Goal: Information Seeking & Learning: Learn about a topic

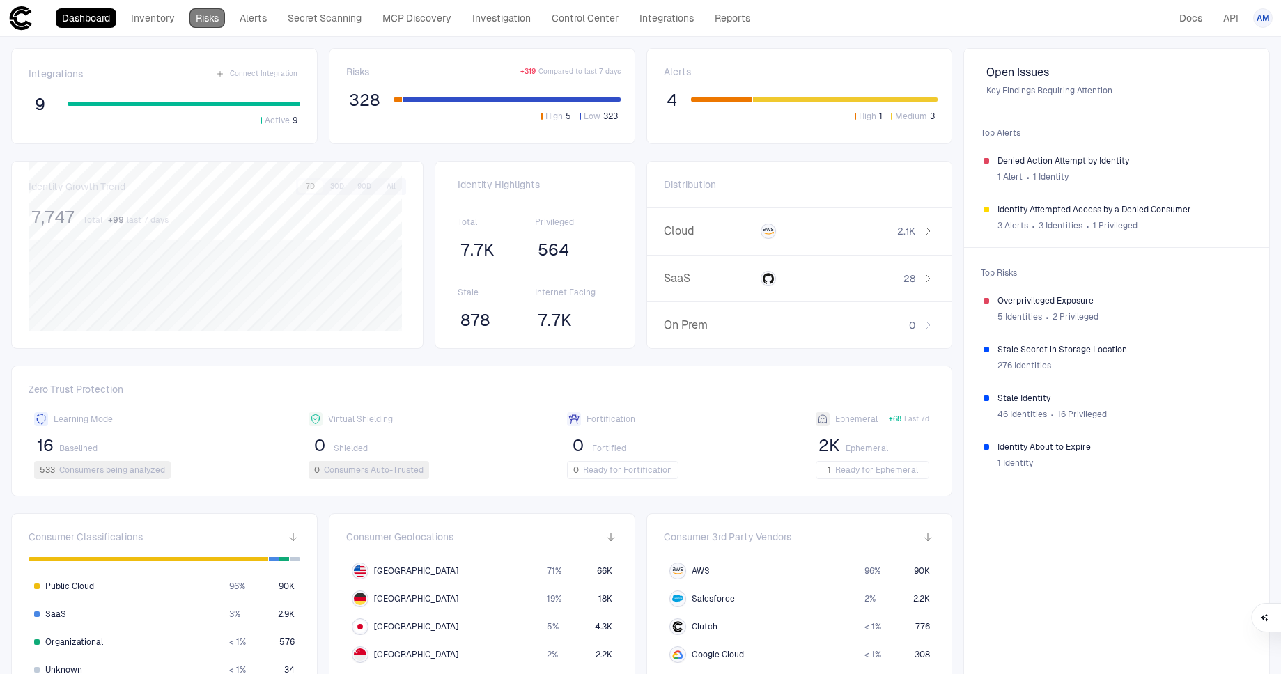
click at [213, 22] on link "Risks" at bounding box center [207, 18] width 36 height 20
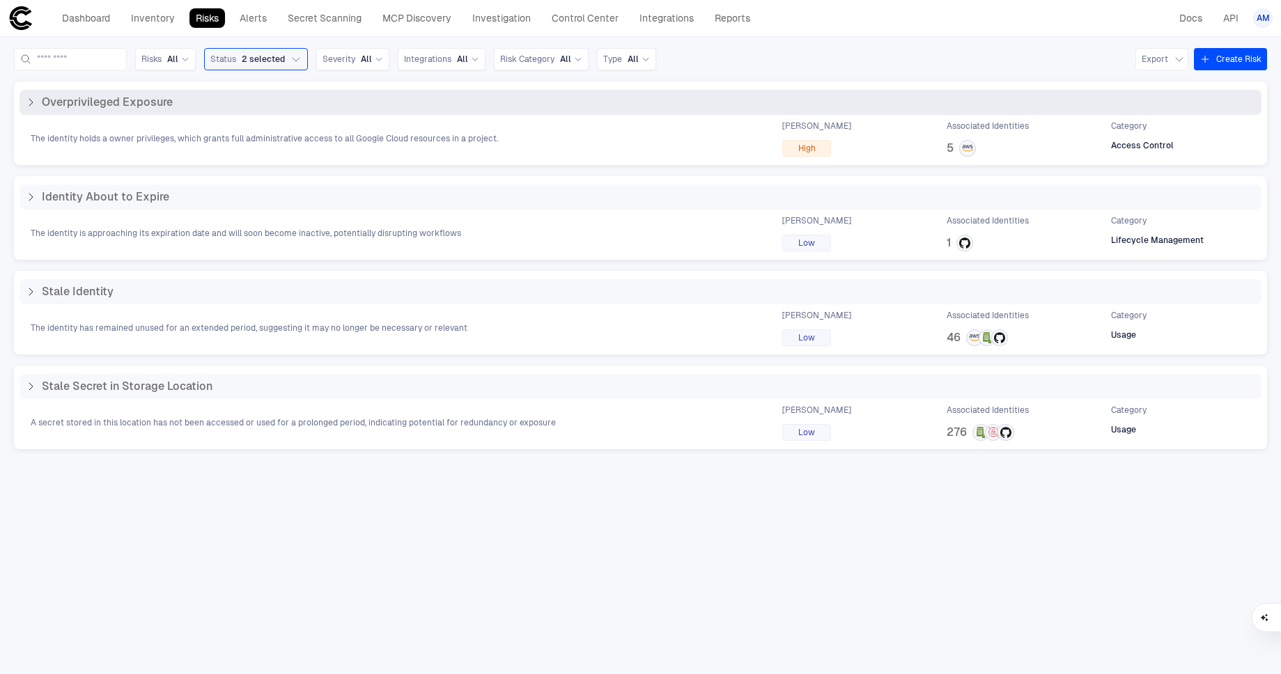
click at [32, 101] on icon at bounding box center [30, 102] width 11 height 11
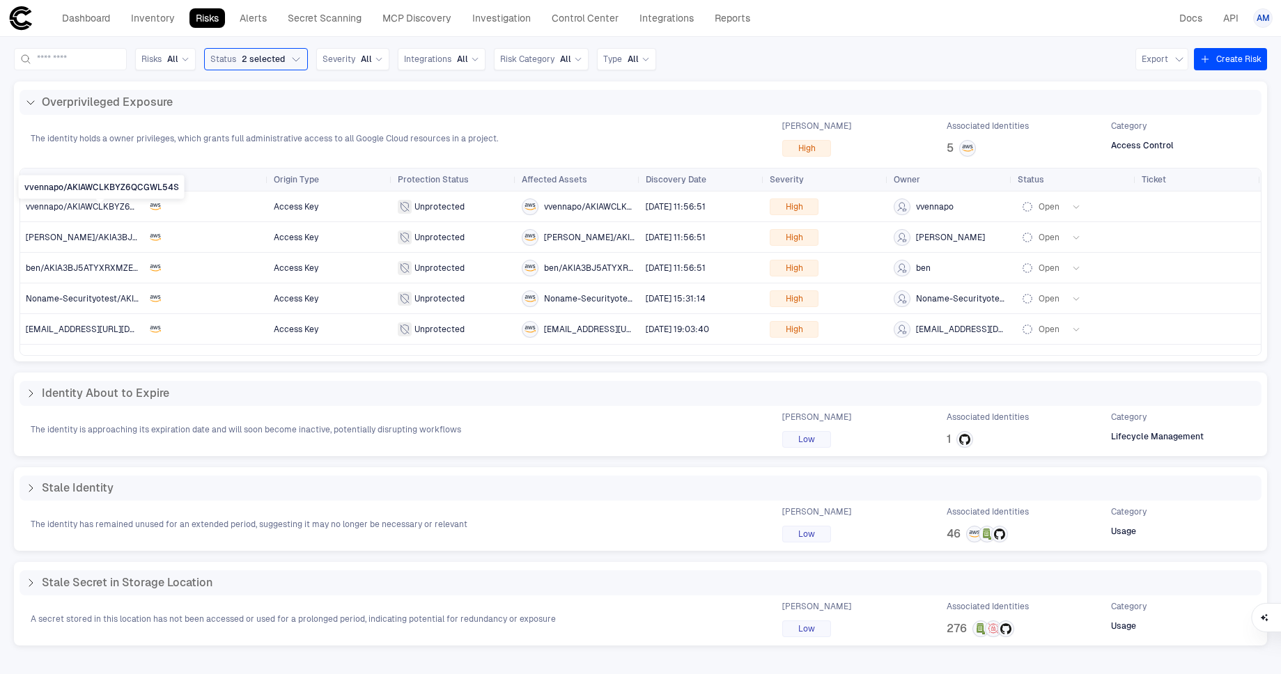
click at [49, 201] on div "vvennapo/AKIAWCLKBYZ6QCGWL54S" at bounding box center [102, 189] width 166 height 26
click at [129, 210] on span "vvennapo/AKIAWCLKBYZ6QCGWL54S" at bounding box center [101, 207] width 151 height 10
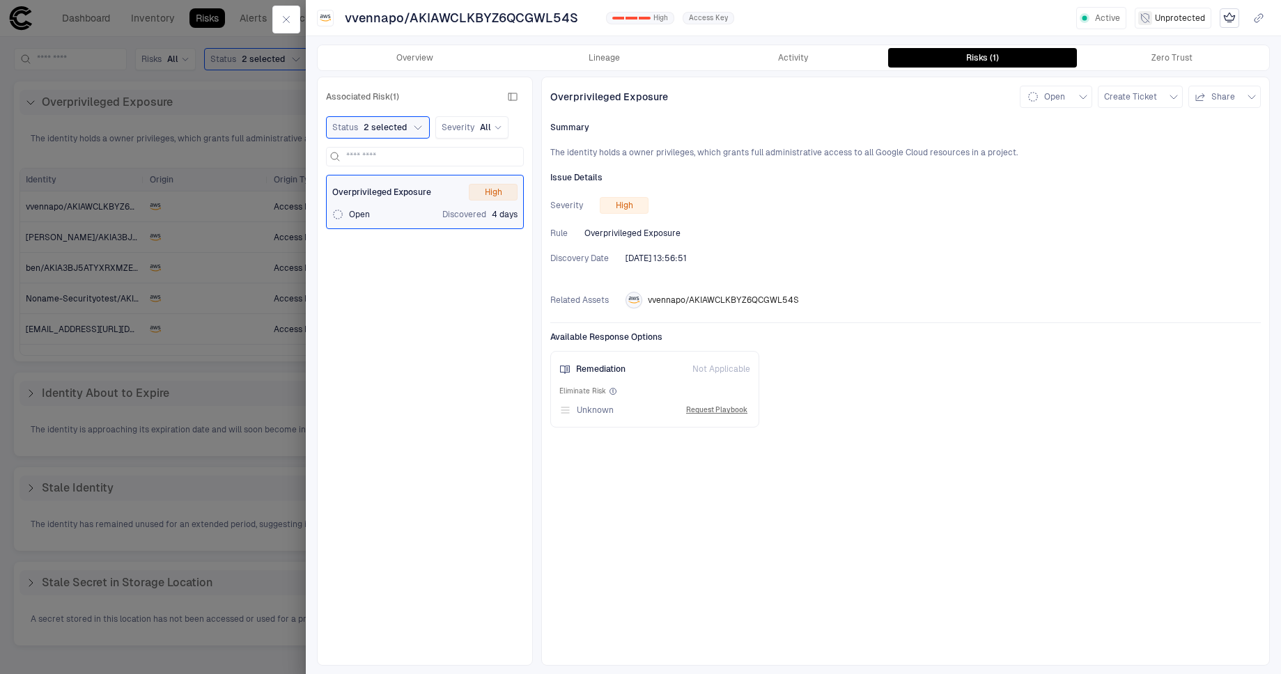
click at [622, 68] on div "Overview Lineage Activity Risks (1) Zero Trust" at bounding box center [793, 57] width 951 height 25
click at [426, 60] on button "Overview" at bounding box center [414, 58] width 189 height 20
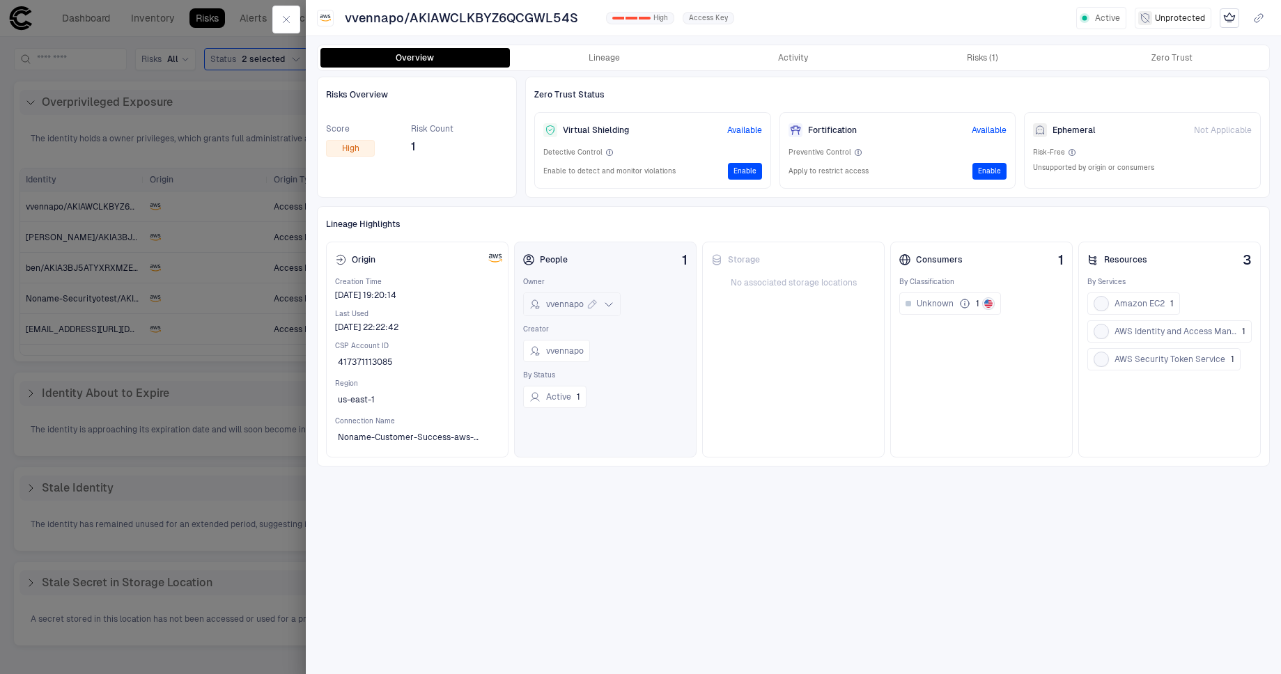
click at [577, 307] on span "vvennapo" at bounding box center [565, 304] width 38 height 11
click at [784, 345] on div "Storage No associated storage locations" at bounding box center [793, 350] width 182 height 216
click at [638, 58] on button "Lineage" at bounding box center [604, 58] width 189 height 20
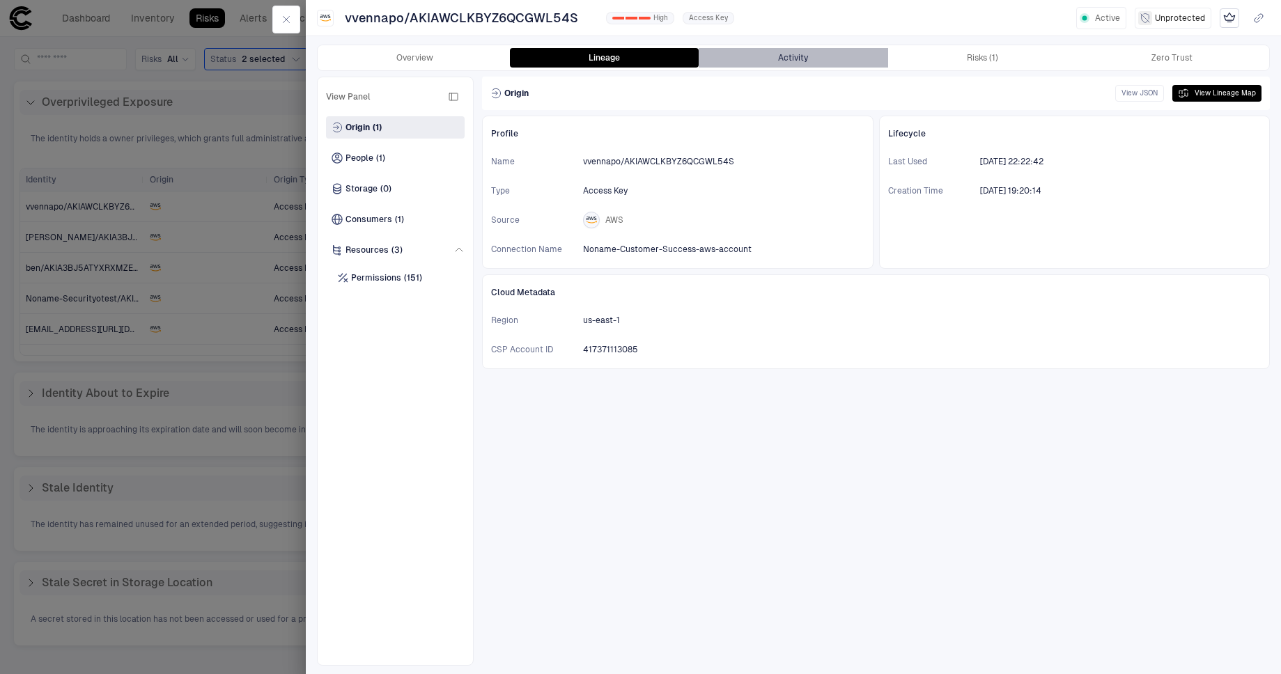
click at [800, 59] on button "Activity" at bounding box center [793, 58] width 189 height 20
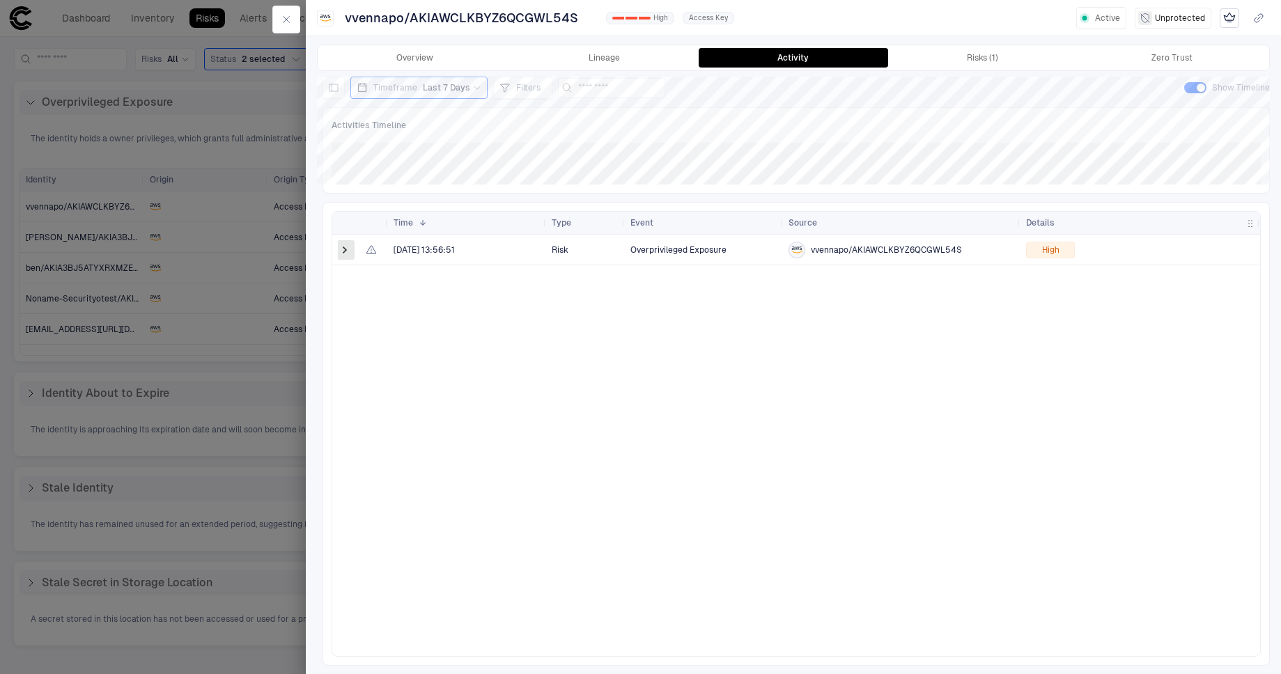
click at [345, 245] on span at bounding box center [345, 250] width 14 height 14
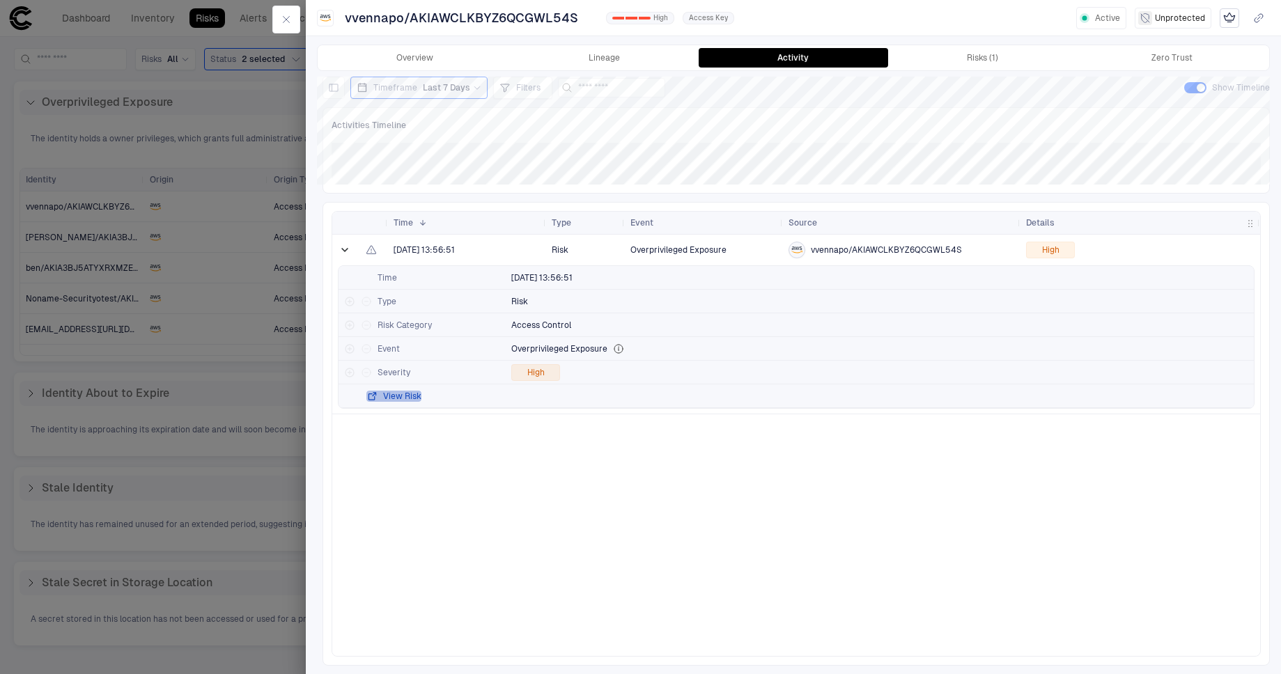
click at [411, 396] on button "View Risk" at bounding box center [393, 396] width 55 height 11
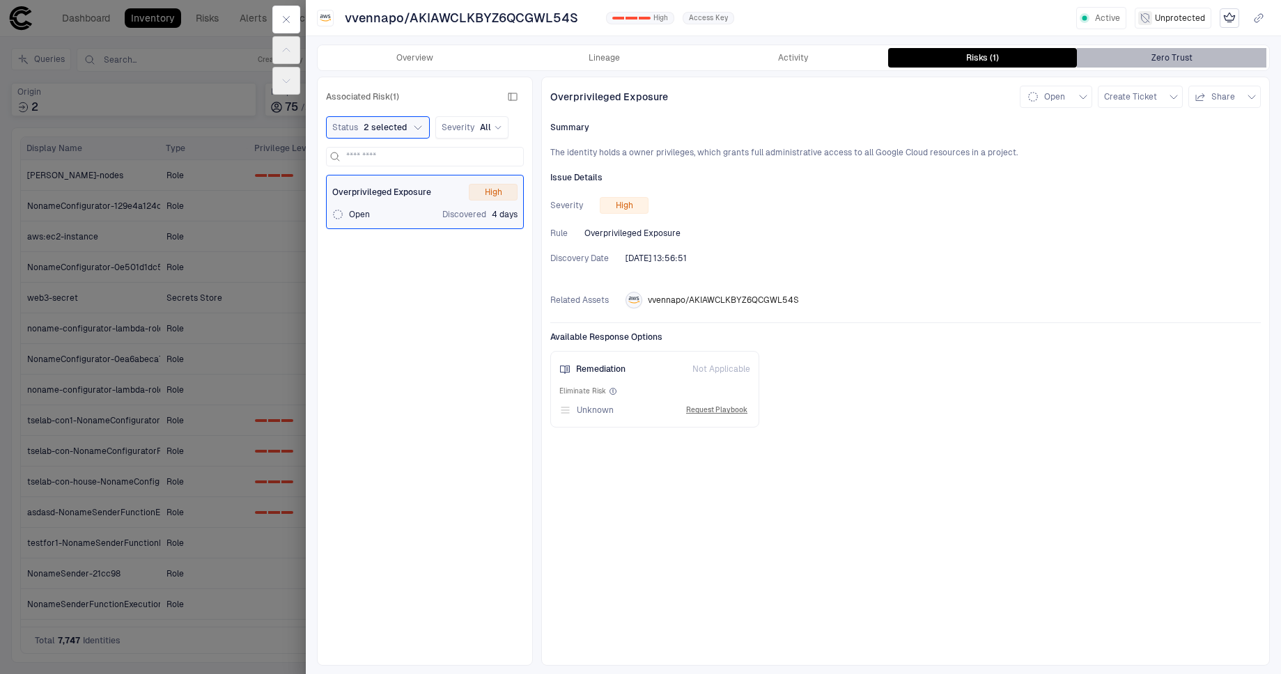
click at [1181, 51] on button "Zero Trust" at bounding box center [1171, 58] width 189 height 20
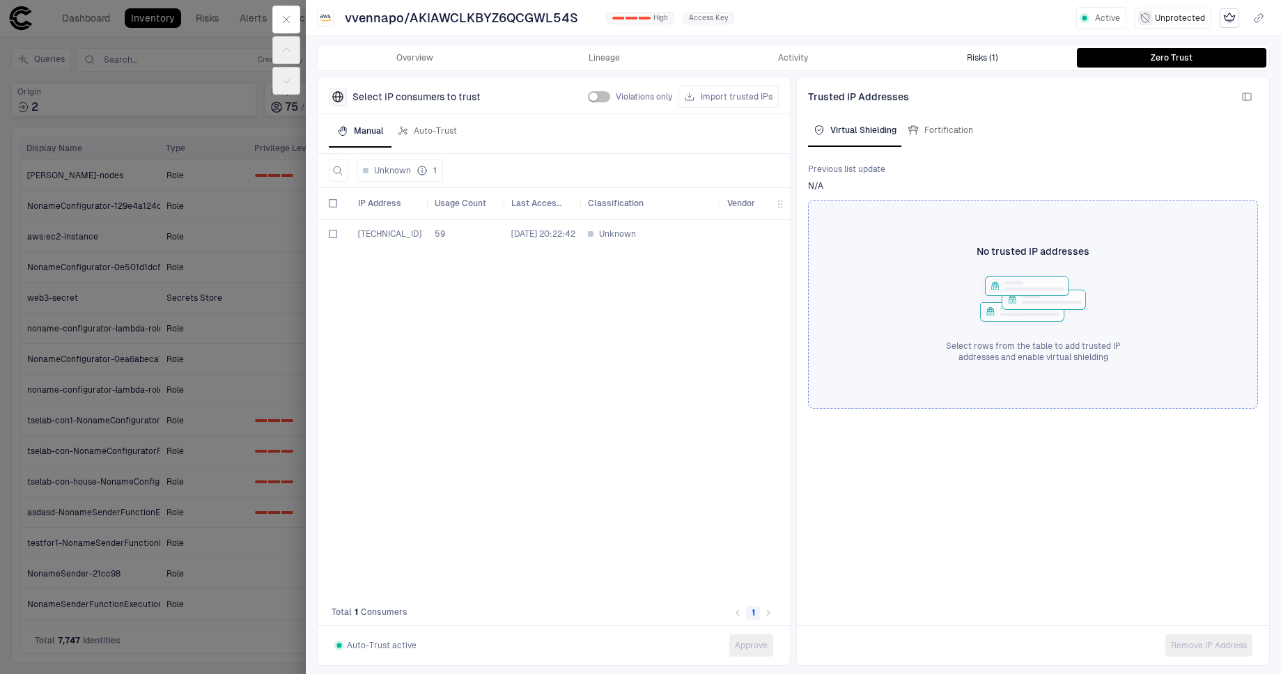
click at [963, 63] on button "Risks (1)" at bounding box center [982, 58] width 189 height 20
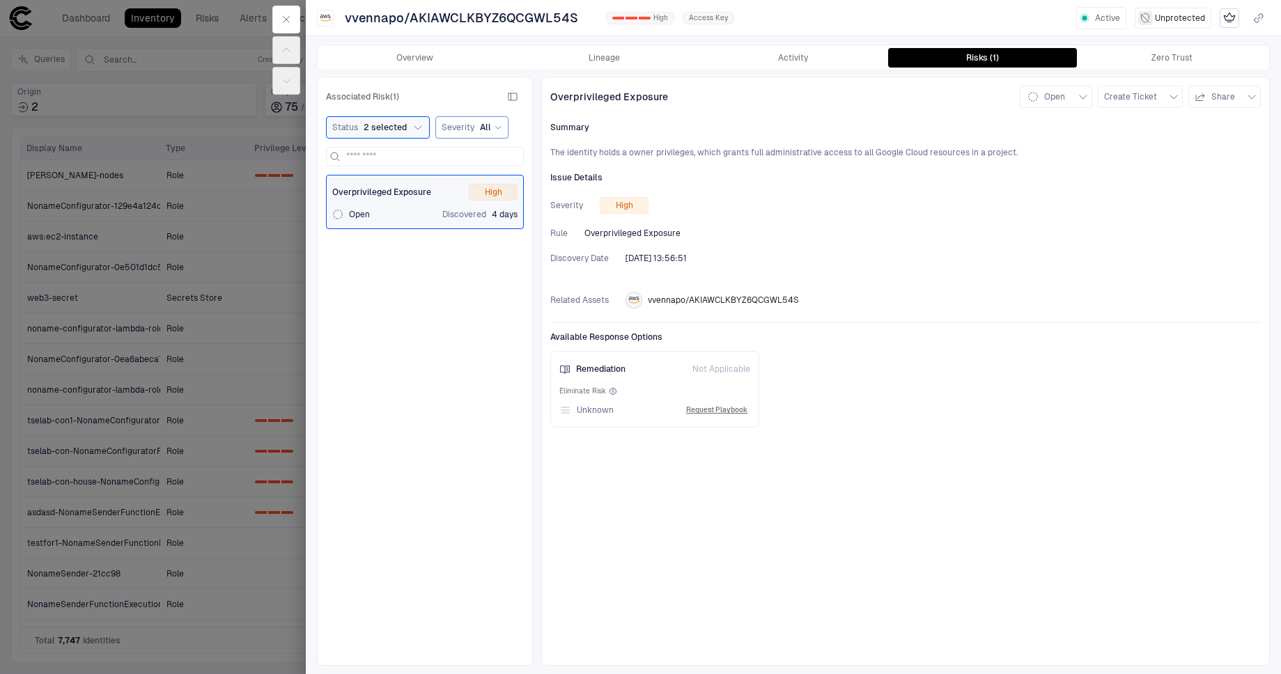
click at [467, 127] on span "Severity" at bounding box center [458, 127] width 33 height 11
click at [926, 376] on div "Available Response Options Remediation Not Applicable Eliminate Risk Unknown Re…" at bounding box center [905, 374] width 710 height 105
click at [287, 17] on icon "button" at bounding box center [286, 19] width 11 height 11
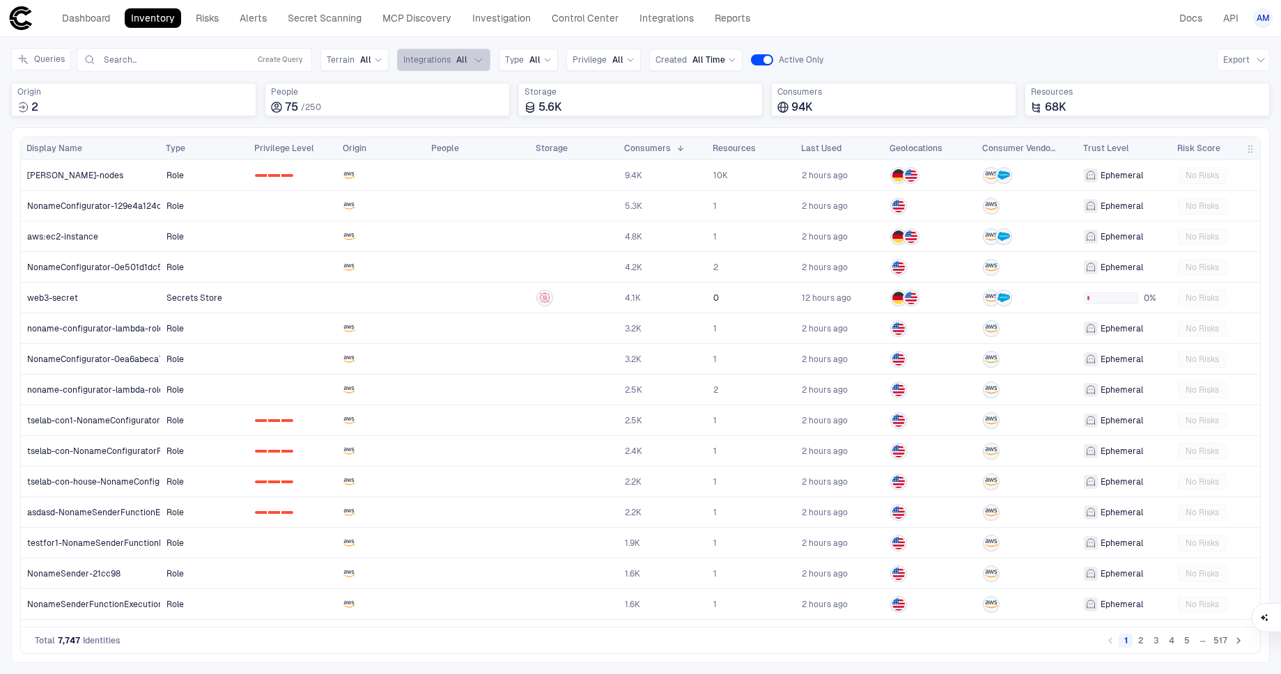
click at [433, 60] on span "Integrations" at bounding box center [426, 59] width 47 height 11
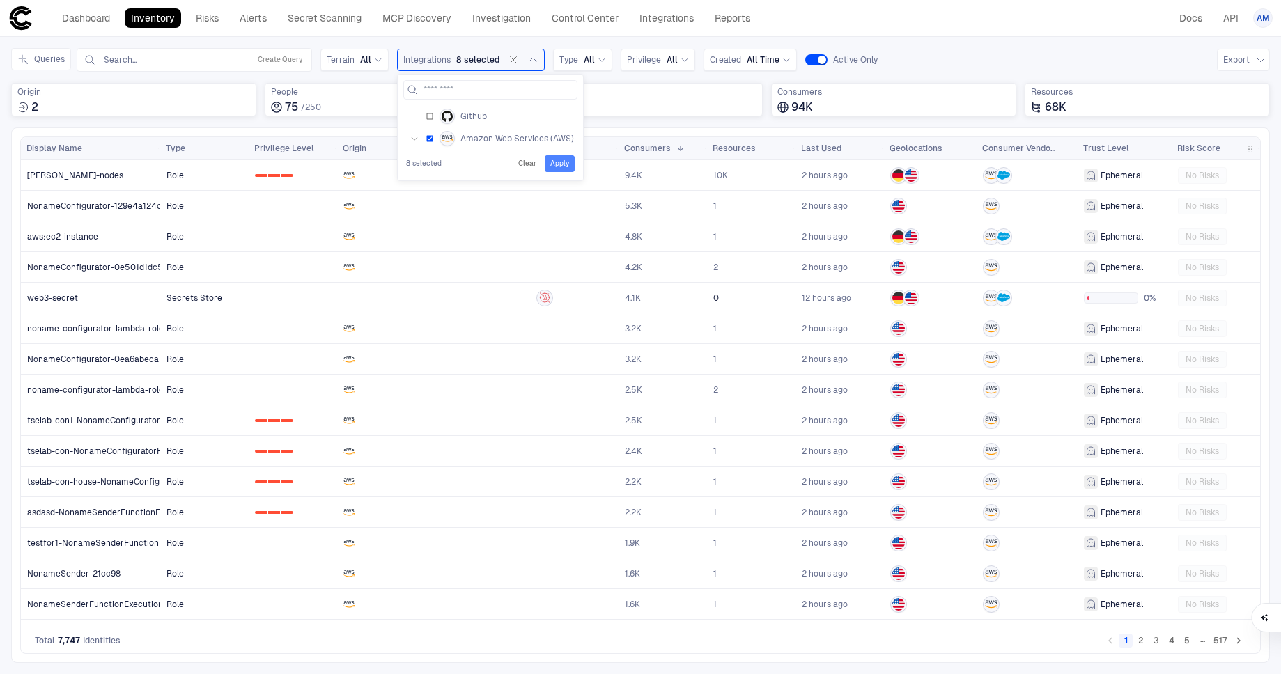
click at [553, 163] on button "Apply" at bounding box center [560, 163] width 30 height 17
click at [598, 56] on icon at bounding box center [602, 60] width 8 height 8
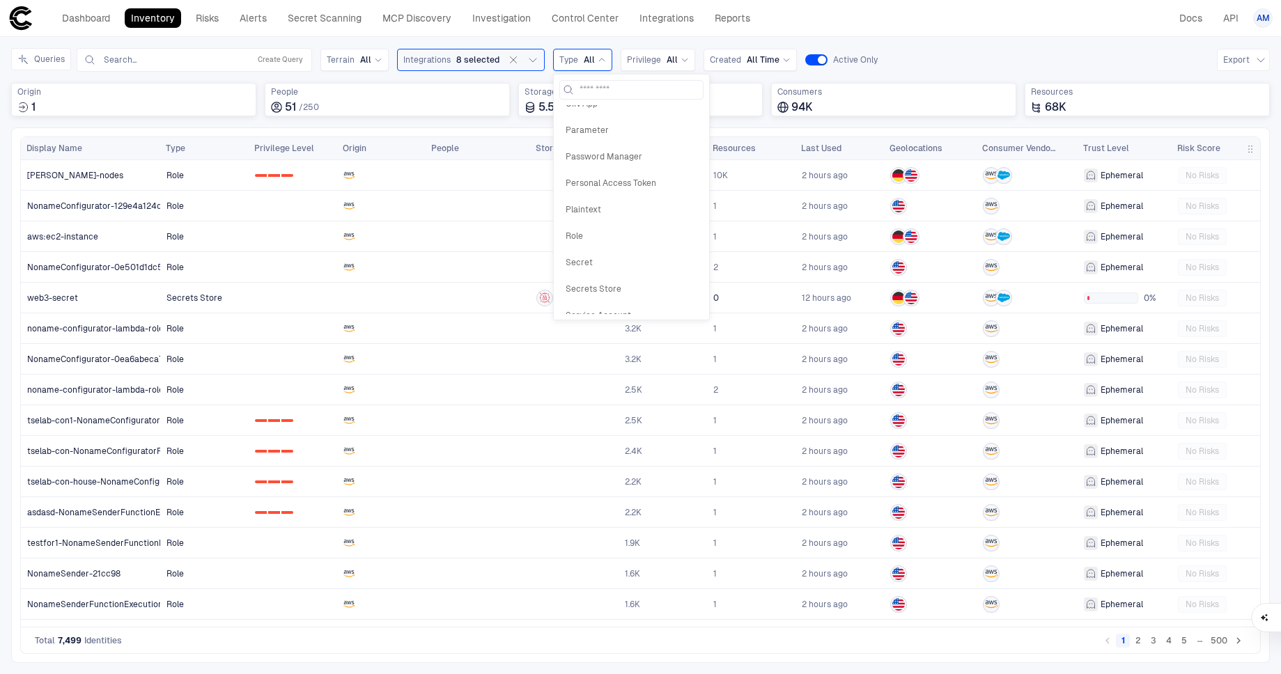
scroll to position [491, 0]
click at [590, 280] on div "Secrets Store" at bounding box center [631, 288] width 144 height 24
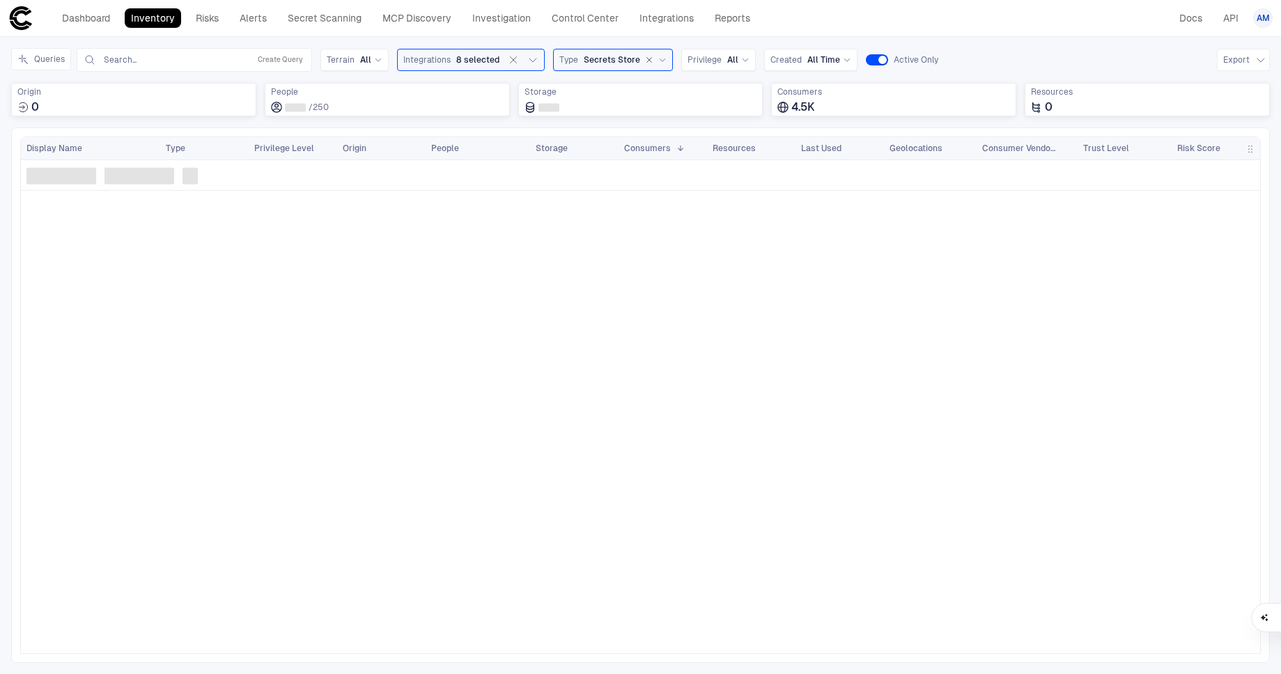
click at [658, 58] on icon at bounding box center [662, 60] width 8 height 8
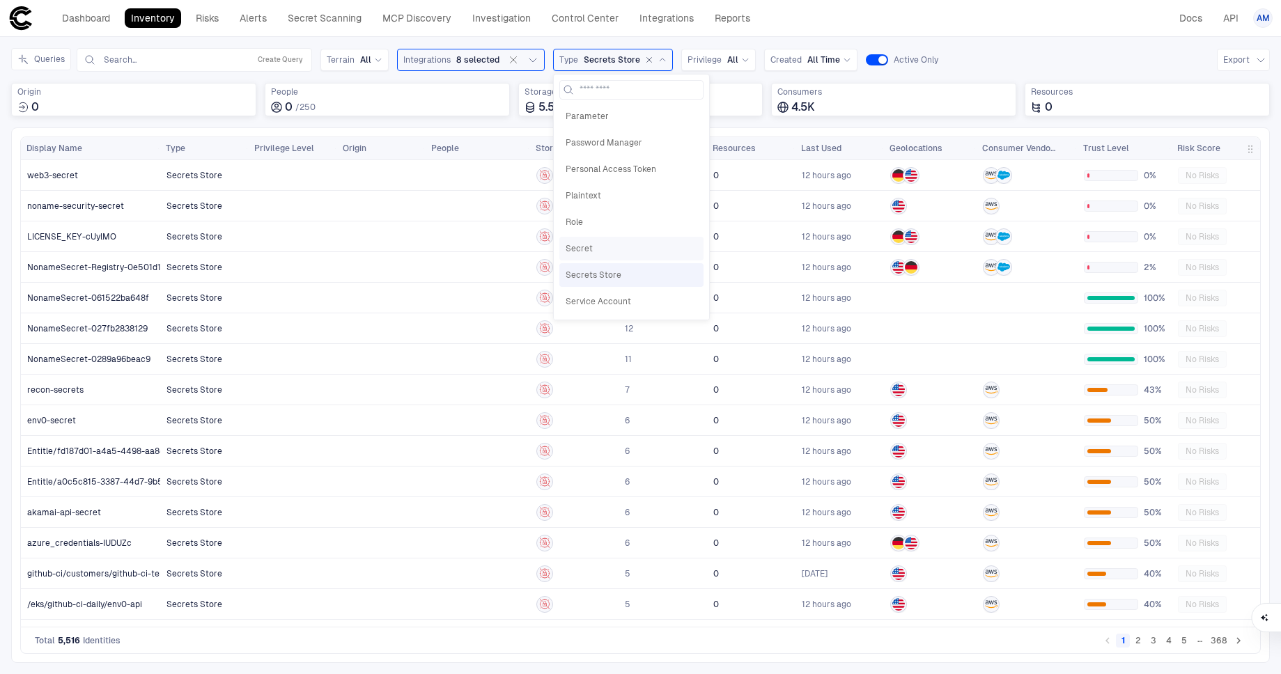
click at [570, 243] on span "Secret" at bounding box center [632, 248] width 132 height 11
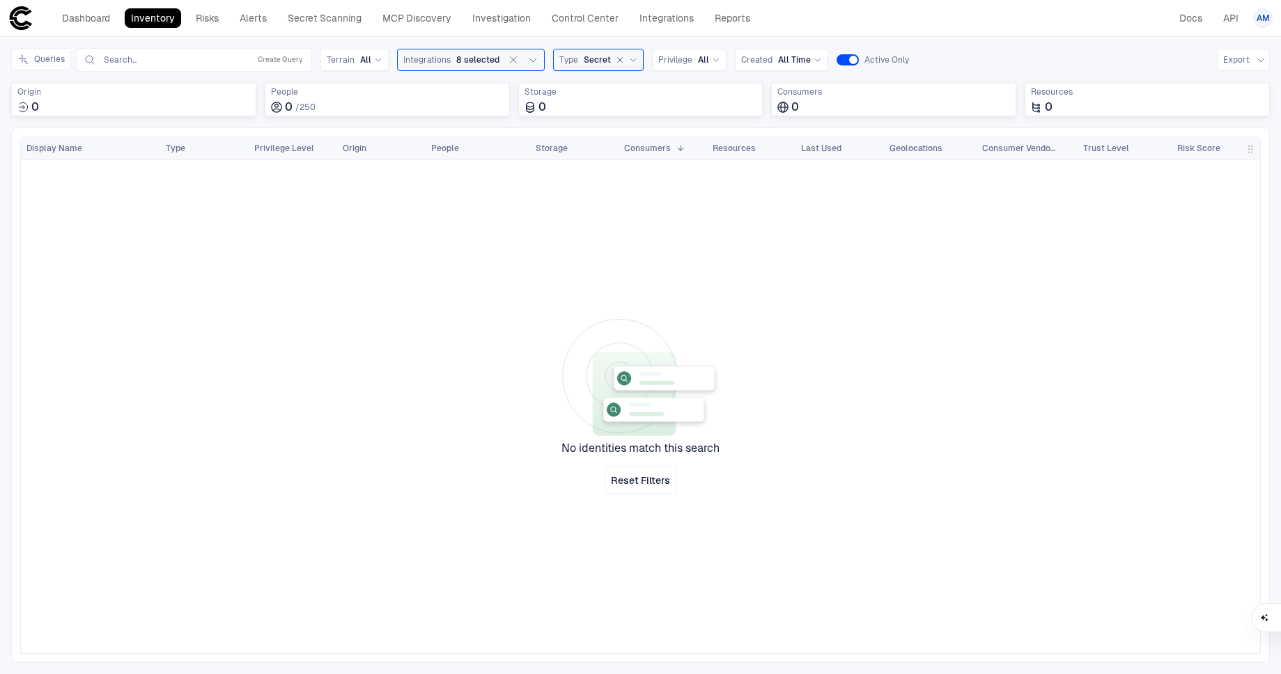
click at [617, 56] on icon "button" at bounding box center [620, 60] width 8 height 8
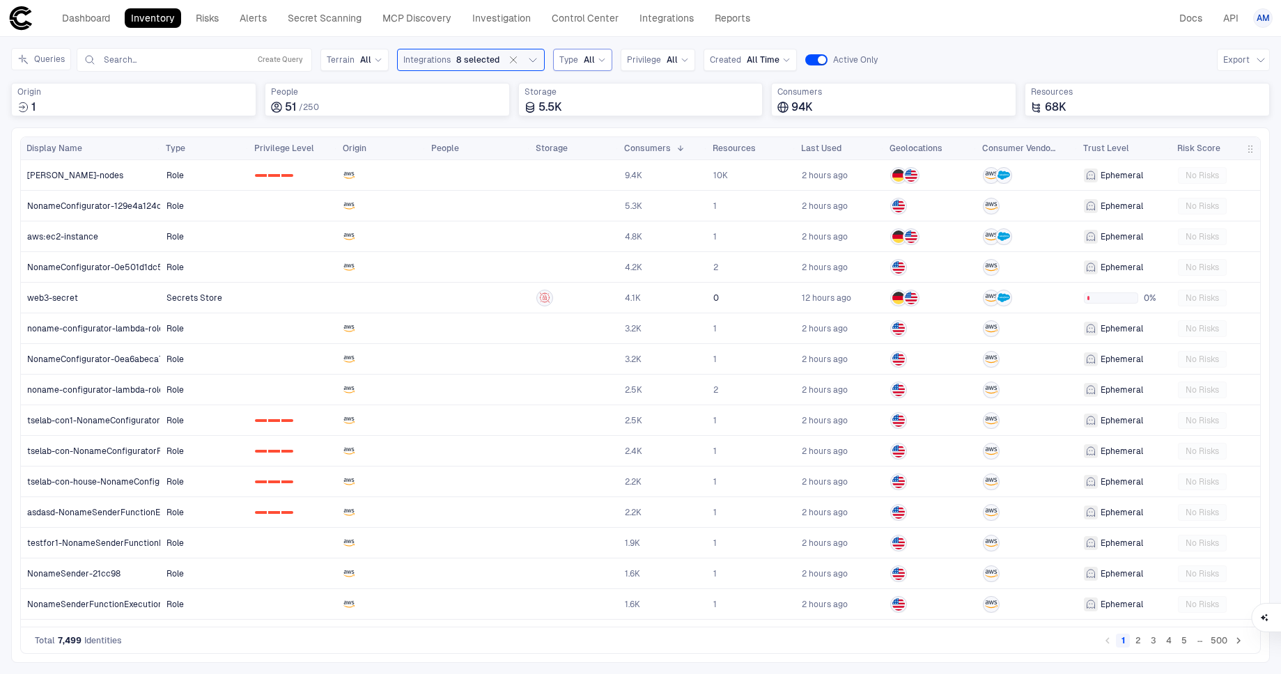
click at [603, 60] on div "Type All" at bounding box center [582, 60] width 59 height 22
click at [608, 260] on span "Secrets Store" at bounding box center [632, 263] width 132 height 11
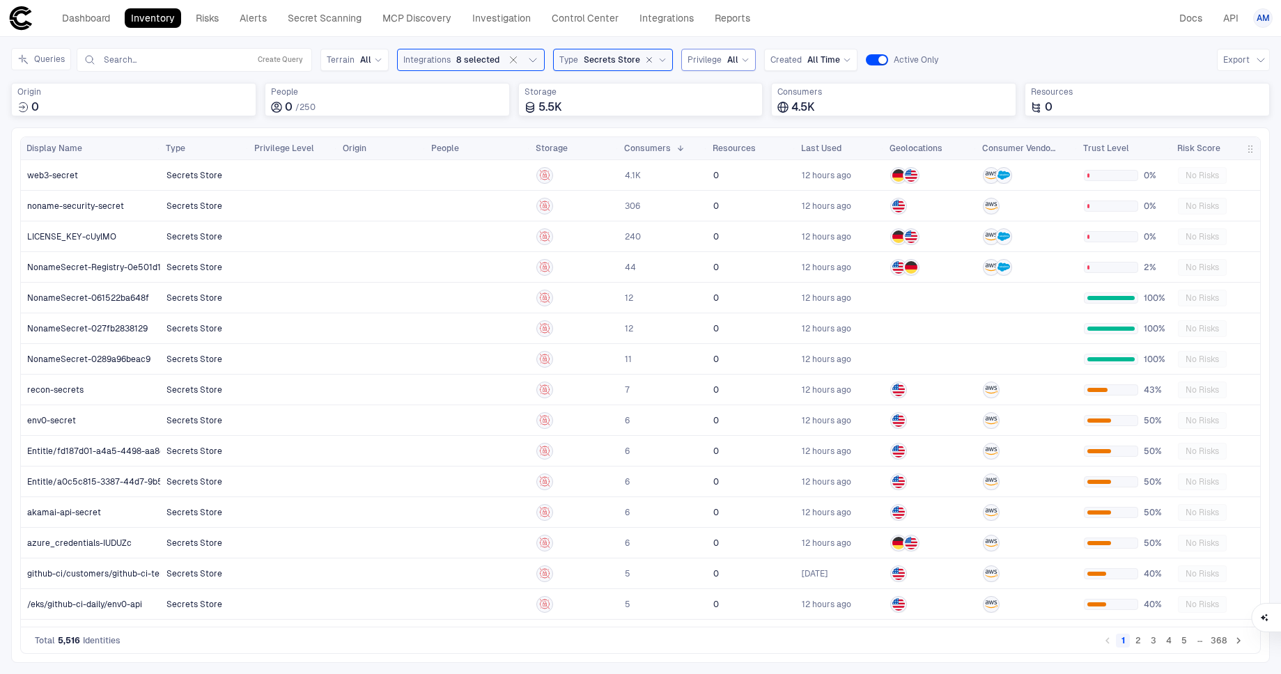
click at [727, 61] on span "All" at bounding box center [732, 59] width 11 height 11
click at [722, 141] on div "0 1 2 High" at bounding box center [732, 144] width 76 height 11
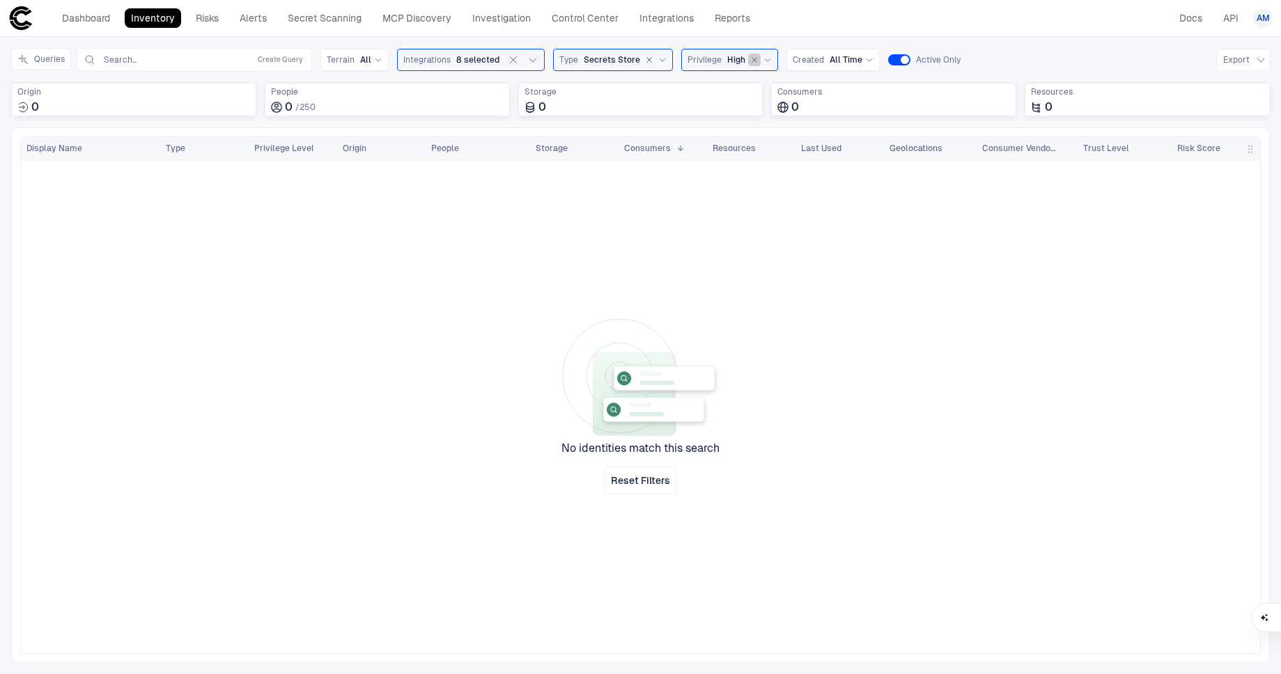
click at [751, 60] on icon "button" at bounding box center [754, 60] width 8 height 8
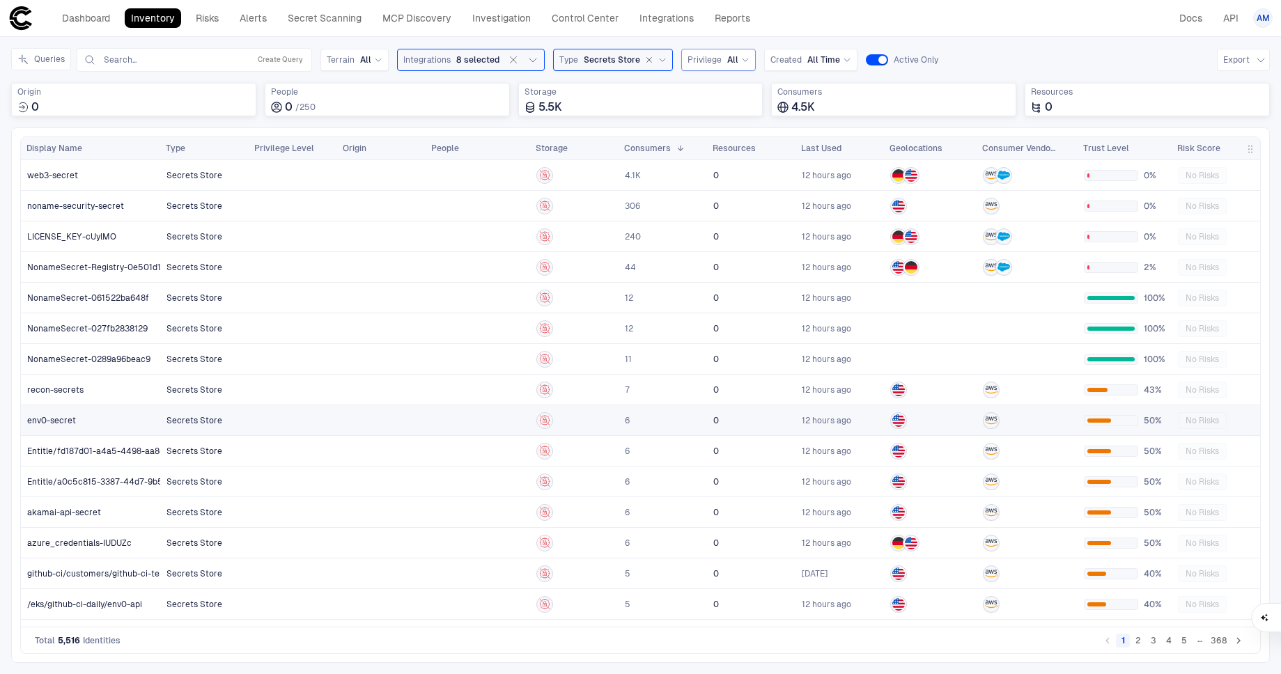
click at [145, 423] on link "env0-secret" at bounding box center [91, 420] width 139 height 29
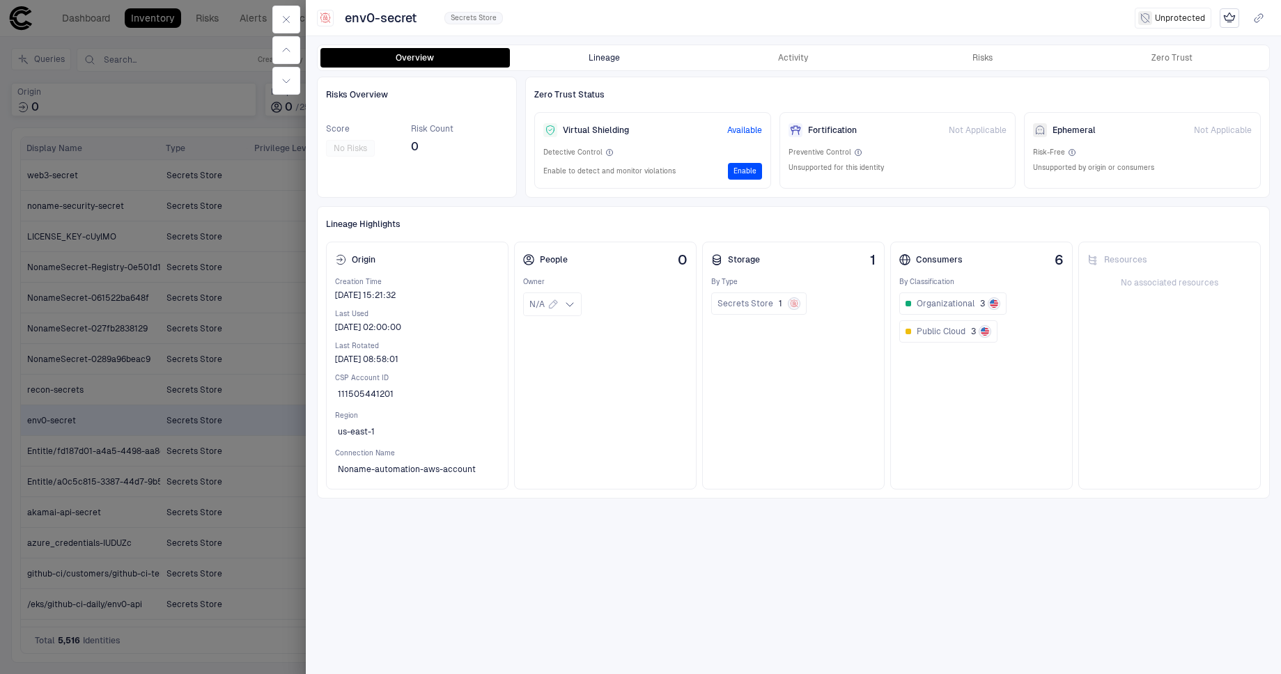
click at [638, 63] on button "Lineage" at bounding box center [604, 58] width 189 height 20
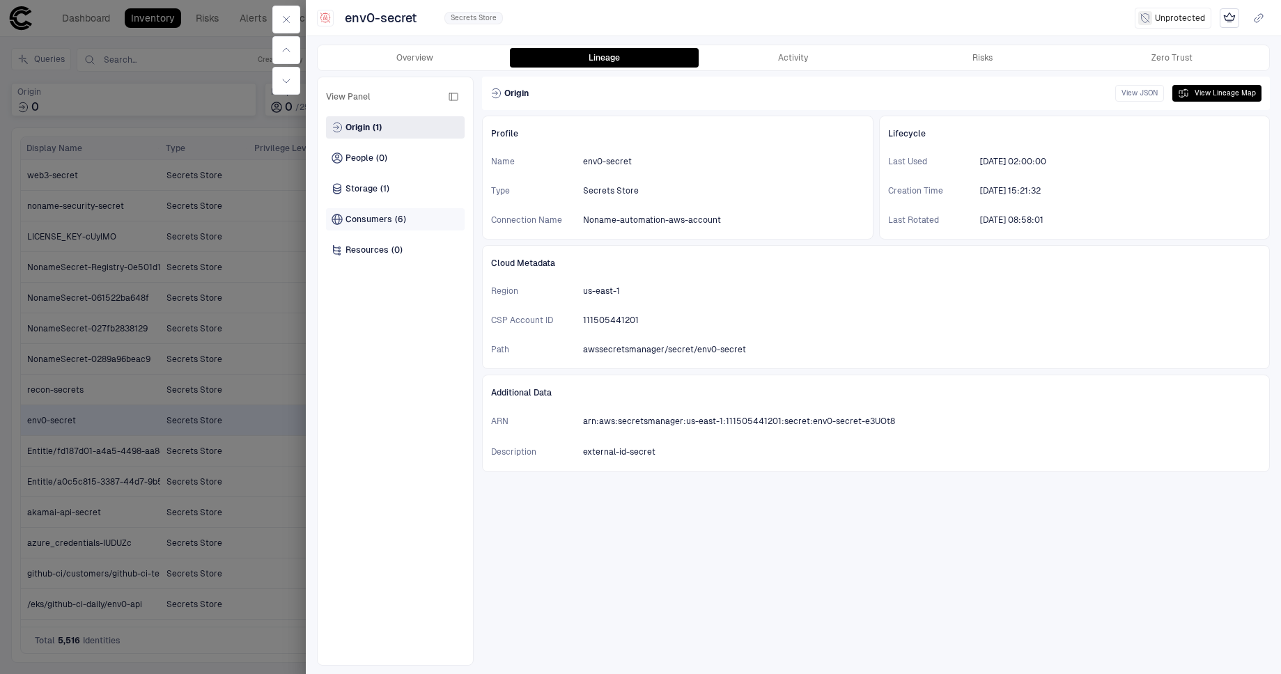
click at [378, 219] on span "Consumers" at bounding box center [368, 219] width 47 height 11
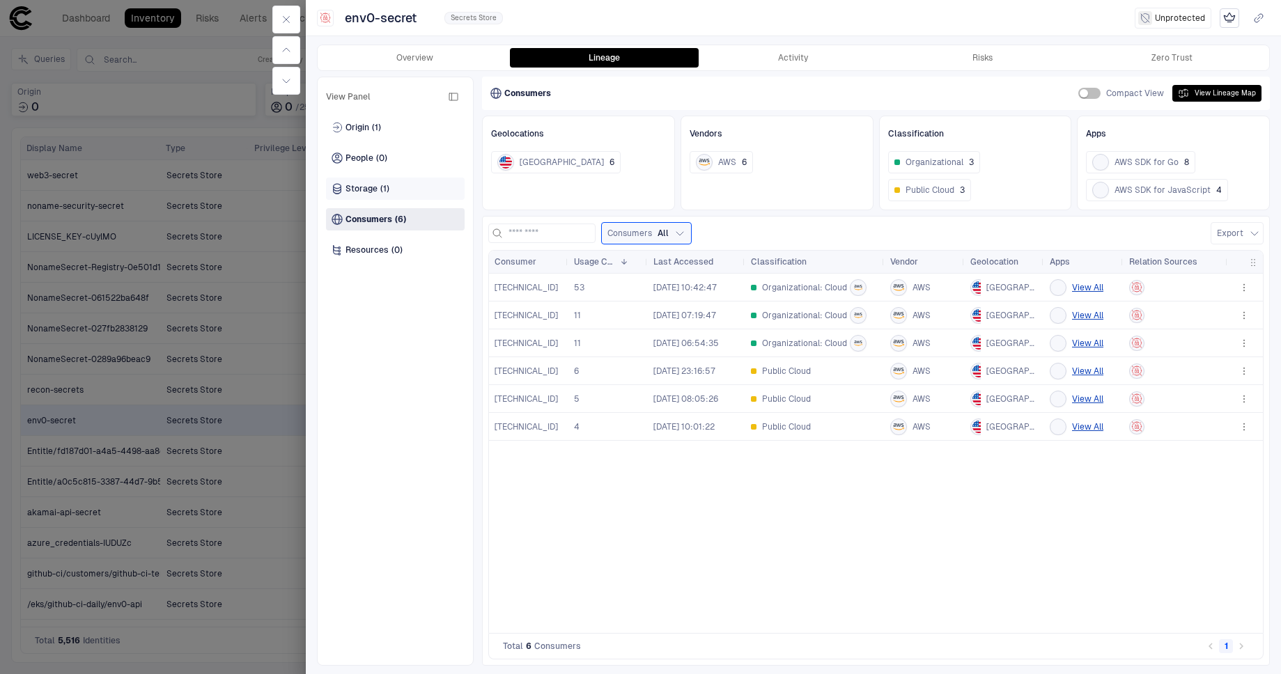
click at [373, 183] on span "Storage" at bounding box center [361, 188] width 32 height 11
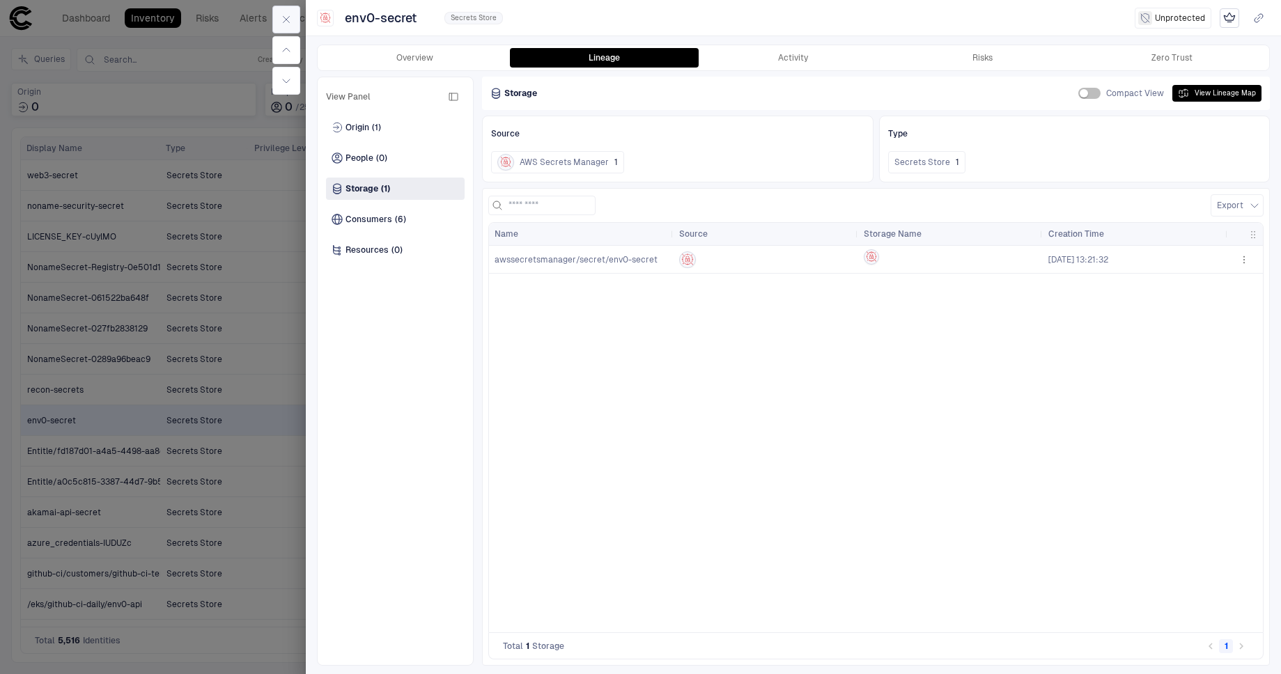
click at [283, 19] on icon "button" at bounding box center [286, 19] width 11 height 11
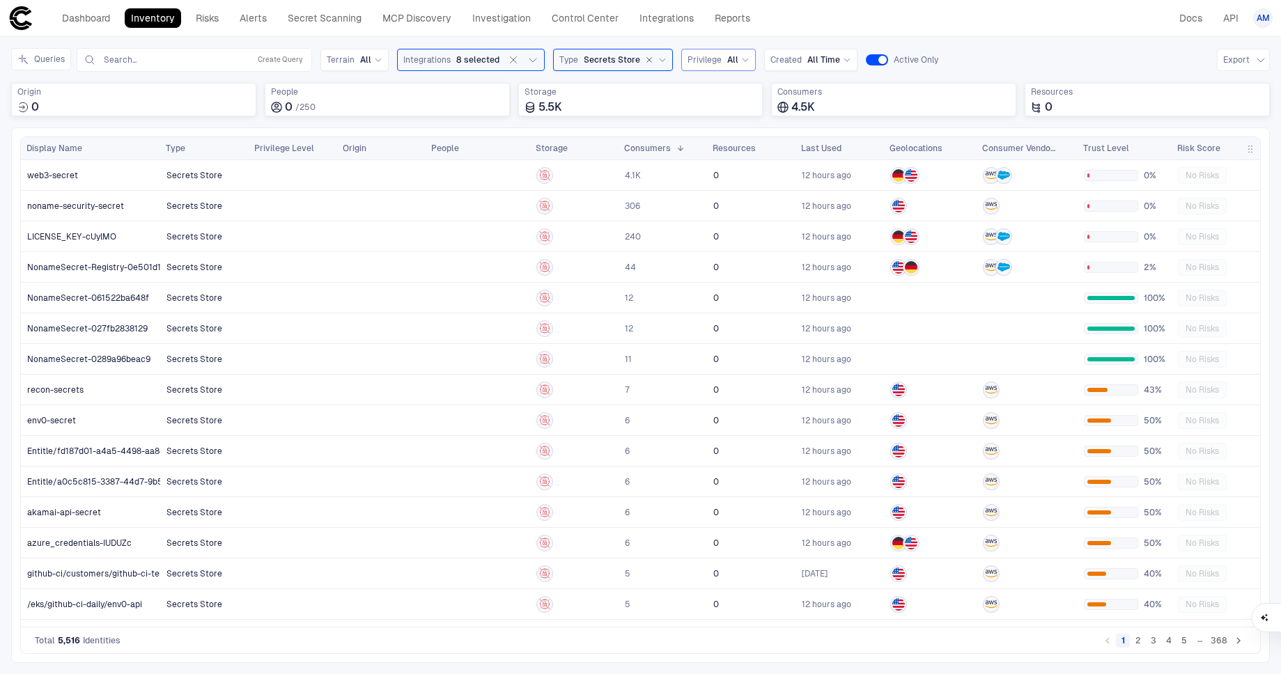
click at [1220, 146] on div "Risk Score" at bounding box center [1208, 148] width 63 height 15
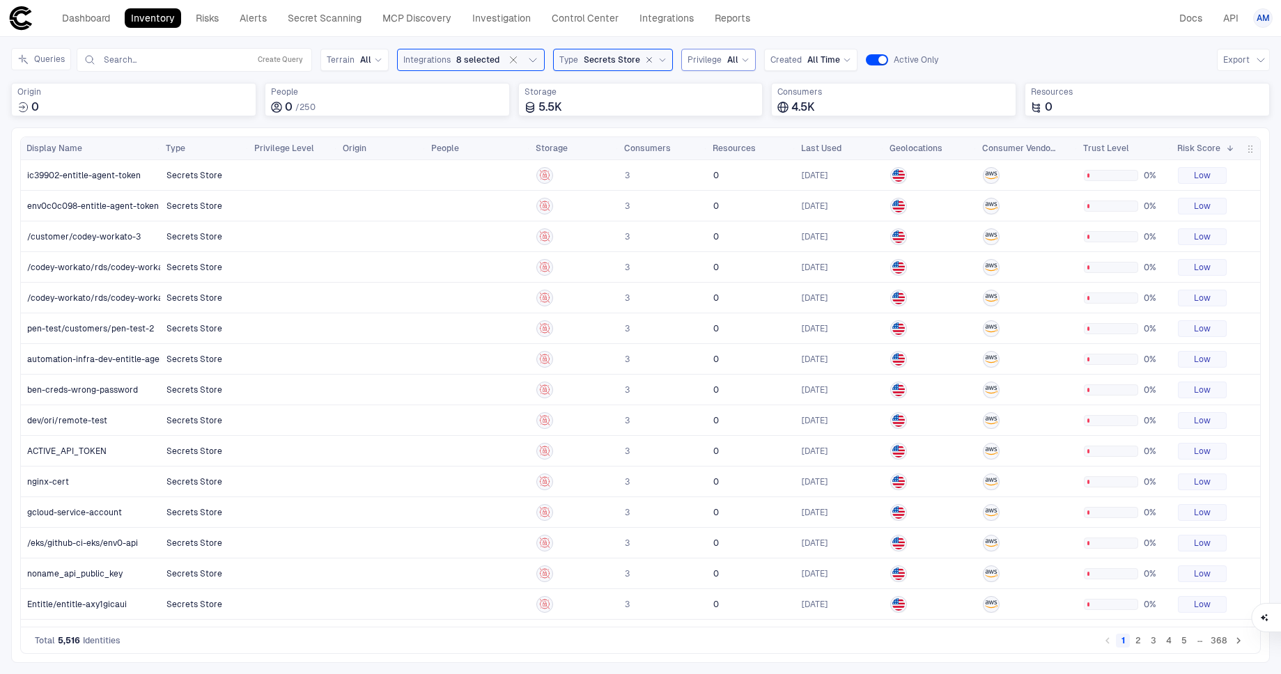
click at [1220, 146] on span at bounding box center [1227, 148] width 14 height 8
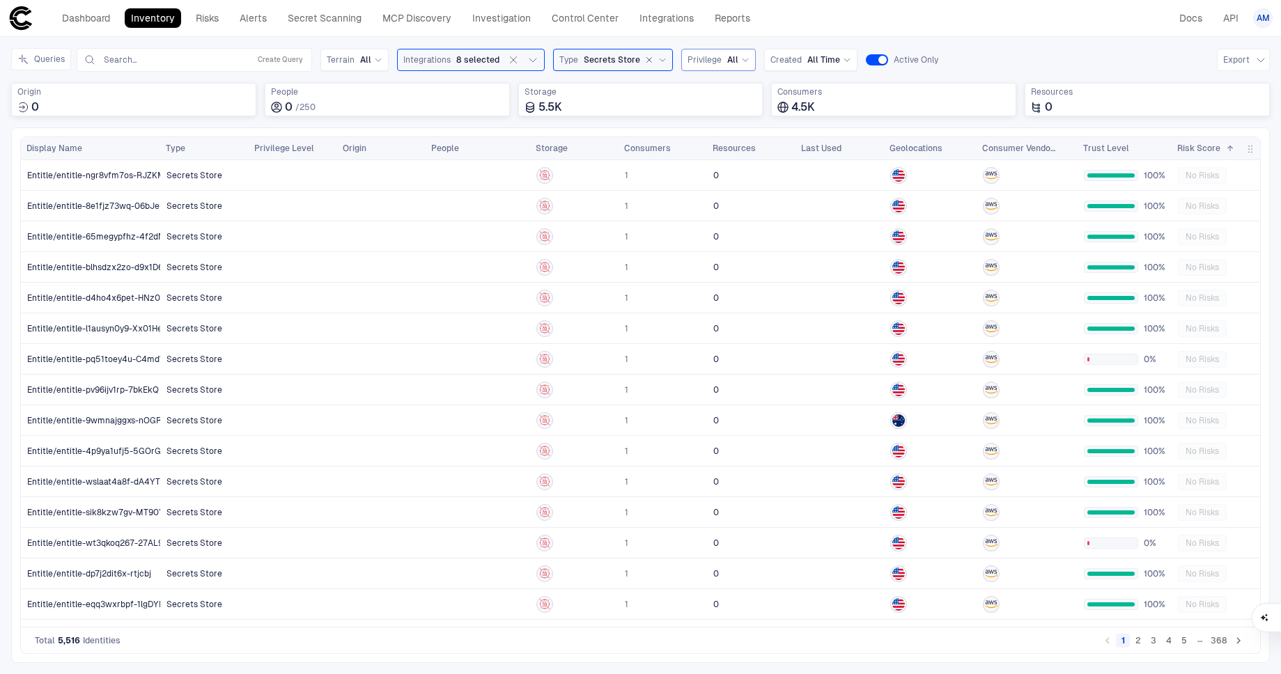
click at [1247, 150] on span "button" at bounding box center [1250, 148] width 11 height 11
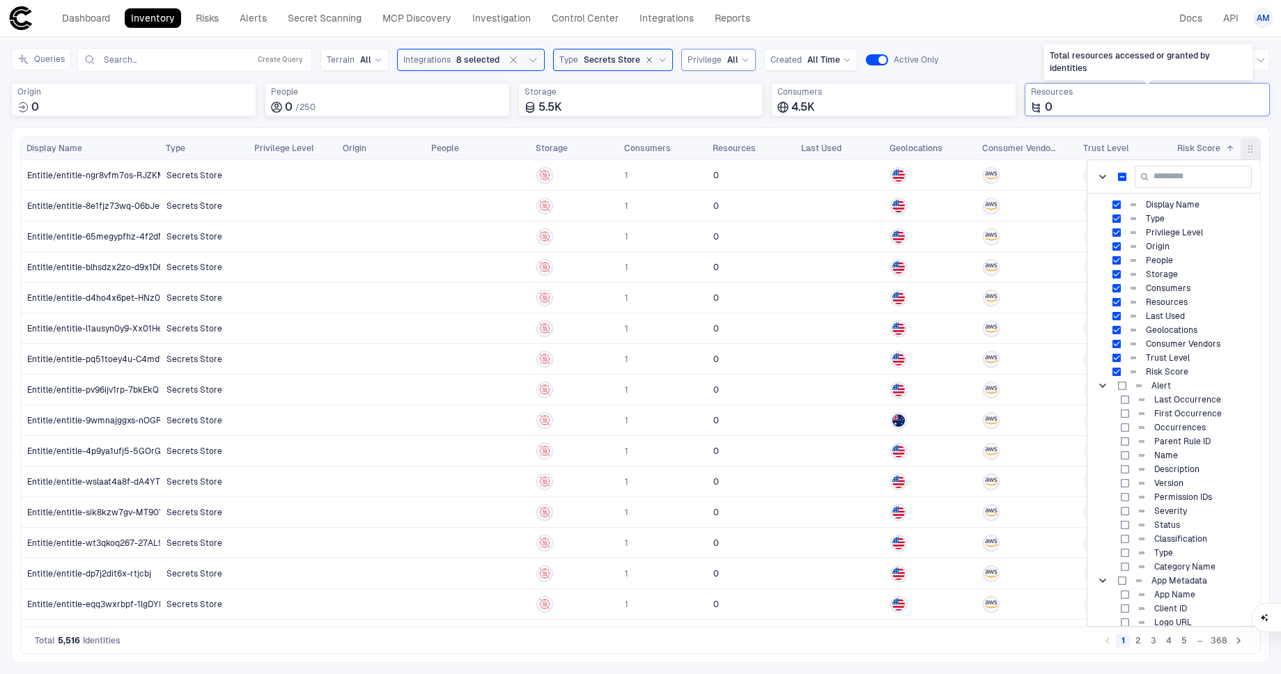
click at [1149, 111] on div "0" at bounding box center [1147, 107] width 233 height 14
click at [1006, 15] on div "Dashboard Inventory Risks Alerts Secret Scanning MCP Discovery Investigation Co…" at bounding box center [640, 18] width 1264 height 25
click at [142, 59] on input "text" at bounding box center [172, 59] width 141 height 11
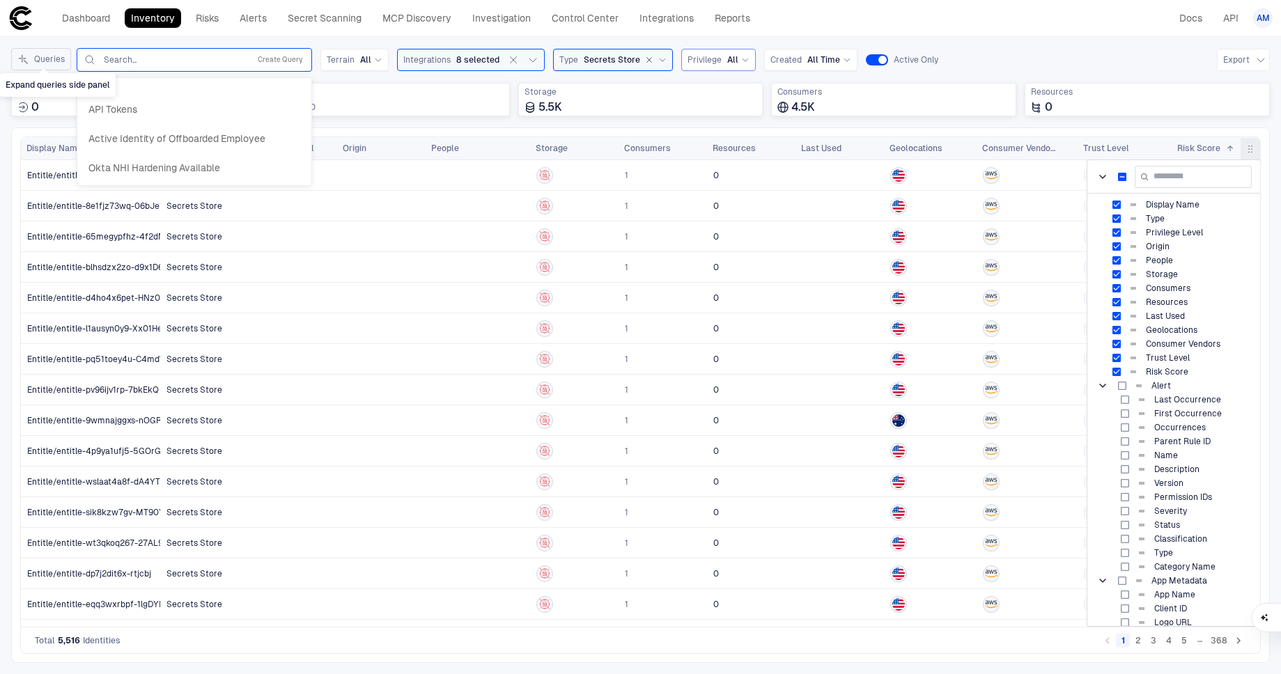
click at [32, 56] on button "Queries" at bounding box center [41, 59] width 60 height 22
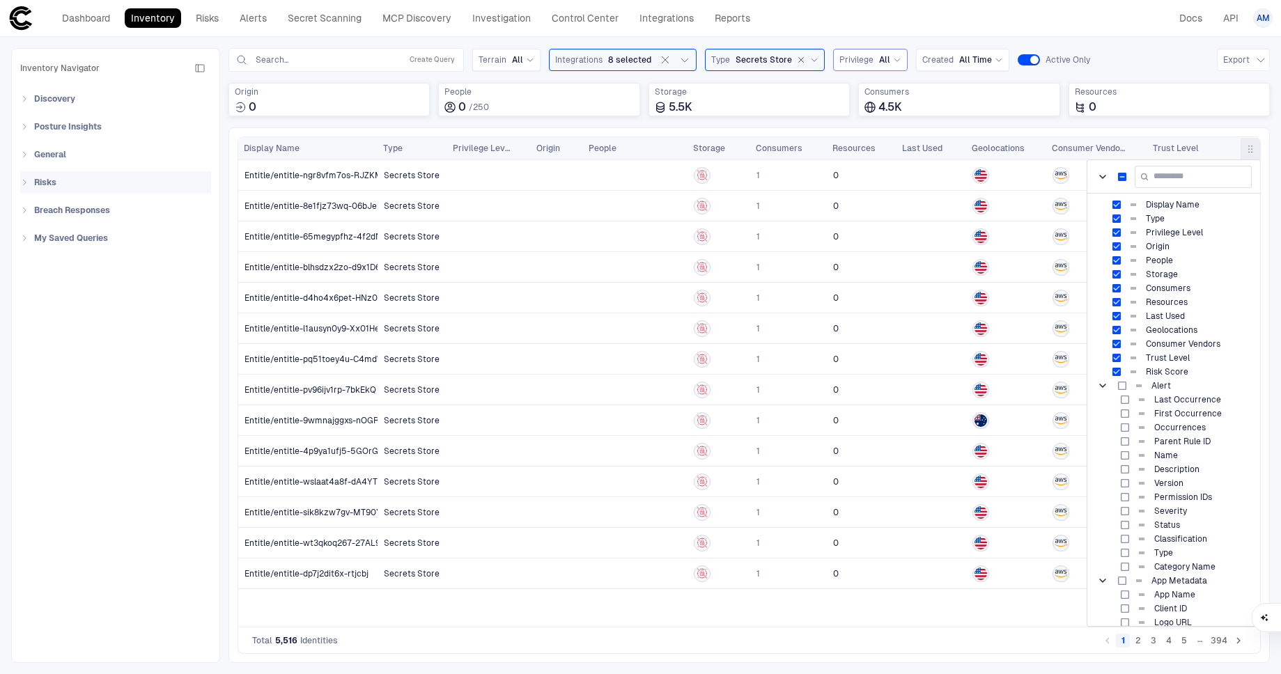
click at [29, 178] on div "Risks" at bounding box center [120, 182] width 182 height 22
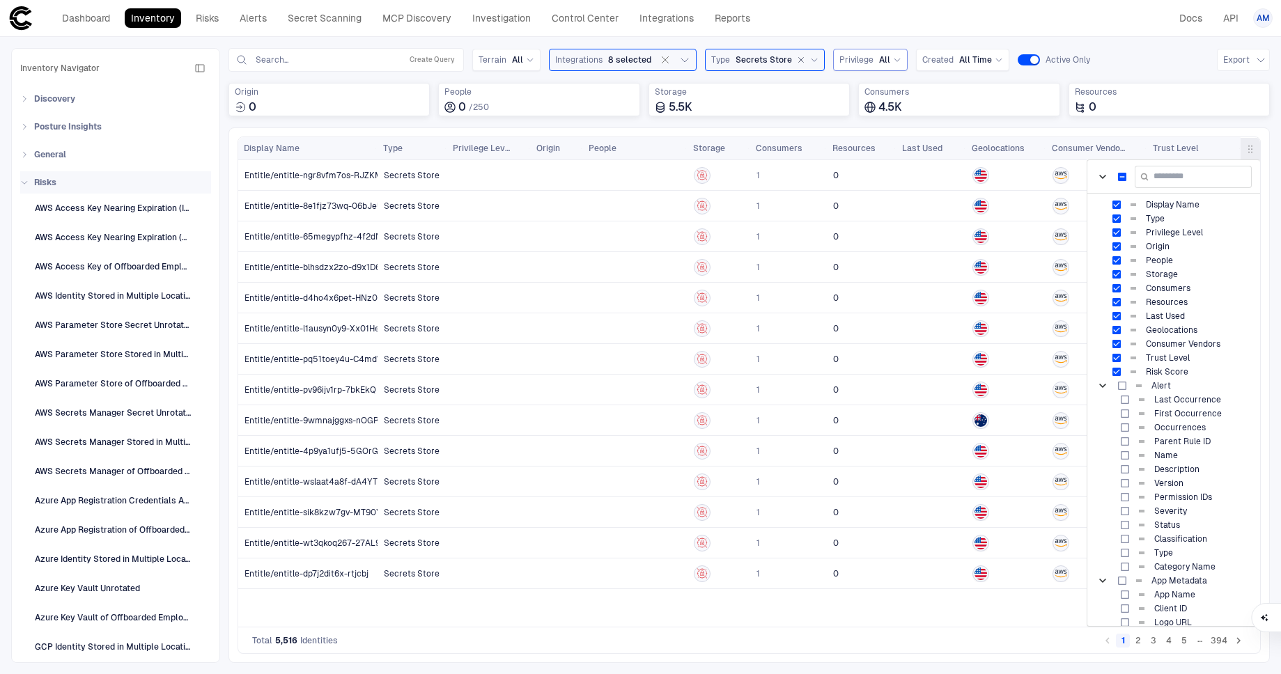
click at [27, 185] on icon at bounding box center [24, 182] width 8 height 8
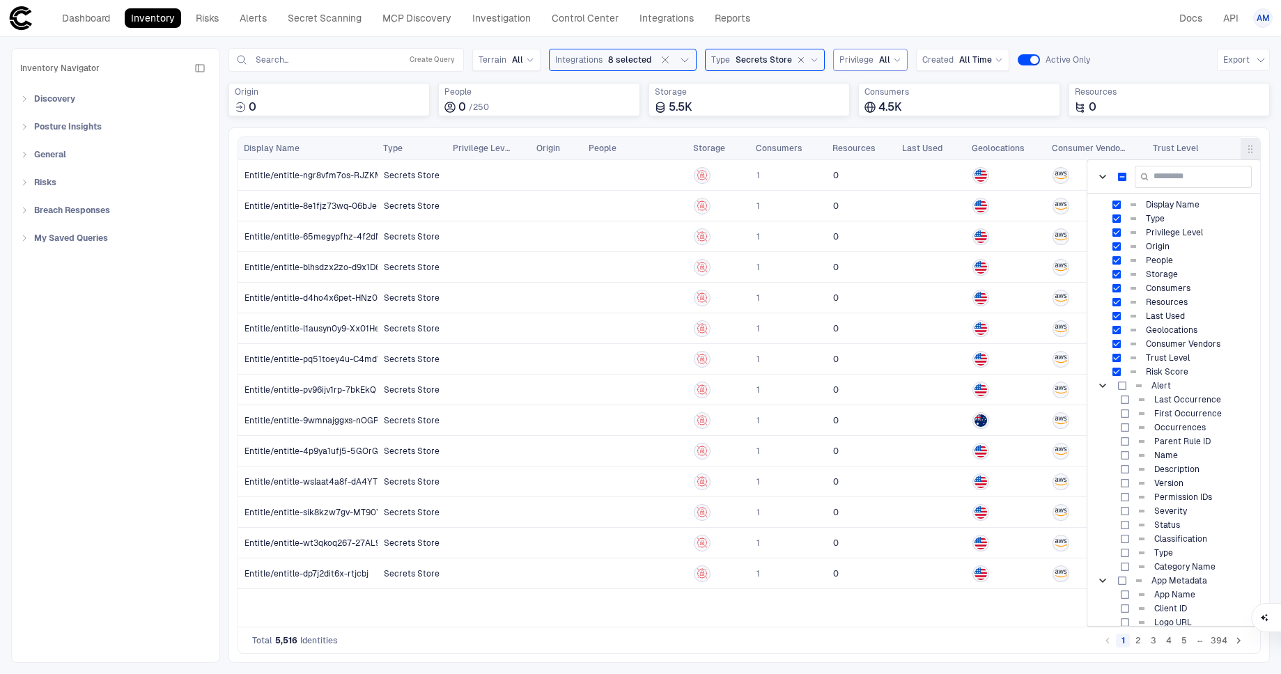
click at [1251, 152] on span "button" at bounding box center [1250, 148] width 11 height 11
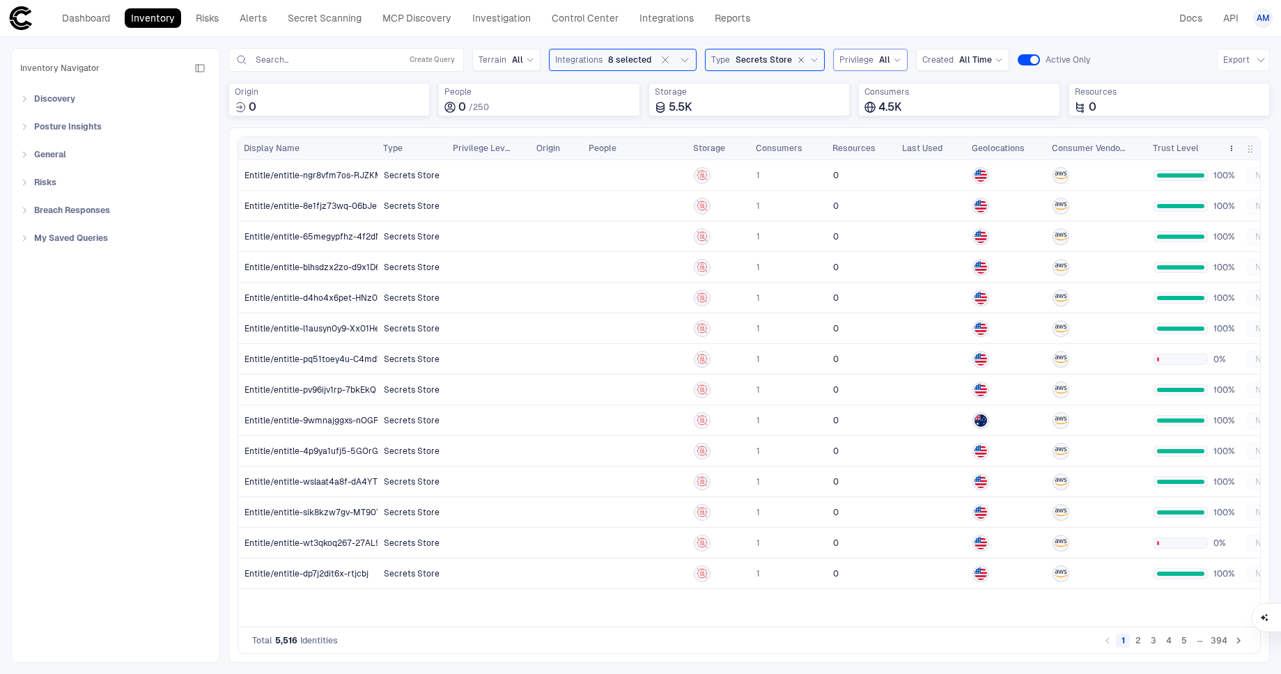
click at [1185, 150] on span "Trust Level" at bounding box center [1176, 148] width 46 height 11
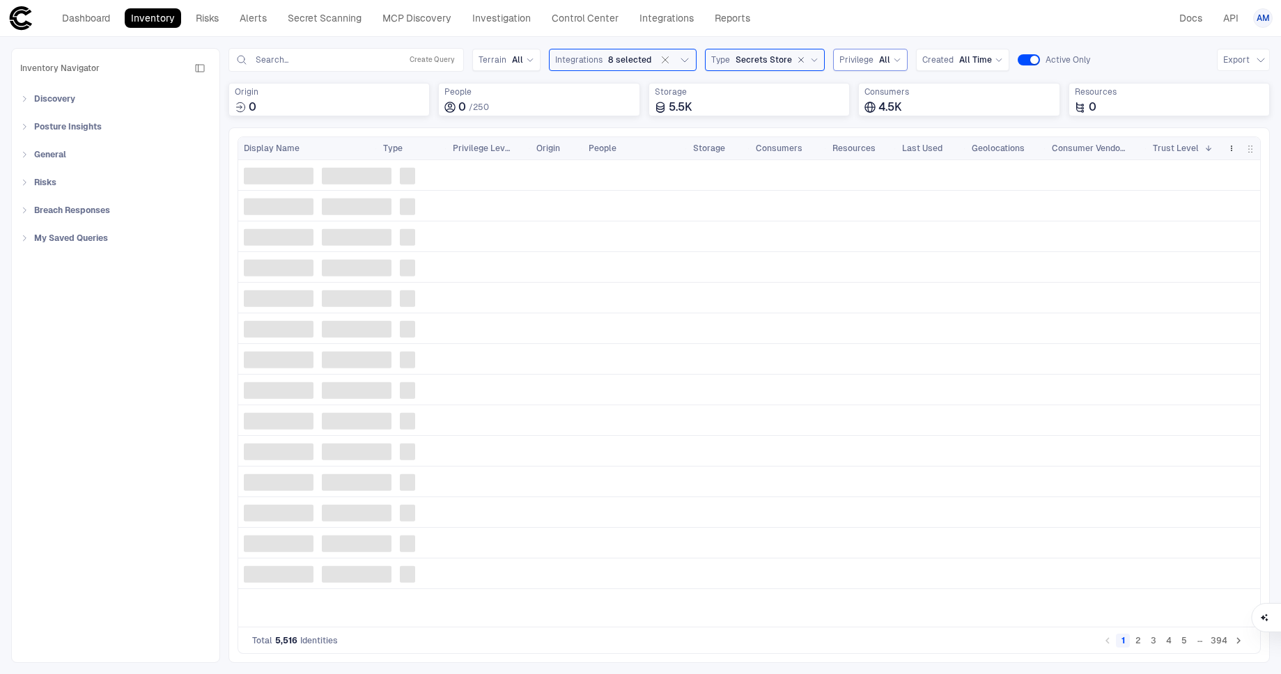
click at [1185, 150] on span "Trust Level" at bounding box center [1176, 148] width 46 height 11
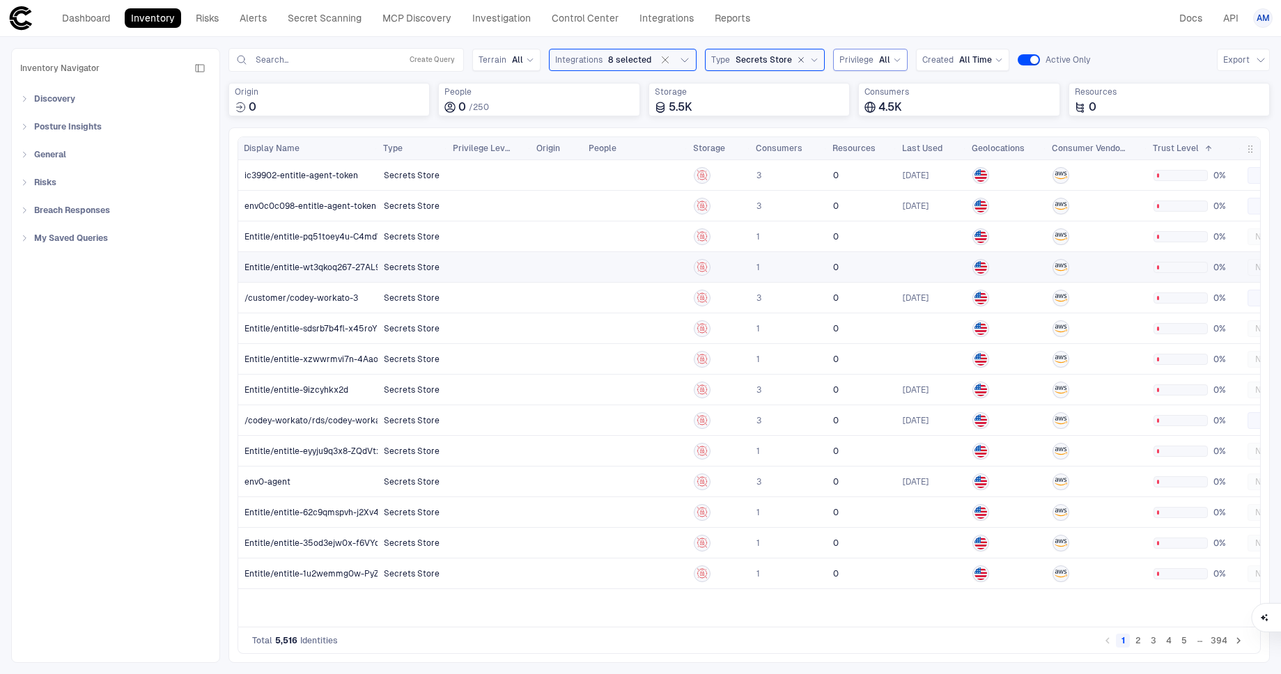
click at [320, 267] on span "Entitle/entitle-wt3qkoq267-27AL9p" at bounding box center [314, 267] width 141 height 11
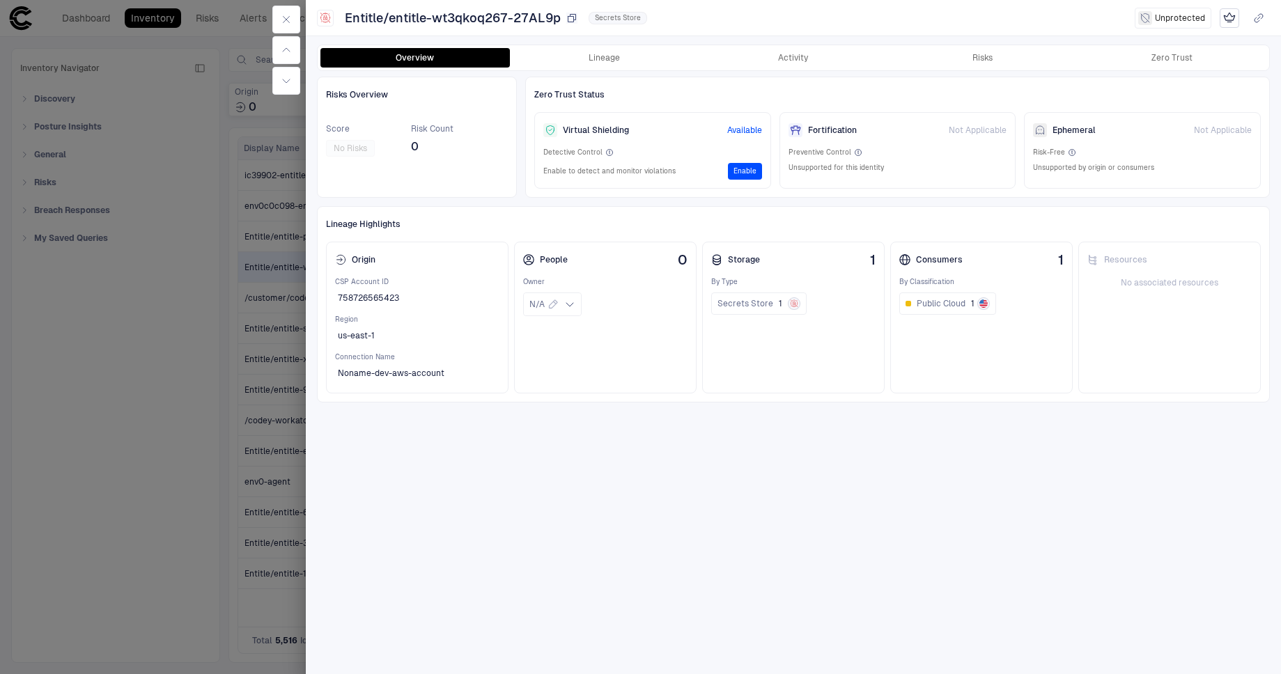
click at [550, 15] on span "Entitle/entitle-wt3qkoq267-27AL9p" at bounding box center [453, 18] width 216 height 17
click at [293, 28] on button "button" at bounding box center [286, 20] width 28 height 28
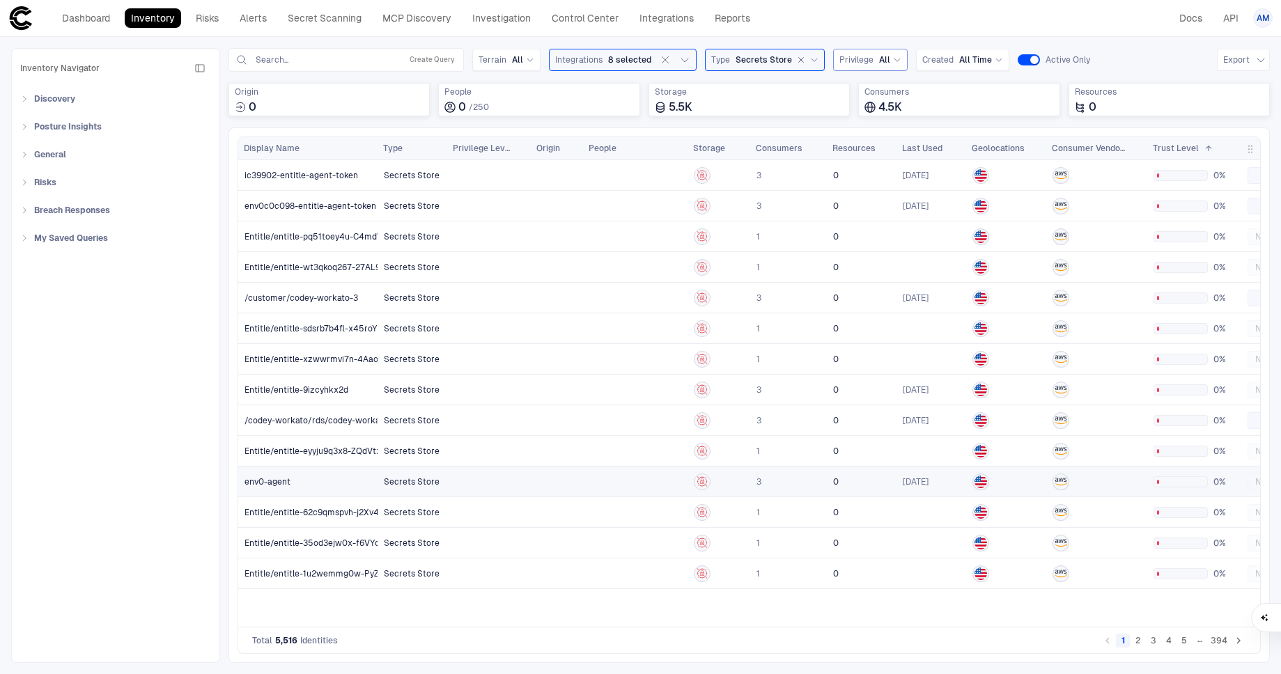
click at [320, 469] on link "env0-agent" at bounding box center [308, 481] width 139 height 29
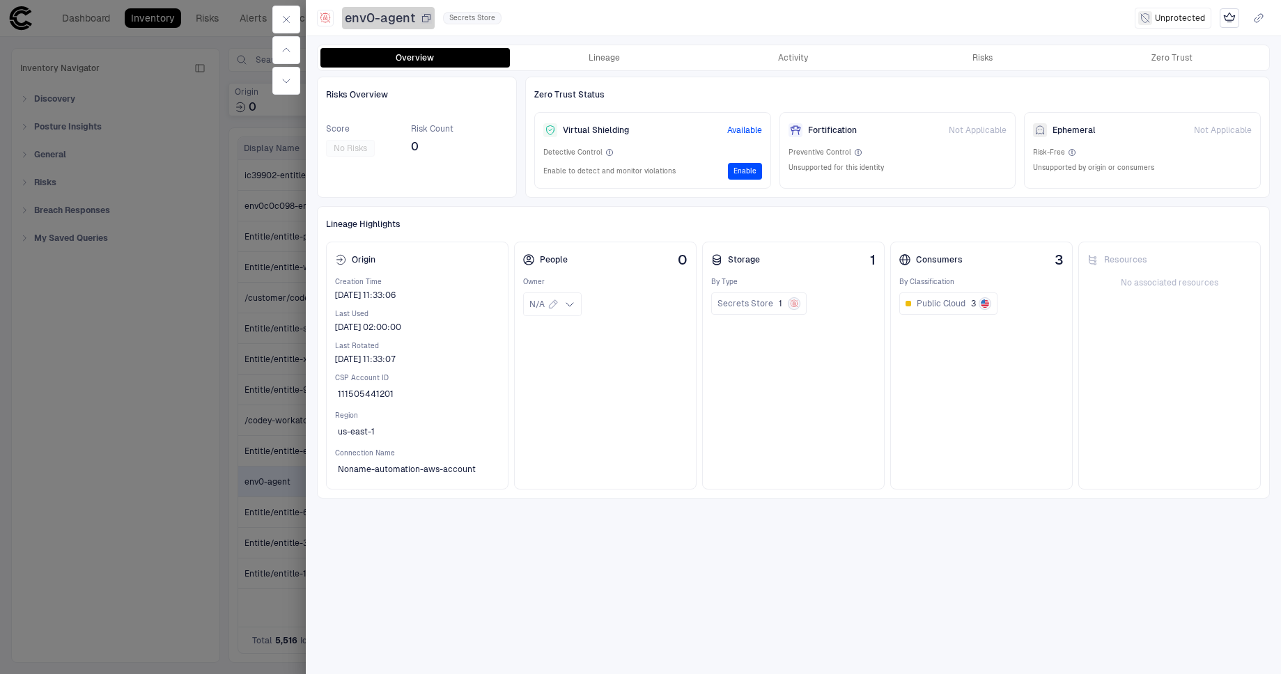
click at [426, 15] on icon "button" at bounding box center [426, 18] width 11 height 11
click at [284, 20] on icon "button" at bounding box center [286, 20] width 6 height 6
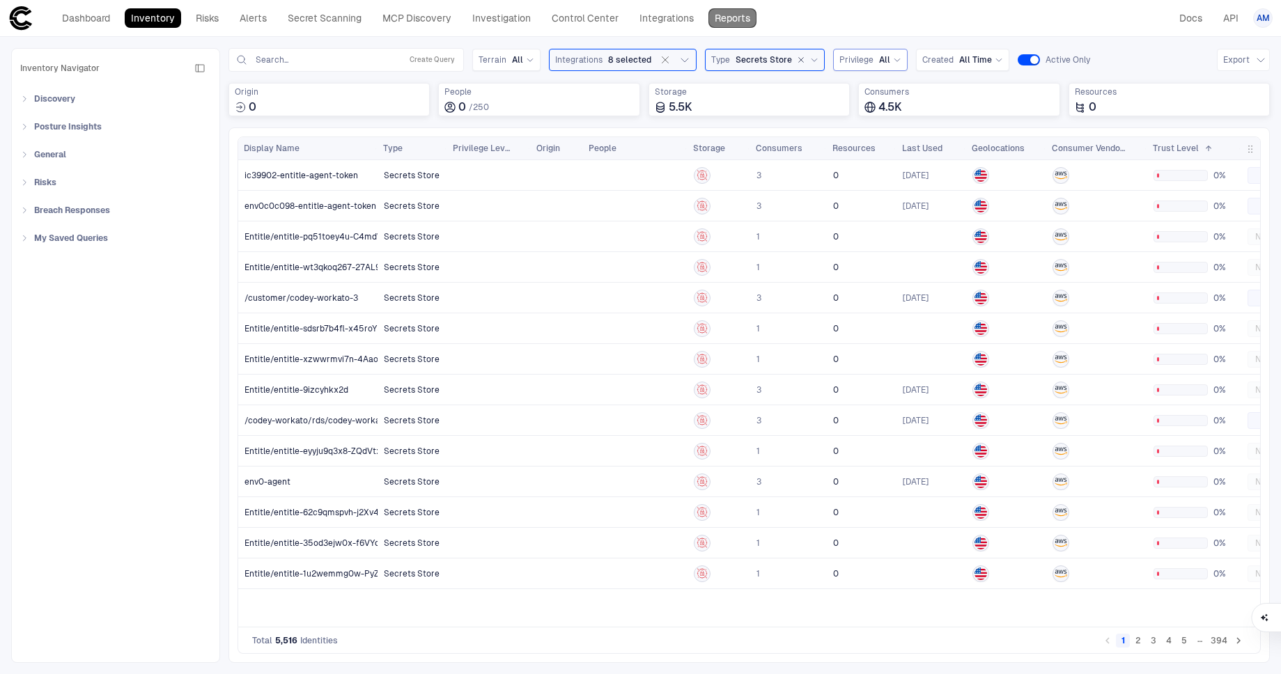
click at [740, 20] on link "Reports" at bounding box center [732, 18] width 48 height 20
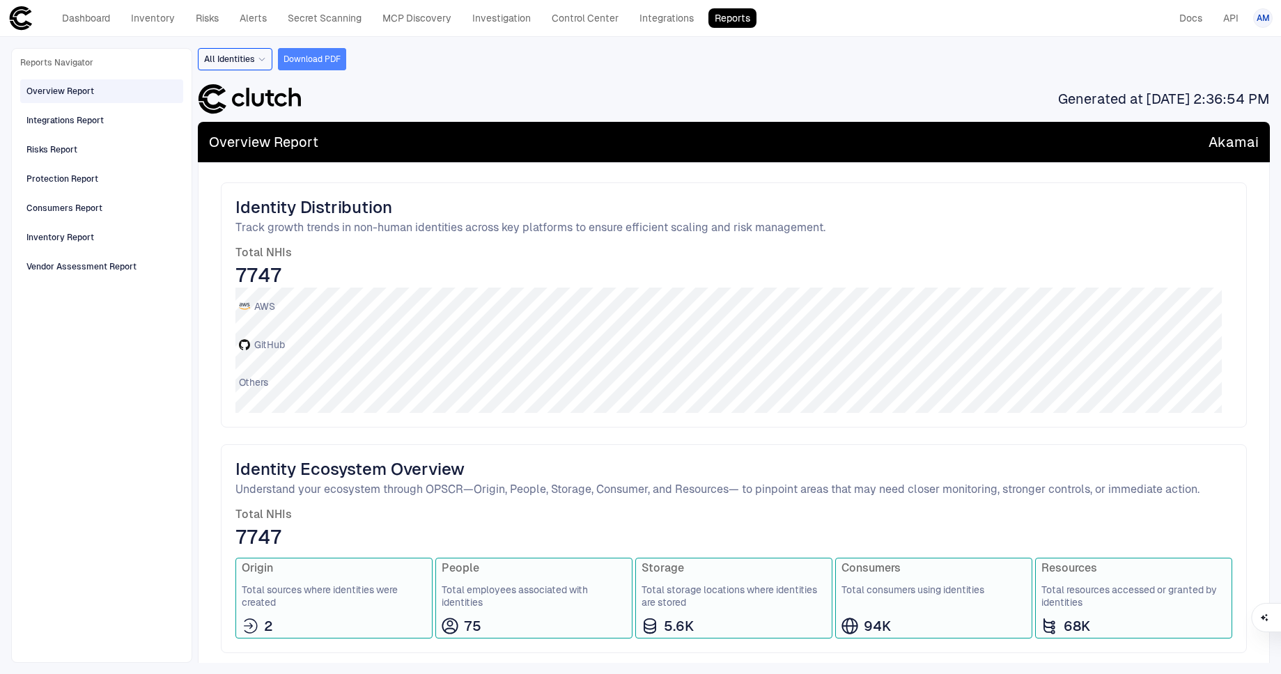
click at [328, 56] on button "Download PDF" at bounding box center [312, 59] width 68 height 22
click at [72, 205] on div "Consumers Report" at bounding box center [64, 208] width 76 height 13
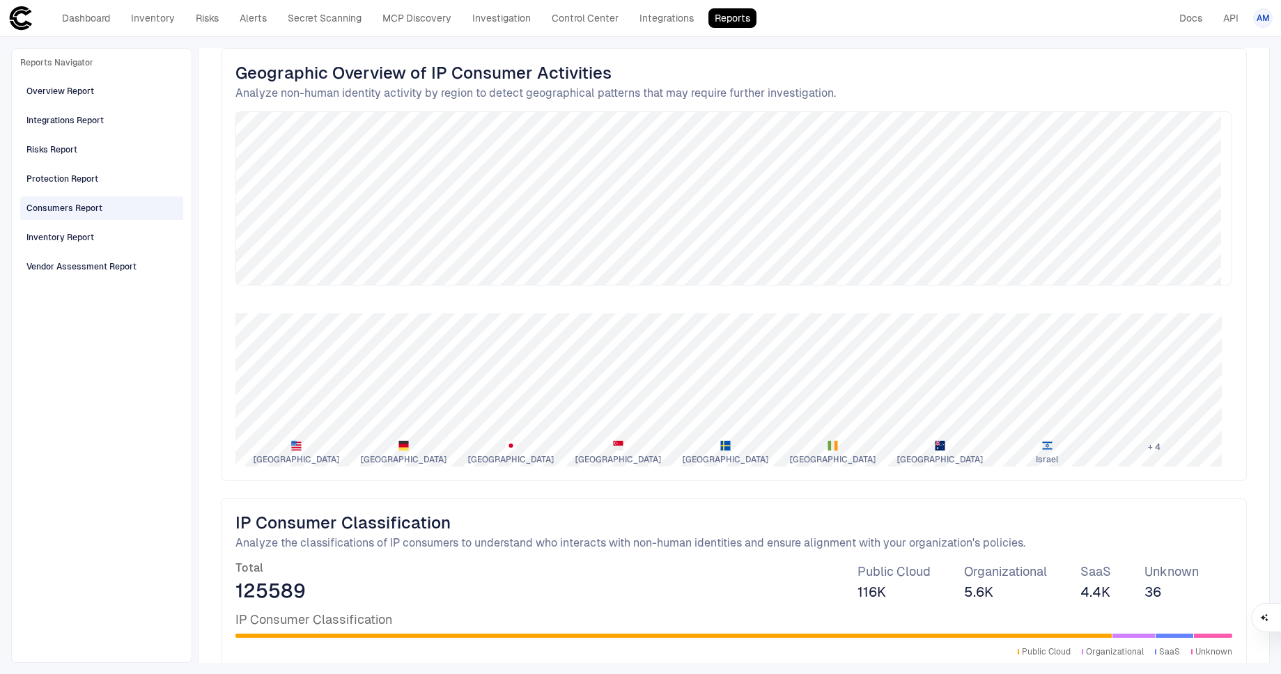
scroll to position [407, 0]
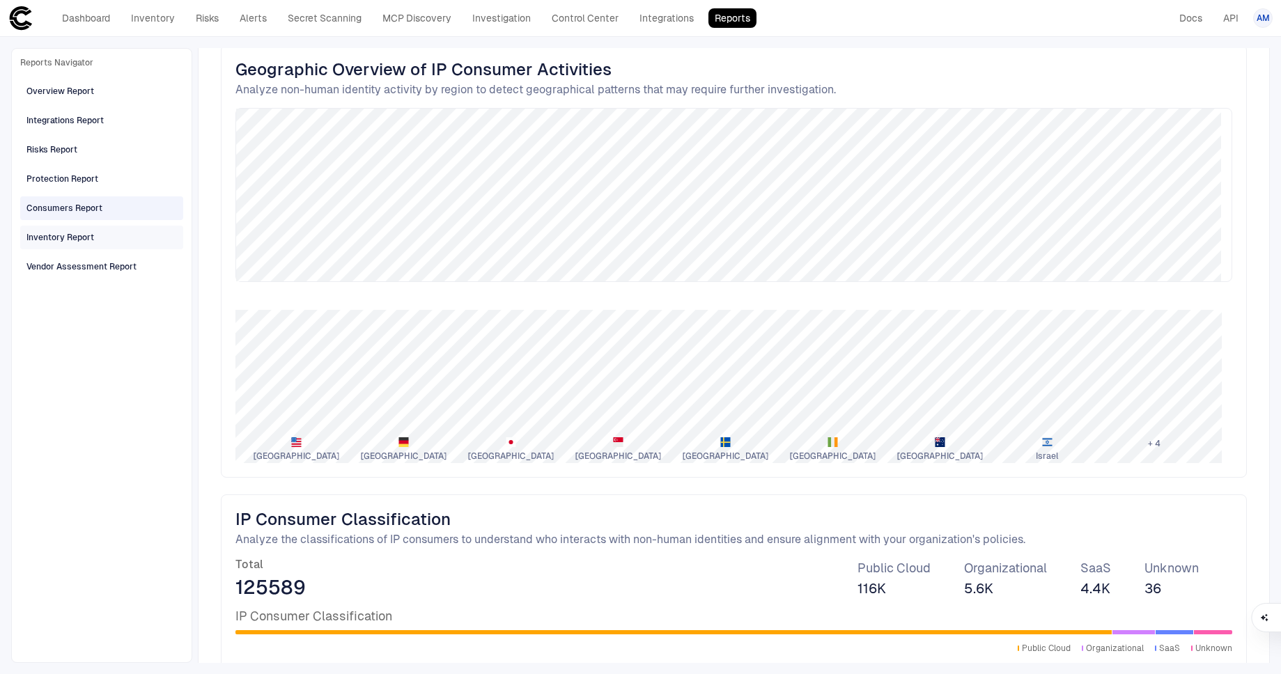
click at [76, 238] on div "Inventory Report" at bounding box center [60, 237] width 68 height 13
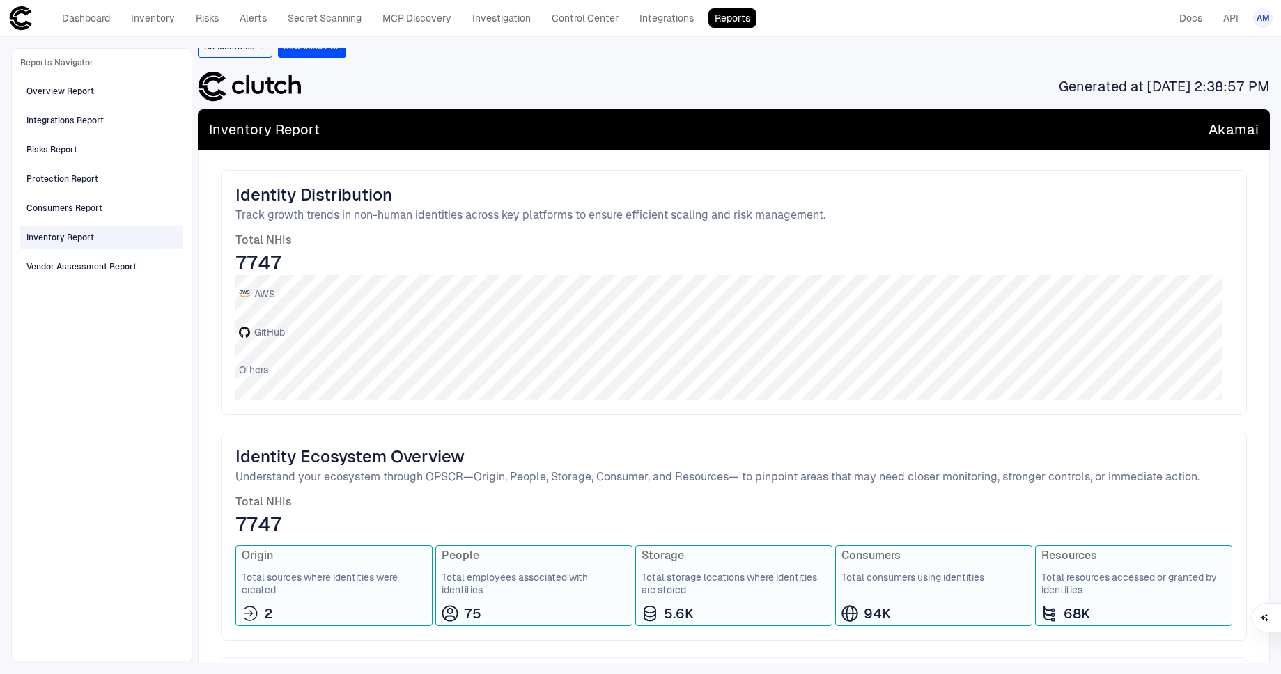
scroll to position [0, 0]
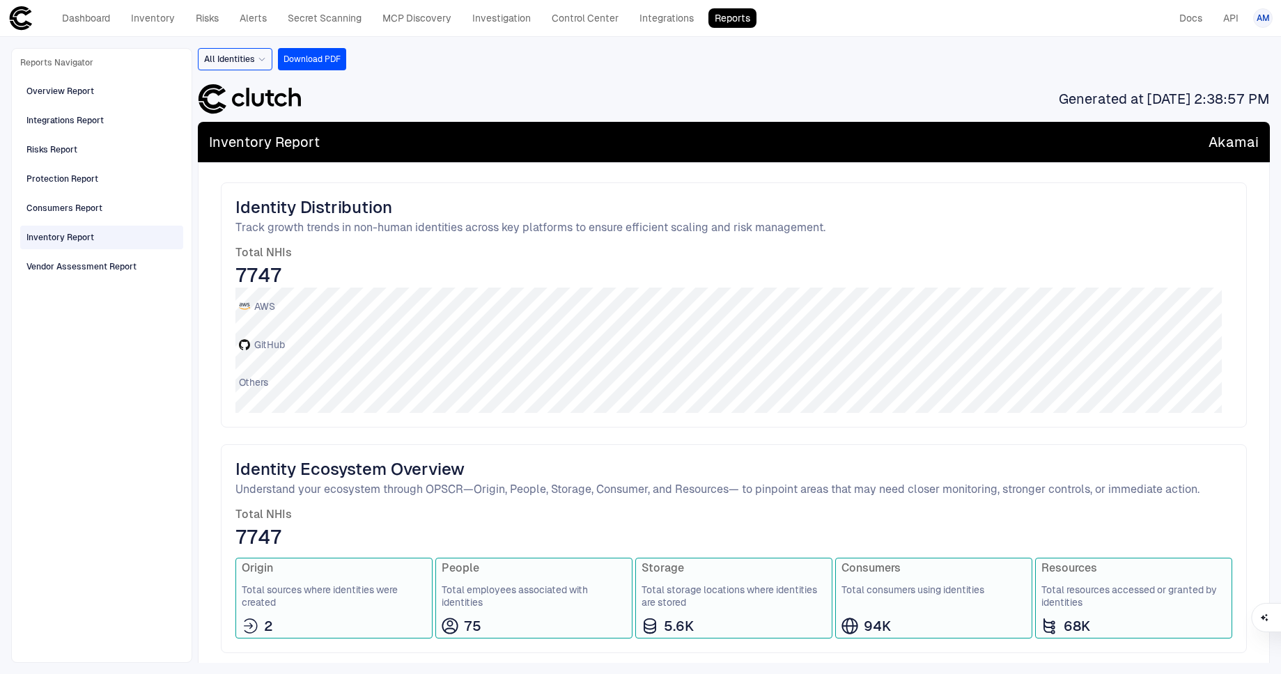
click at [483, 594] on span "Total employees associated with identities" at bounding box center [534, 596] width 185 height 25
click at [479, 573] on span "People" at bounding box center [534, 568] width 185 height 14
click at [473, 570] on span "People" at bounding box center [534, 568] width 185 height 14
click at [242, 15] on link "Alerts" at bounding box center [253, 18] width 40 height 20
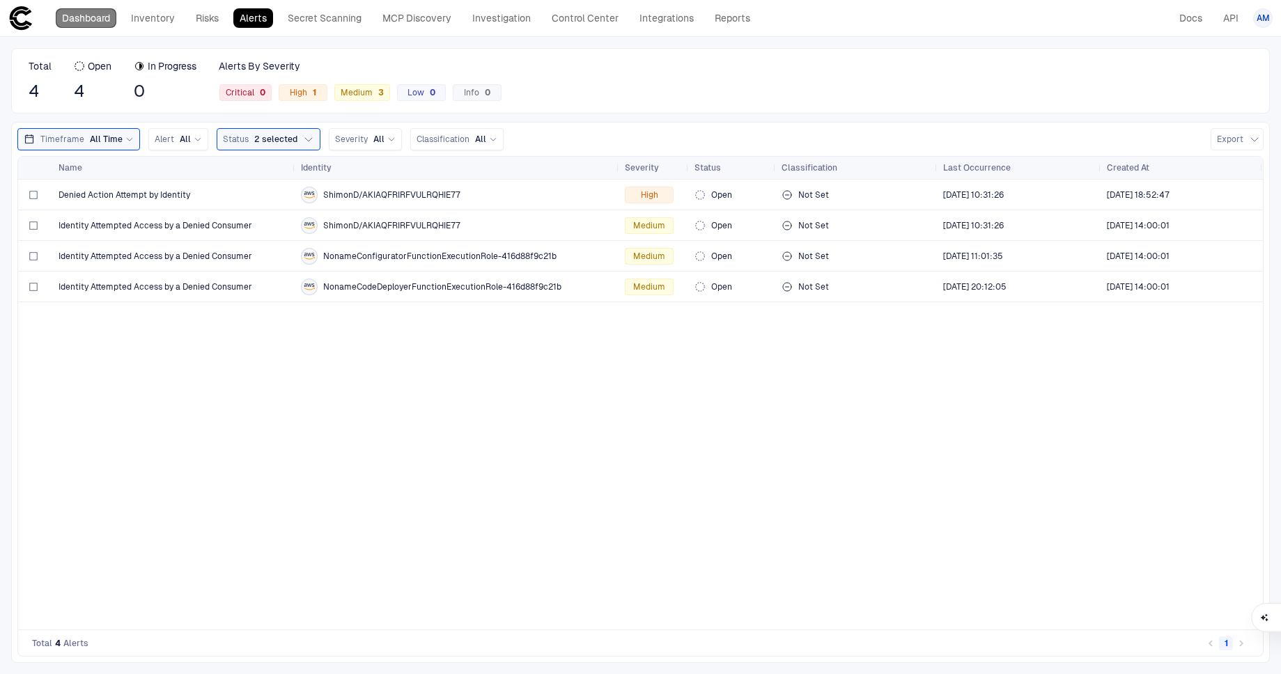
click at [82, 20] on link "Dashboard" at bounding box center [86, 18] width 61 height 20
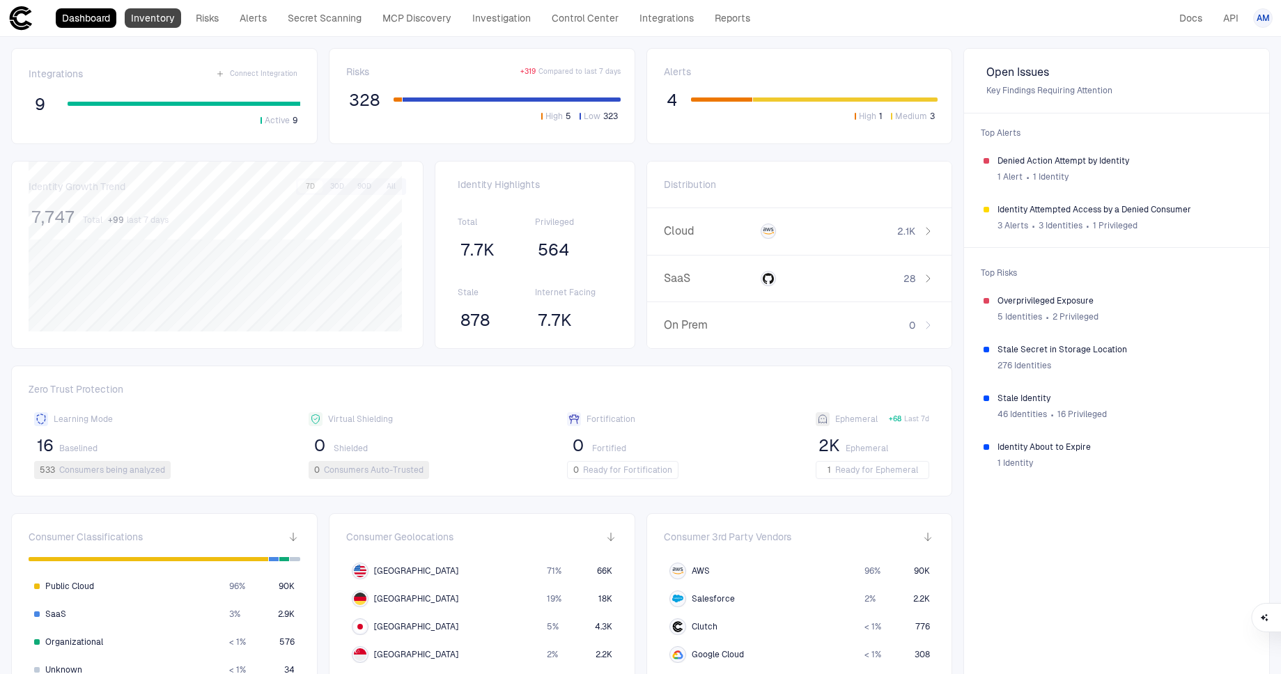
click at [162, 18] on link "Inventory" at bounding box center [153, 18] width 56 height 20
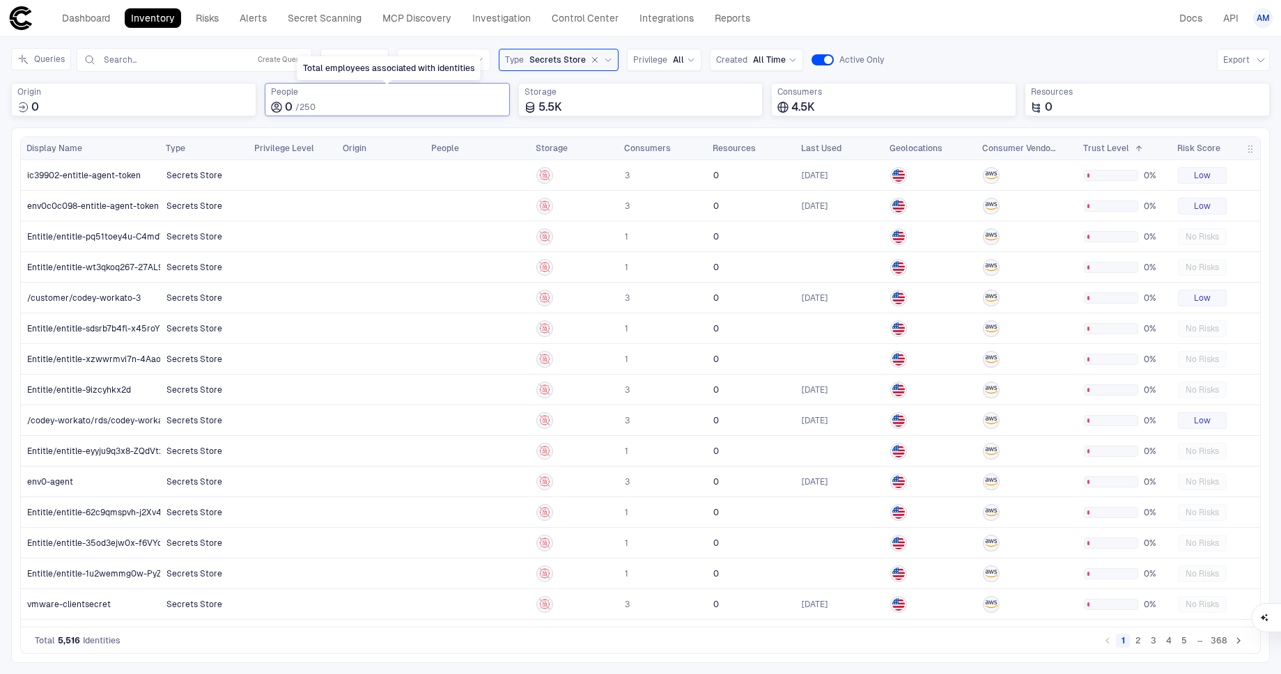
click at [346, 104] on div "0 / 250" at bounding box center [387, 107] width 233 height 14
click at [593, 59] on icon "button" at bounding box center [595, 60] width 5 height 5
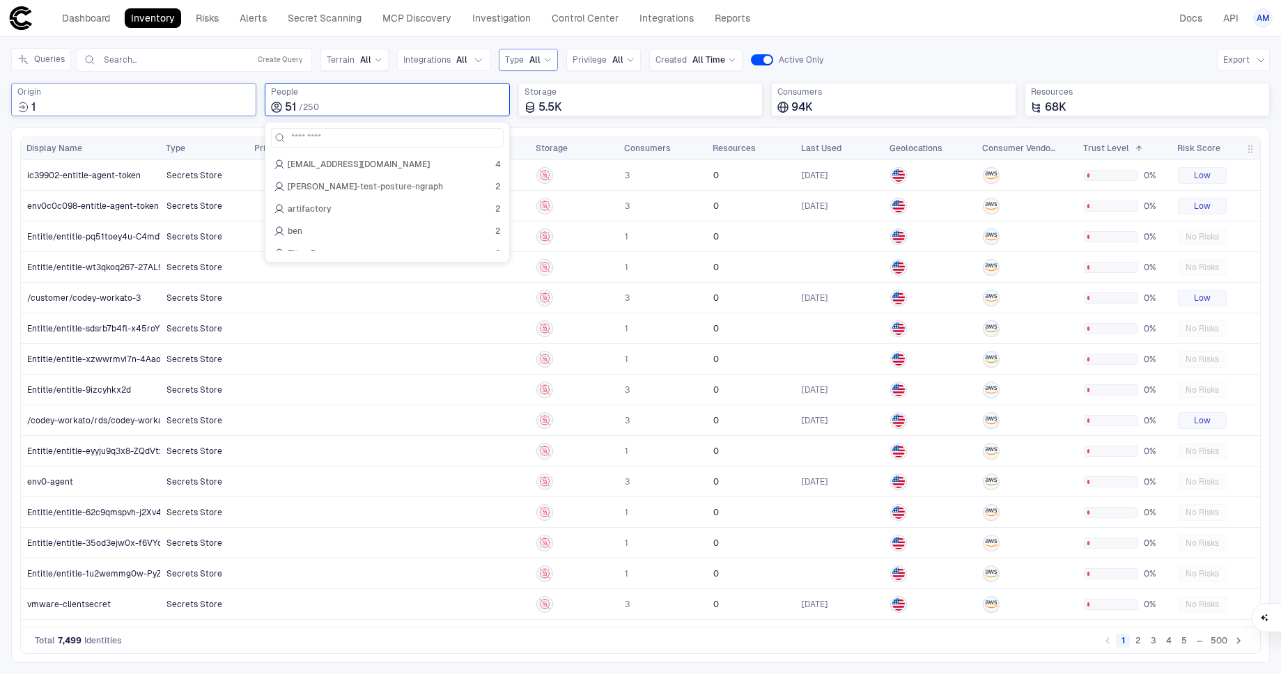
click at [161, 88] on span "Origin" at bounding box center [133, 91] width 233 height 11
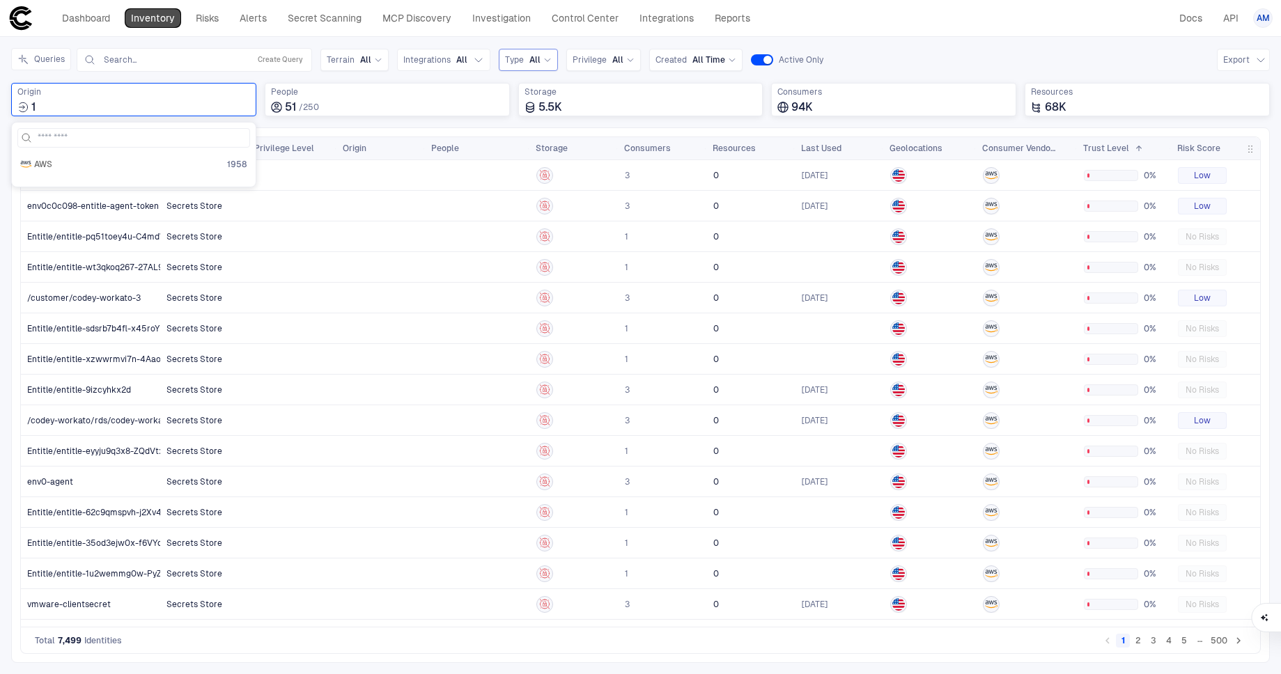
click at [155, 22] on link "Inventory" at bounding box center [153, 18] width 56 height 20
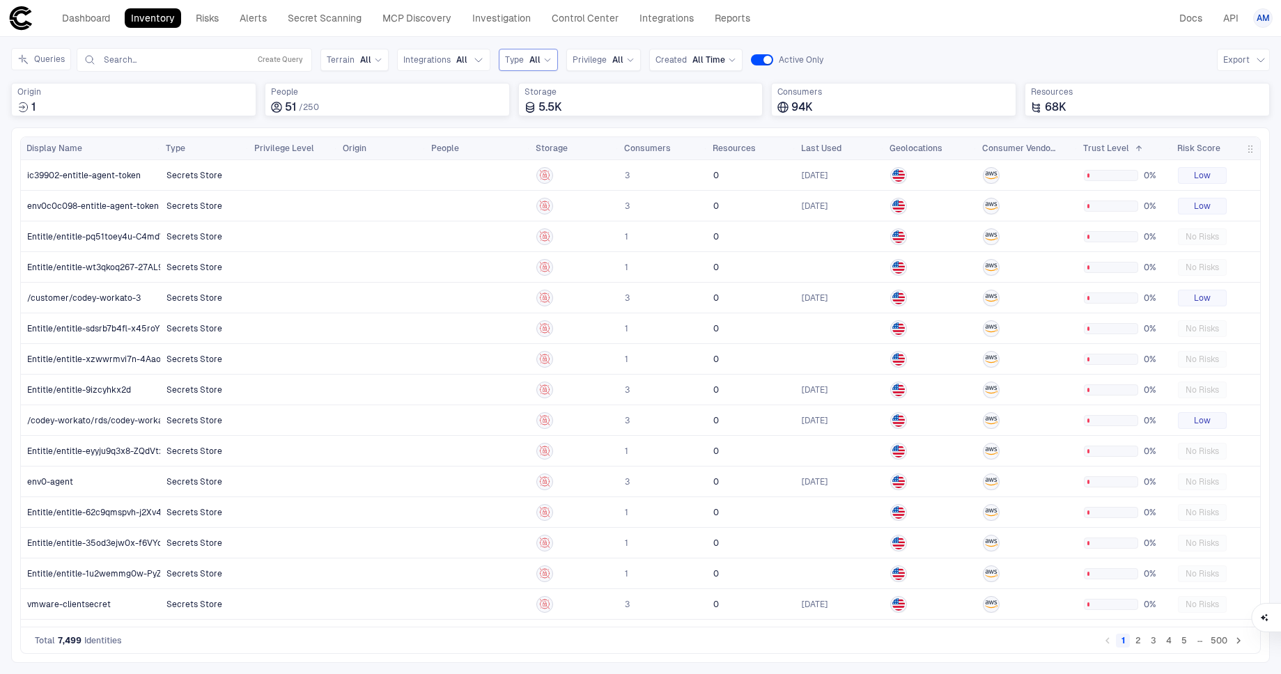
click at [50, 18] on div "Dashboard Inventory Risks Alerts Secret Scanning MCP Discovery Investigation Co…" at bounding box center [382, 18] width 748 height 25
click at [75, 15] on link "Dashboard" at bounding box center [86, 18] width 61 height 20
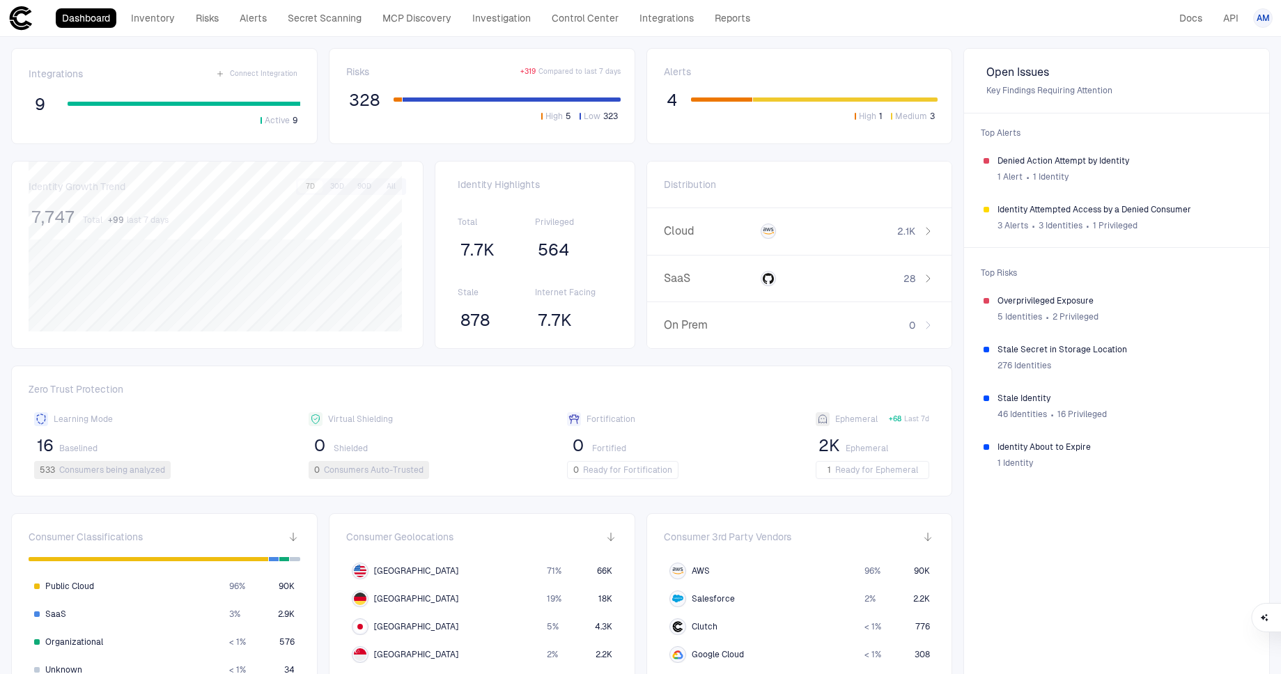
click at [183, 28] on div "Dashboard Inventory Risks Alerts Secret Scanning MCP Discovery Investigation Co…" at bounding box center [382, 18] width 748 height 25
click at [156, 17] on link "Inventory" at bounding box center [153, 18] width 56 height 20
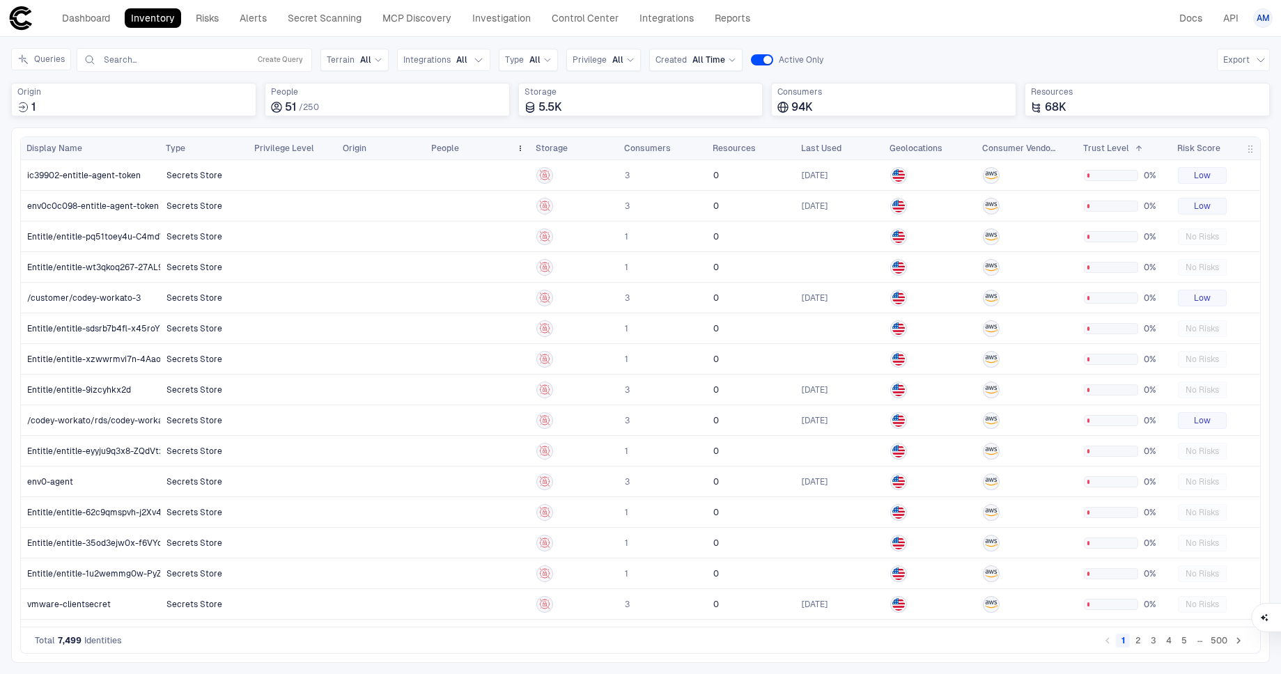
click at [456, 146] on span "People" at bounding box center [445, 148] width 28 height 11
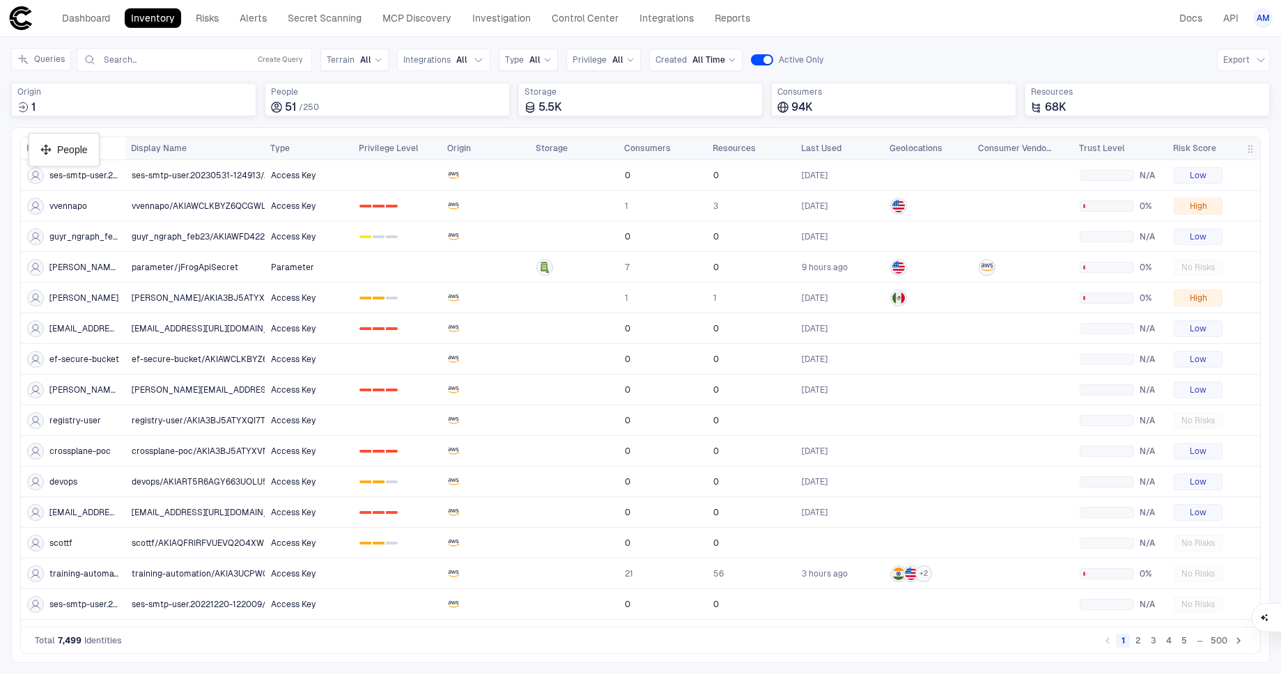
drag, startPoint x: 481, startPoint y: 146, endPoint x: 36, endPoint y: 139, distance: 445.8
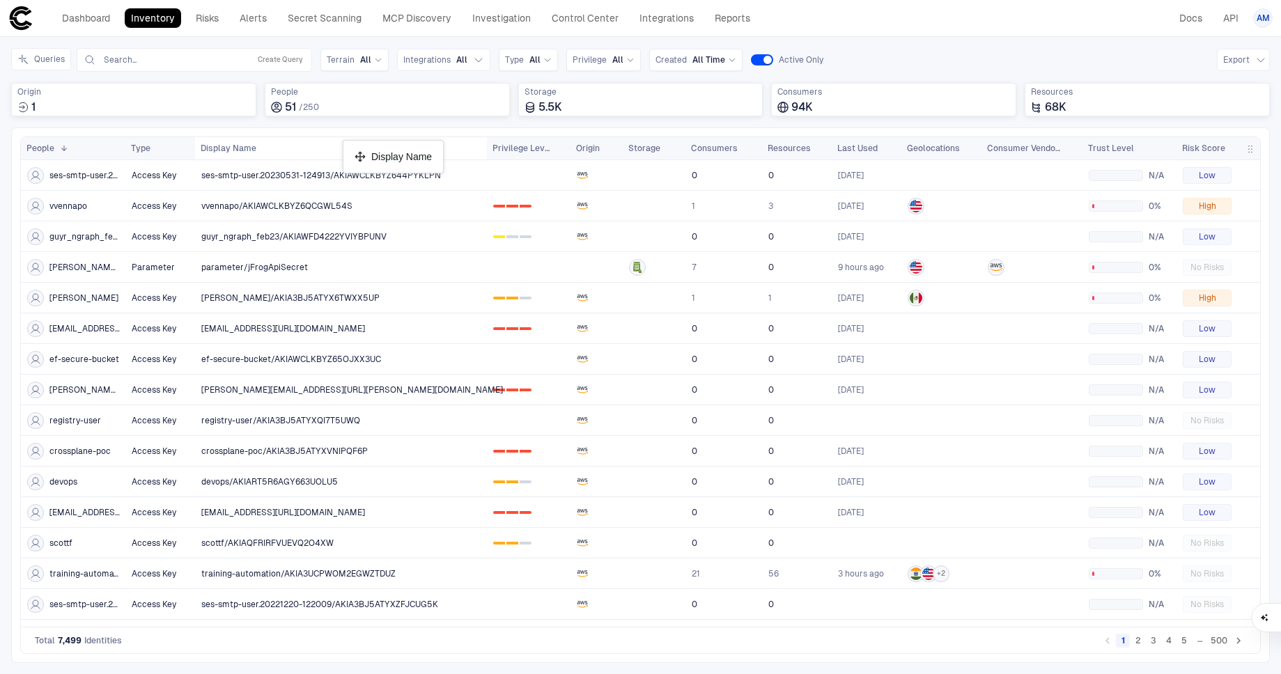
drag, startPoint x: 129, startPoint y: 140, endPoint x: 350, endPoint y: 146, distance: 220.9
click at [71, 148] on div "People 1" at bounding box center [65, 148] width 79 height 15
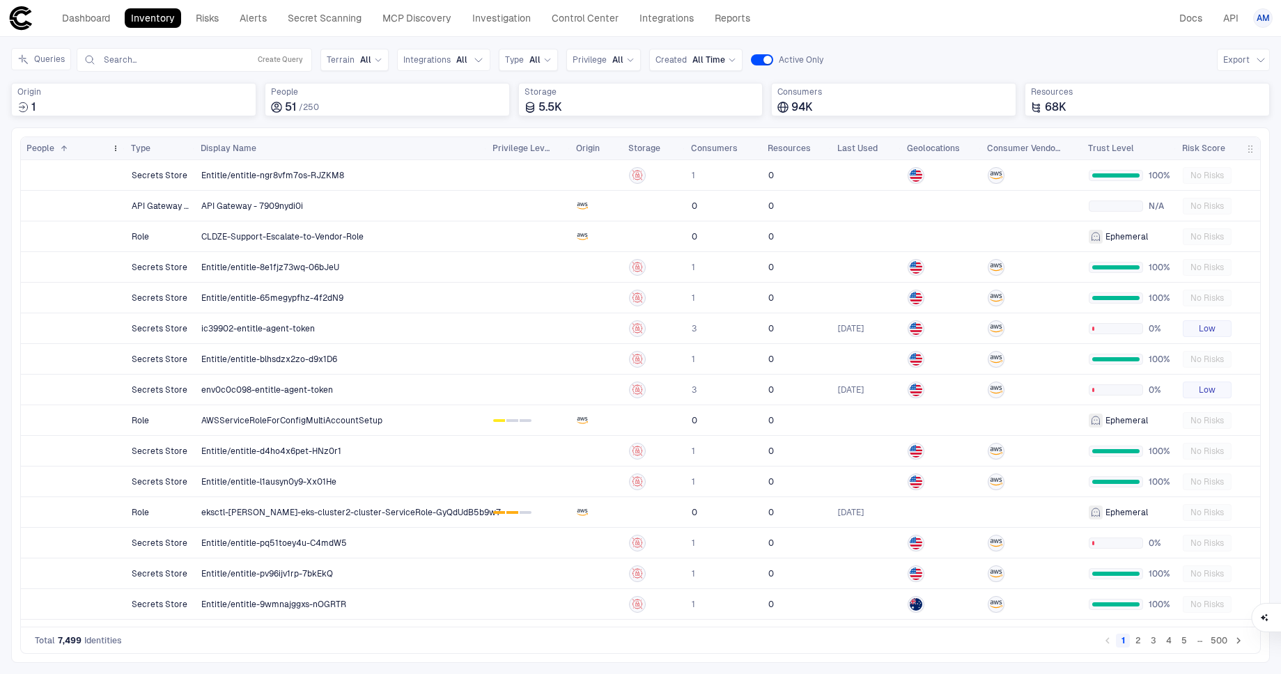
click at [69, 148] on div "People 1" at bounding box center [65, 148] width 79 height 15
click at [117, 148] on span at bounding box center [115, 148] width 8 height 8
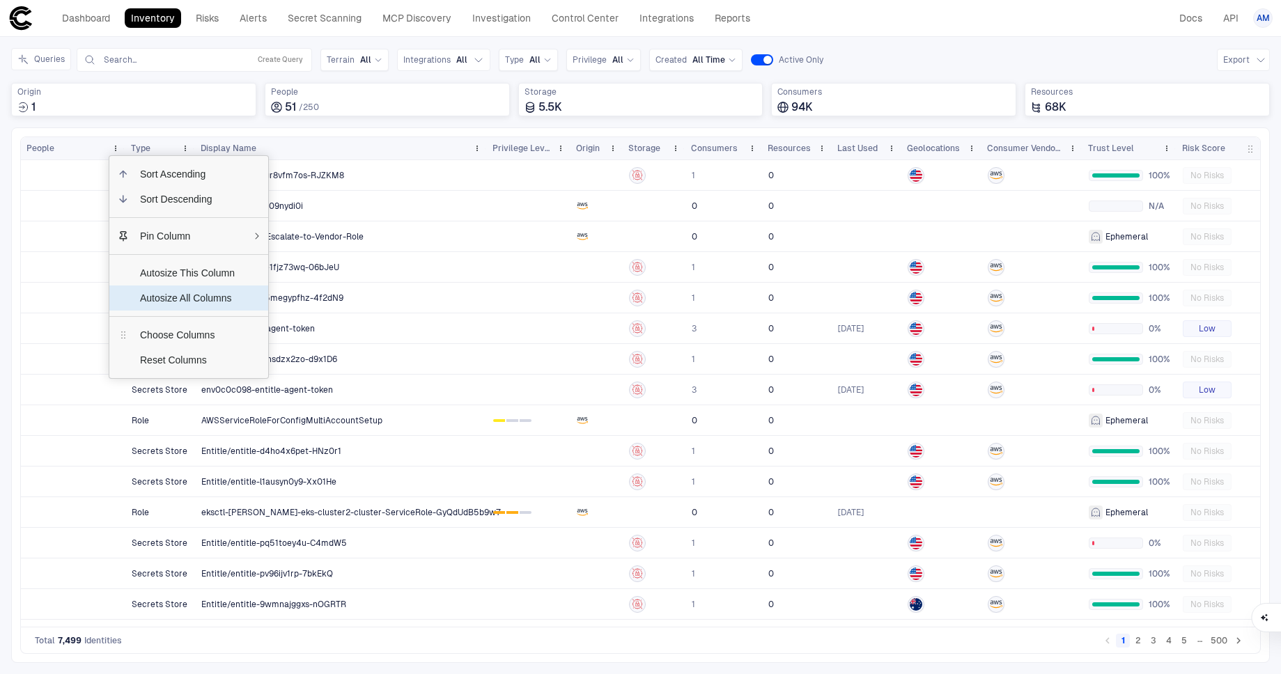
click at [178, 297] on span "Autosize All Columns" at bounding box center [187, 298] width 117 height 25
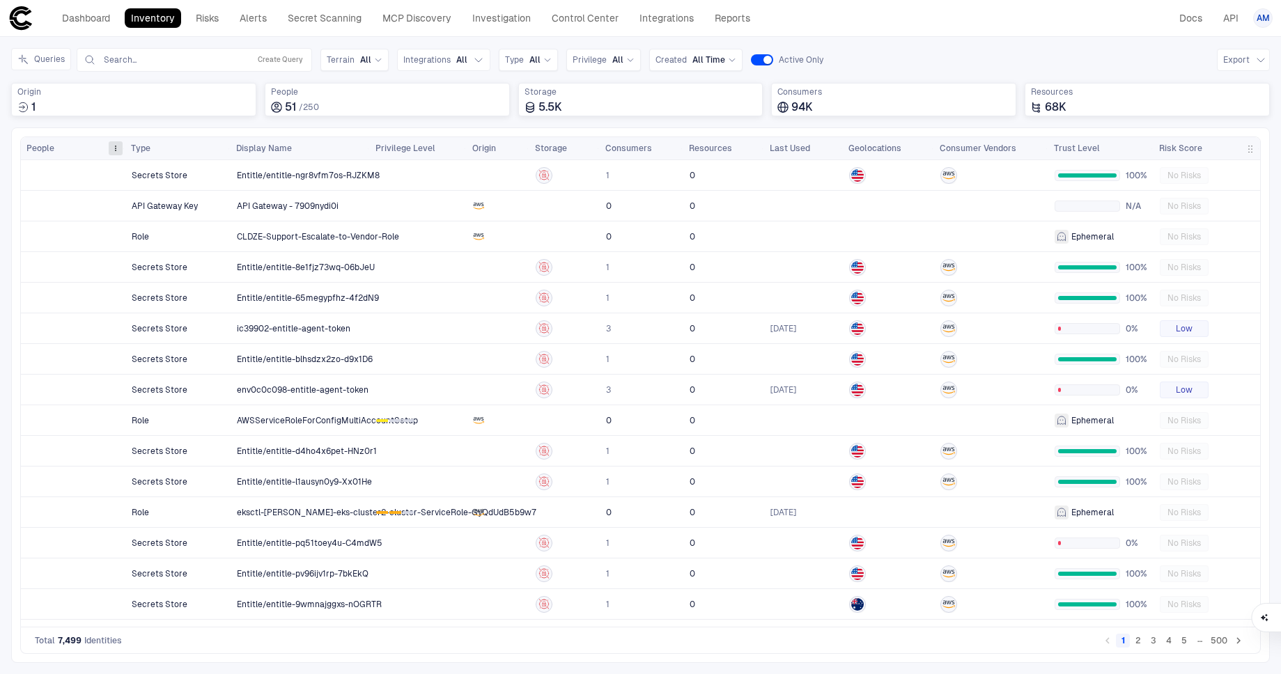
click at [118, 152] on span at bounding box center [115, 148] width 8 height 8
click at [115, 106] on div "1" at bounding box center [133, 107] width 233 height 14
click at [54, 161] on div "AWS 1958" at bounding box center [133, 164] width 227 height 11
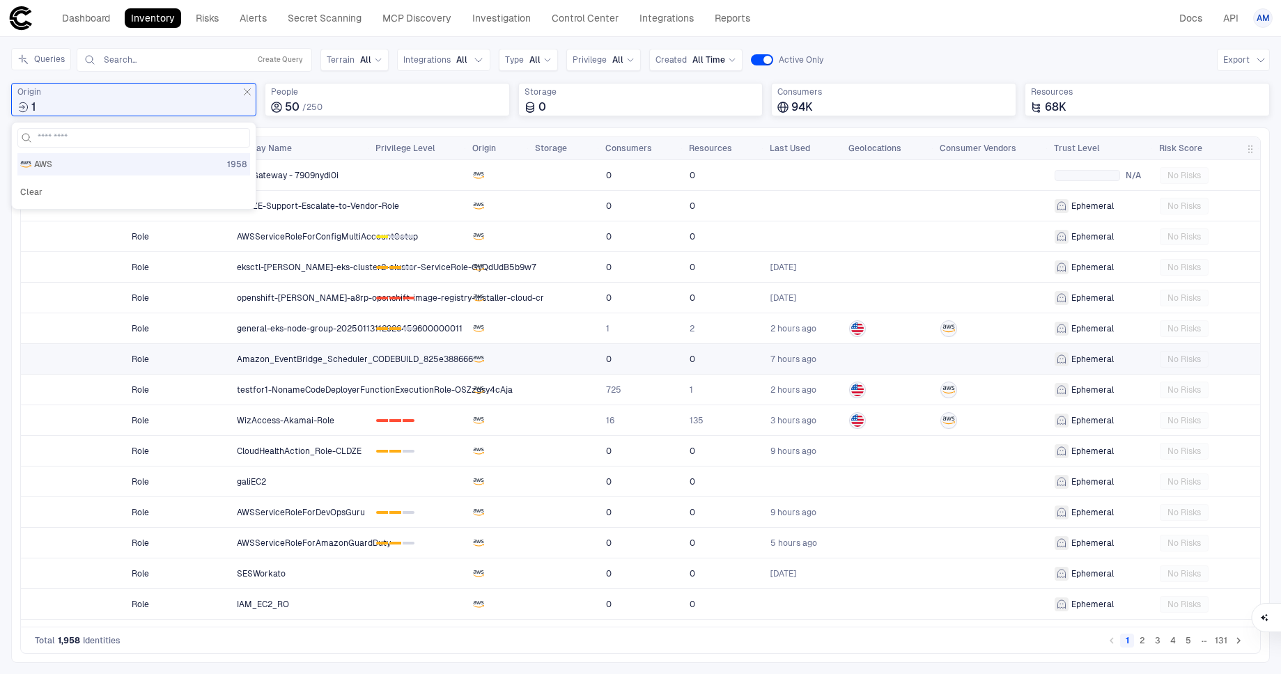
click at [72, 346] on link at bounding box center [74, 359] width 104 height 29
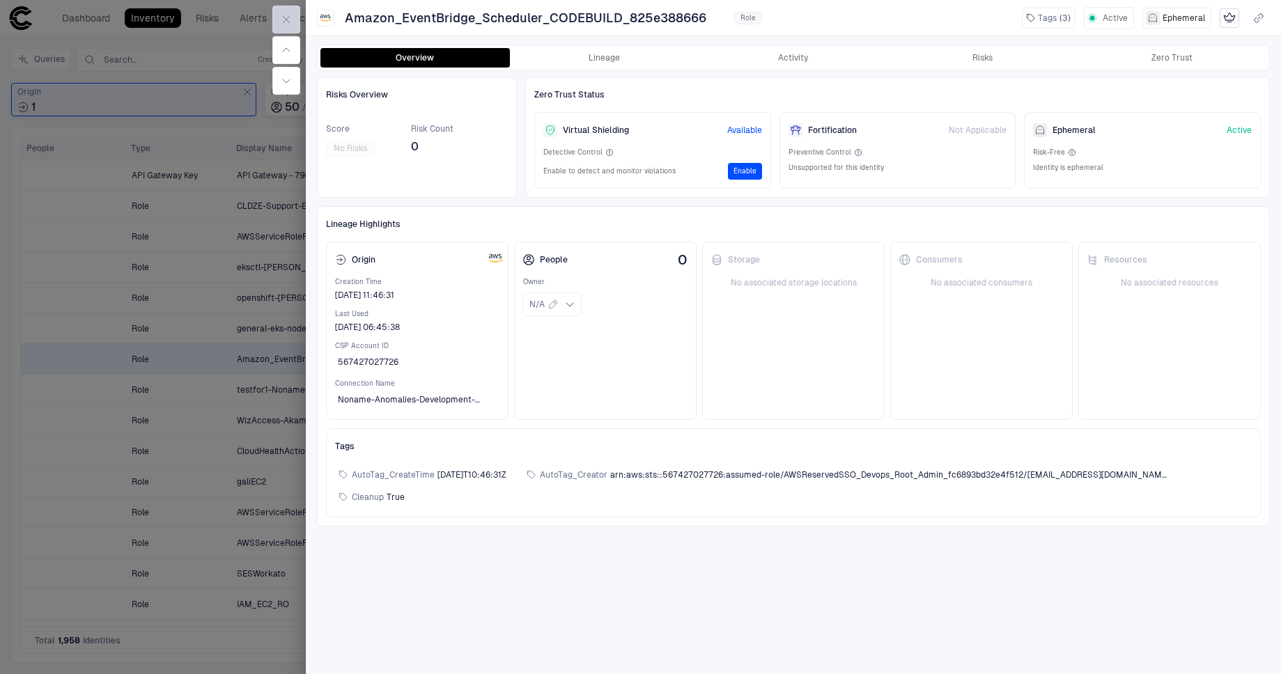
click at [291, 19] on icon "button" at bounding box center [286, 19] width 11 height 11
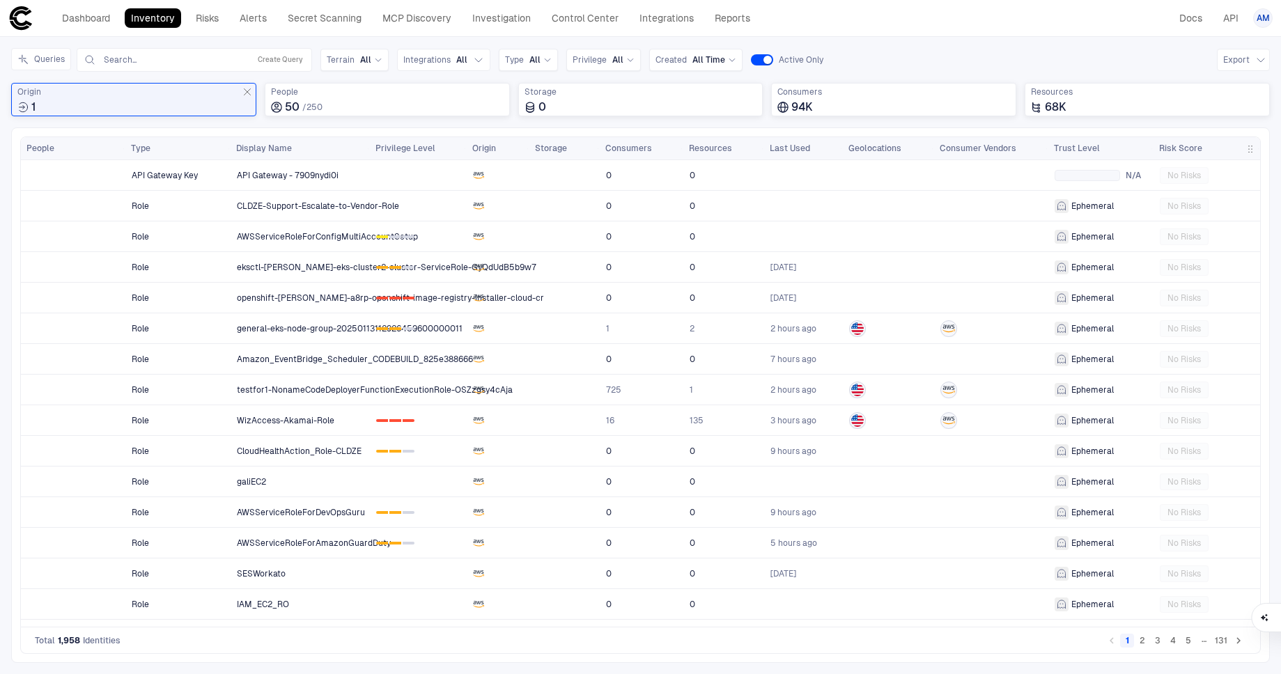
click at [146, 27] on link "Inventory" at bounding box center [153, 18] width 56 height 20
click at [153, 20] on link "Inventory" at bounding box center [153, 18] width 56 height 20
click at [88, 22] on link "Dashboard" at bounding box center [86, 18] width 61 height 20
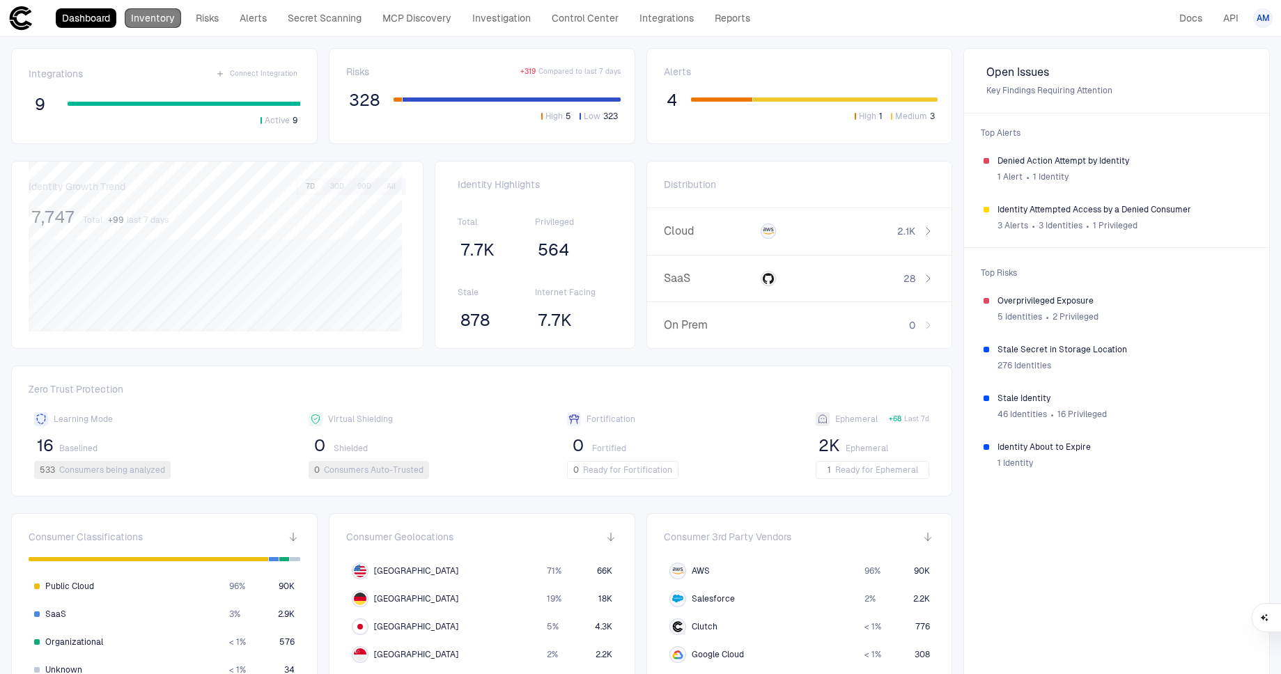
click at [157, 16] on link "Inventory" at bounding box center [153, 18] width 56 height 20
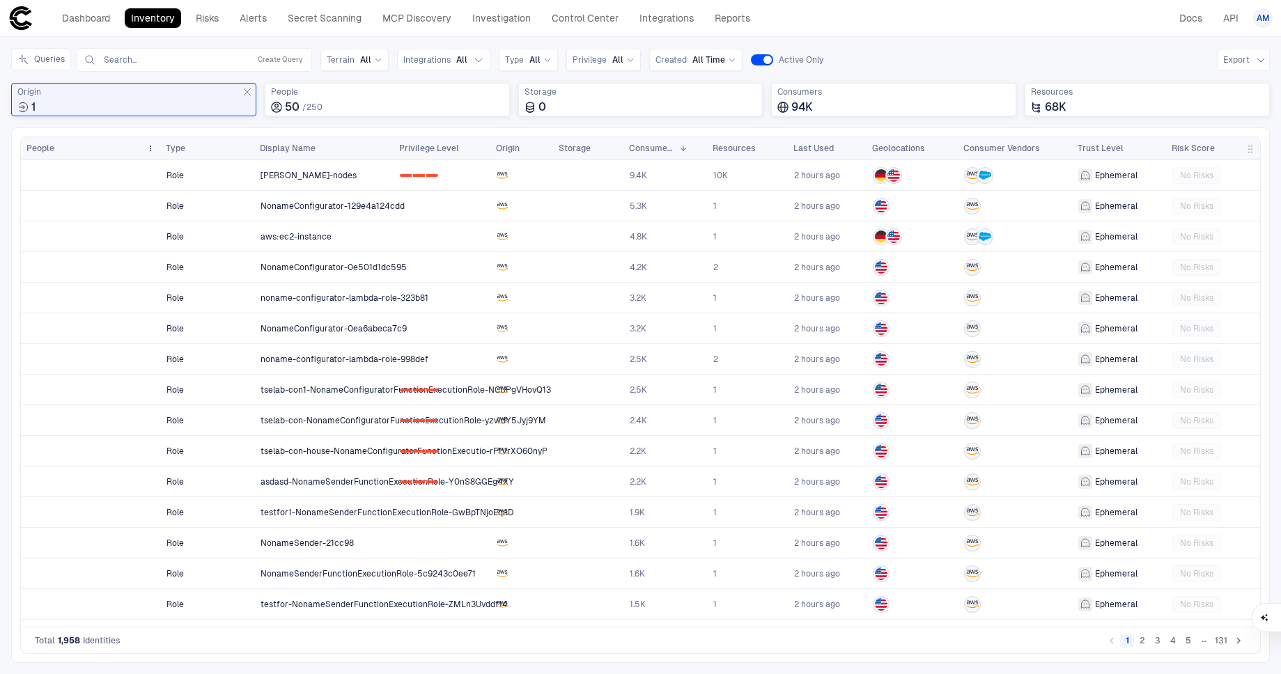
click at [59, 150] on div "People" at bounding box center [83, 148] width 114 height 15
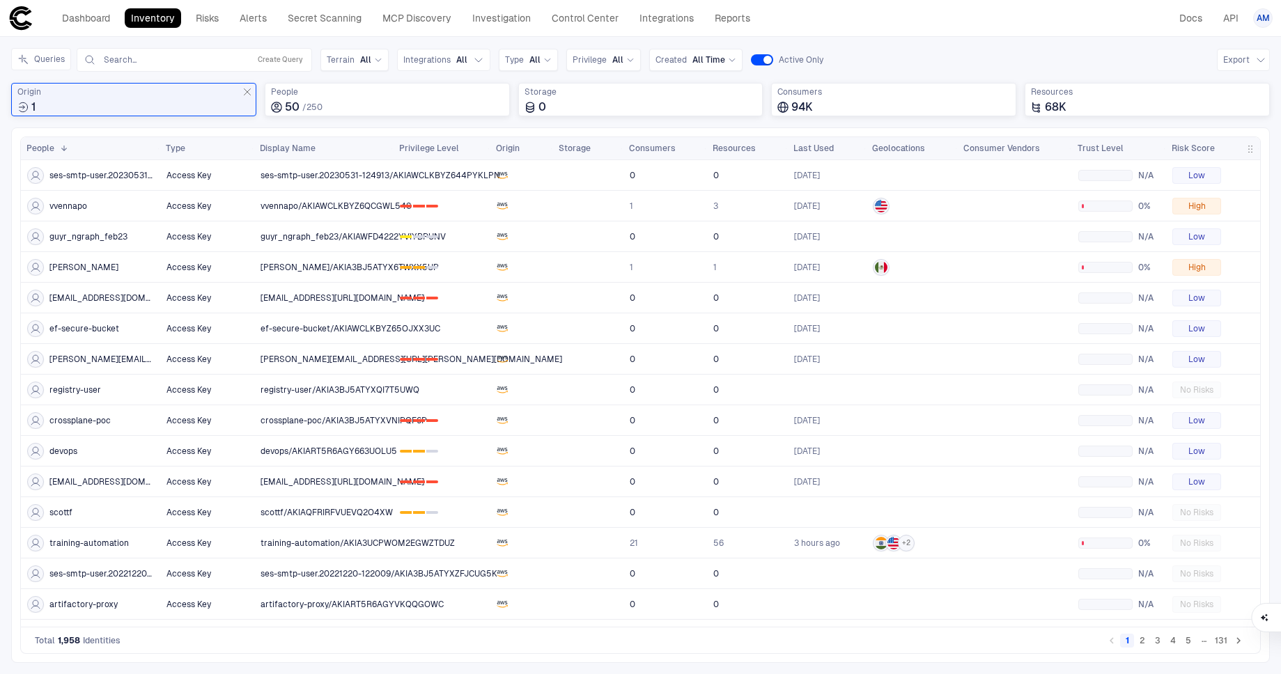
click at [1253, 149] on span "button" at bounding box center [1250, 148] width 11 height 11
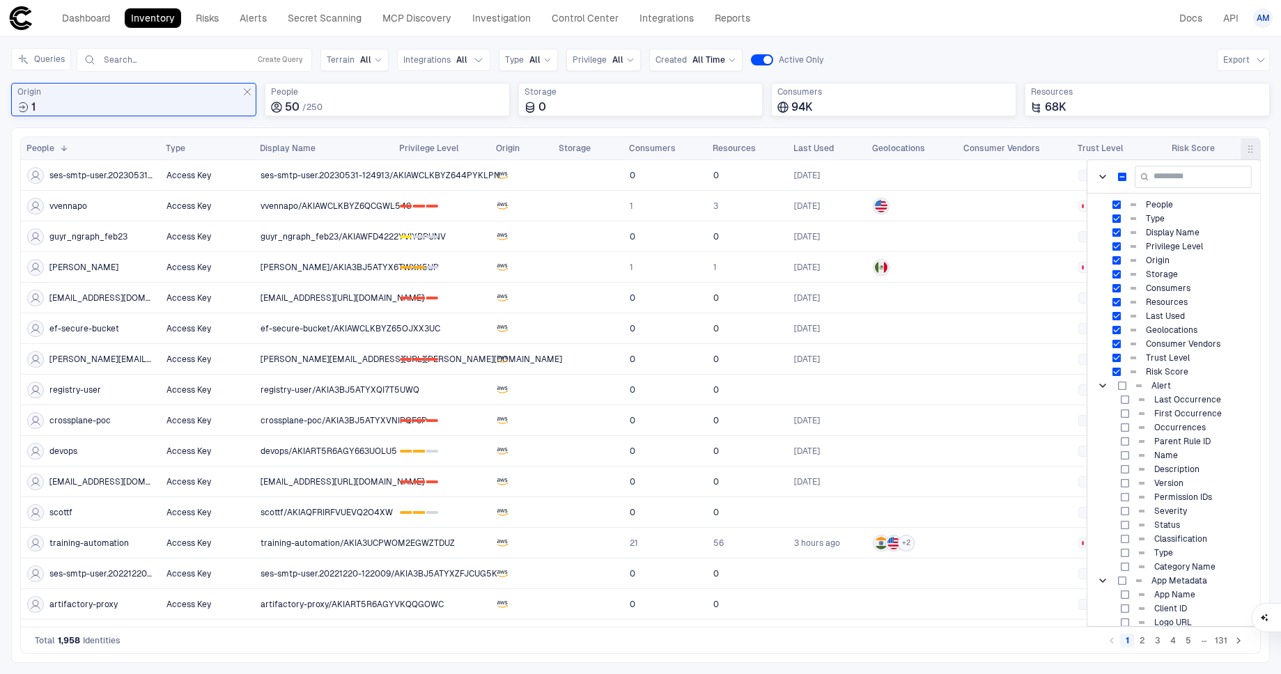
drag, startPoint x: 1163, startPoint y: 204, endPoint x: 1191, endPoint y: 213, distance: 29.3
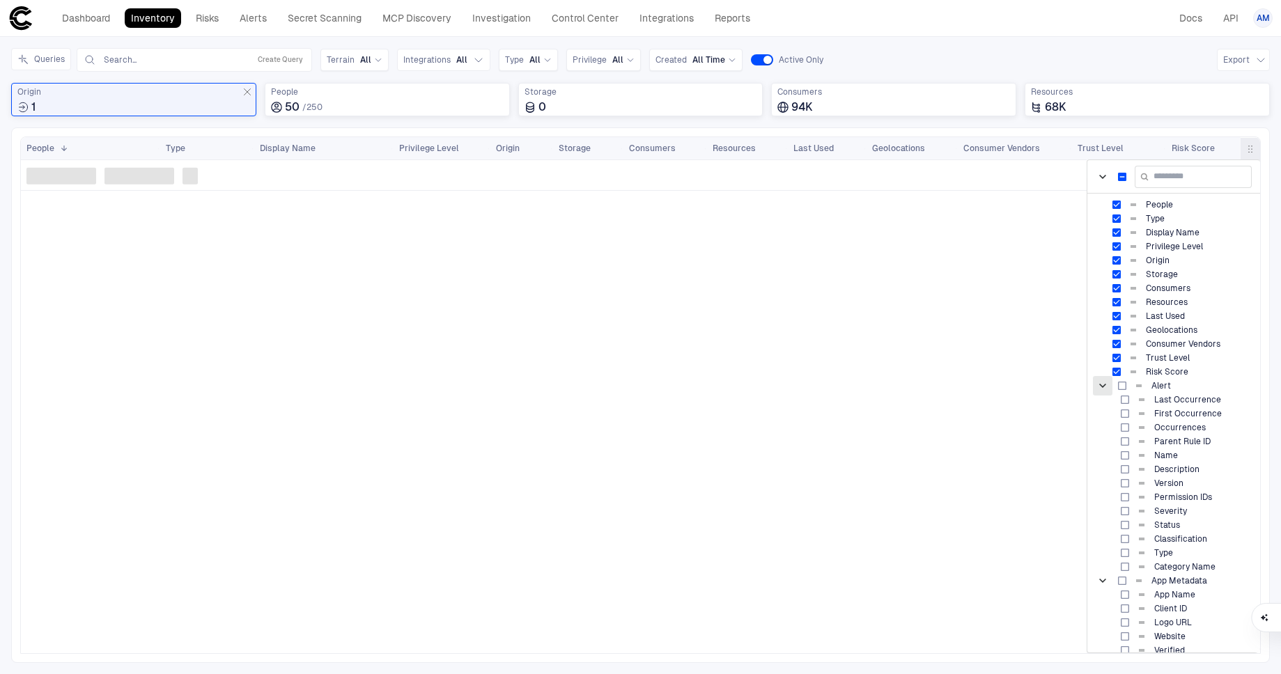
click at [1106, 382] on span "Alert Column Group" at bounding box center [1103, 386] width 14 height 14
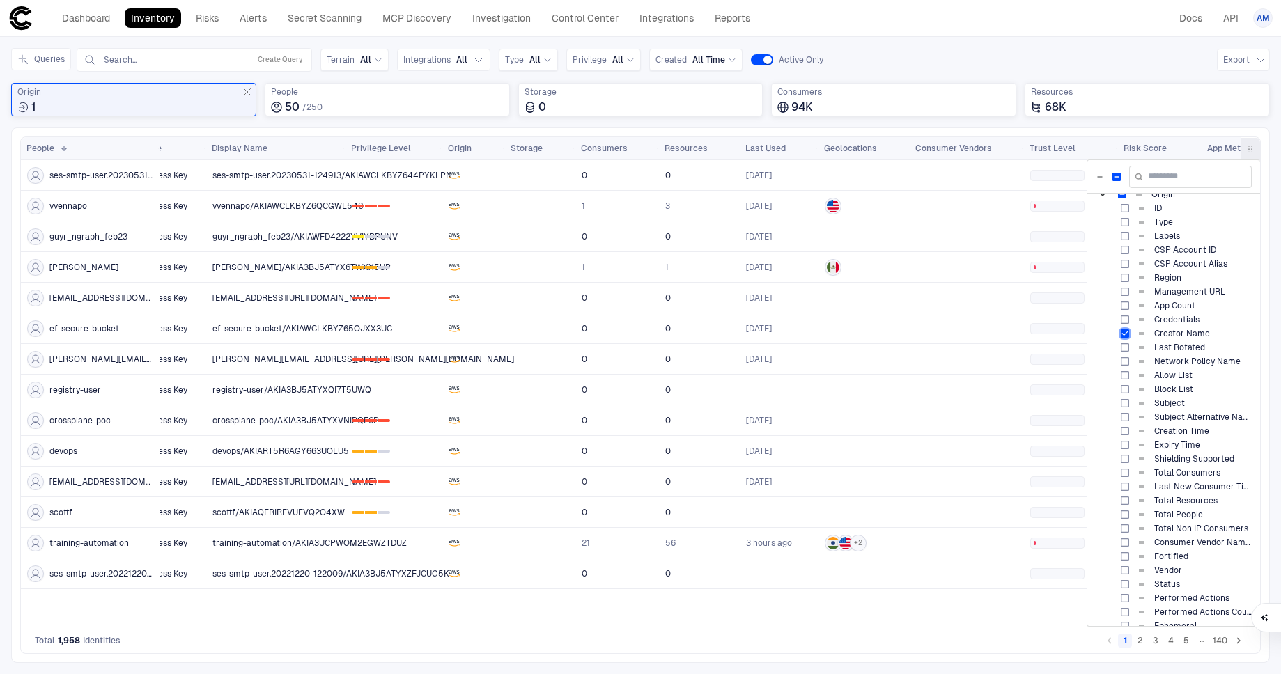
scroll to position [0, 188]
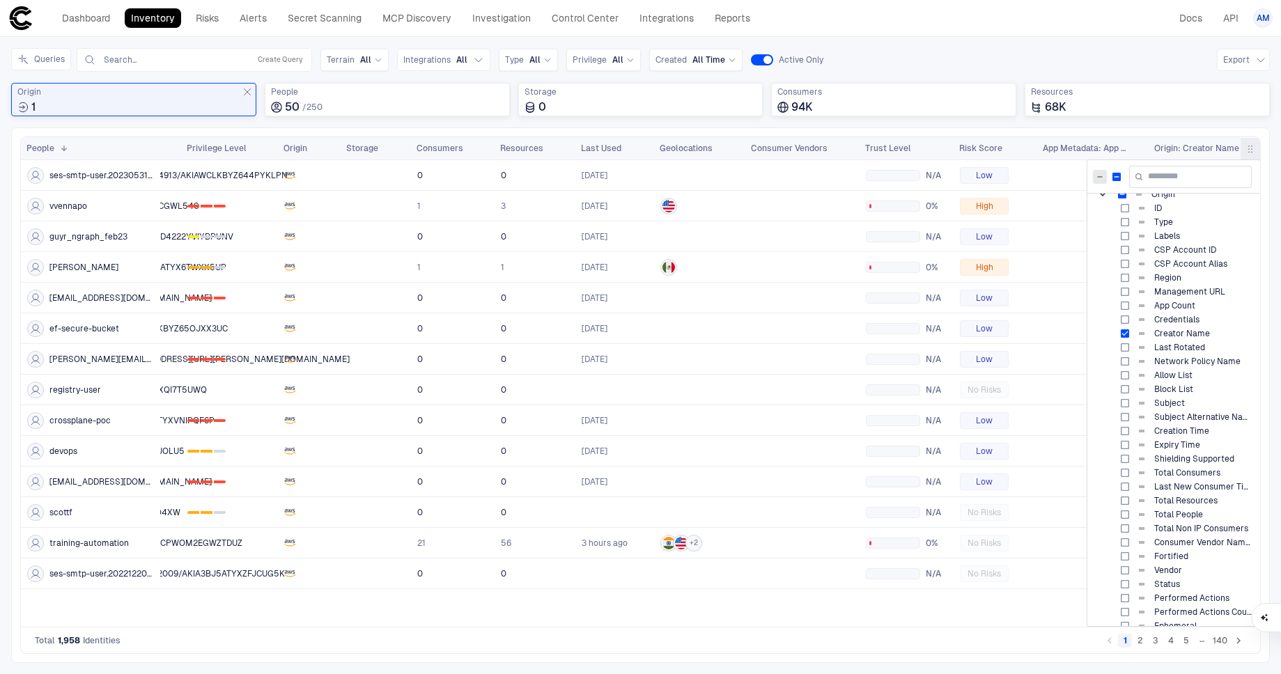
click at [1098, 175] on span at bounding box center [1100, 177] width 8 height 8
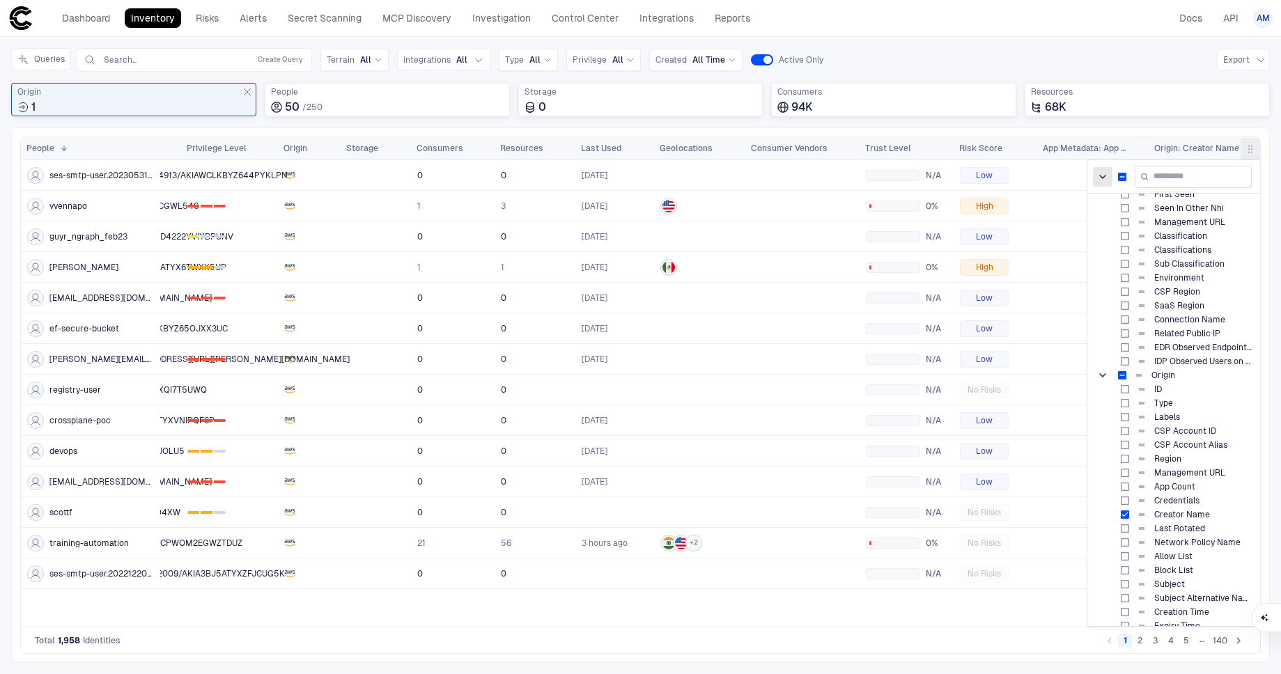
click at [1103, 174] on span at bounding box center [1103, 177] width 14 height 14
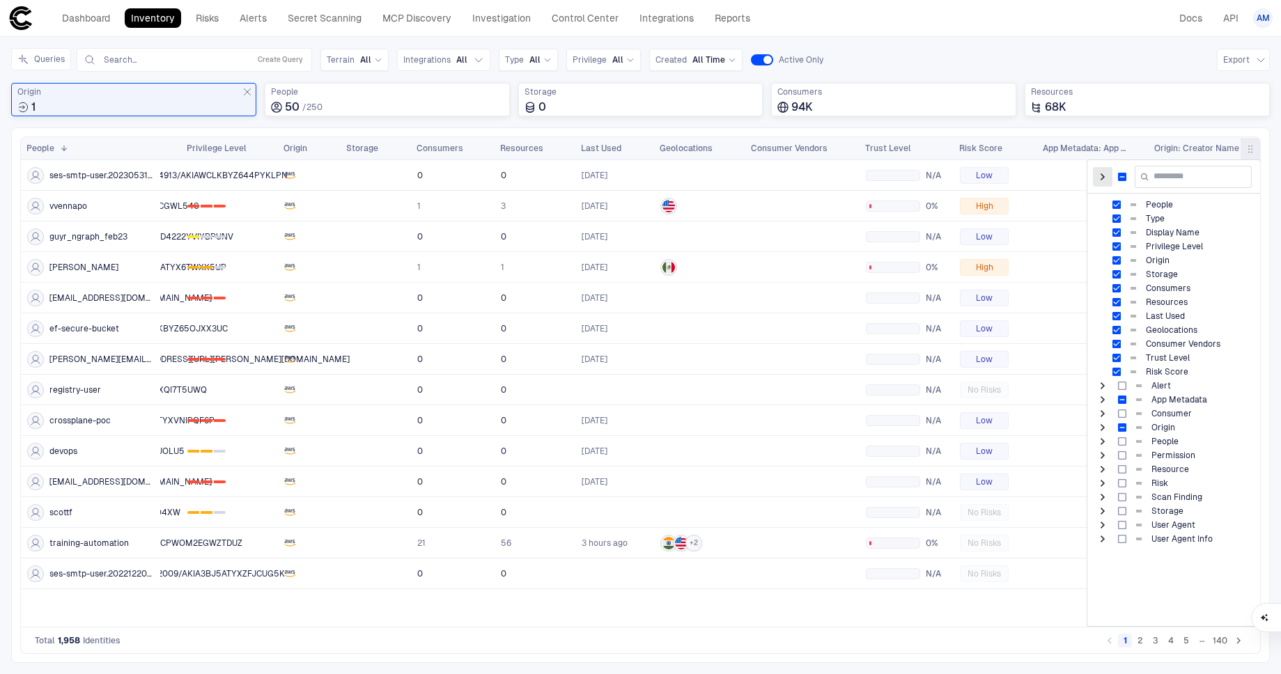
scroll to position [0, 0]
click at [1183, 80] on div "Queries Search... Create Query Terrain All Integrations All Type All Privilege …" at bounding box center [640, 87] width 1259 height 79
click at [1254, 145] on span "button" at bounding box center [1250, 148] width 11 height 11
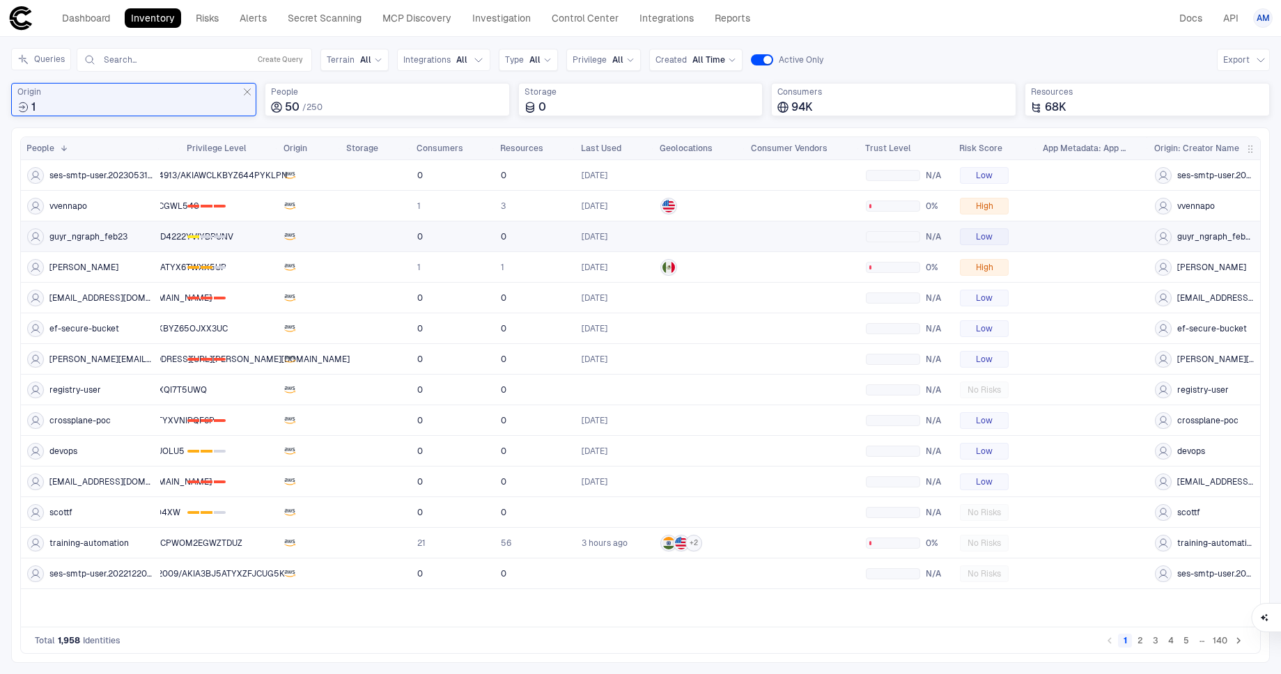
click at [1144, 639] on button "2" at bounding box center [1140, 641] width 14 height 14
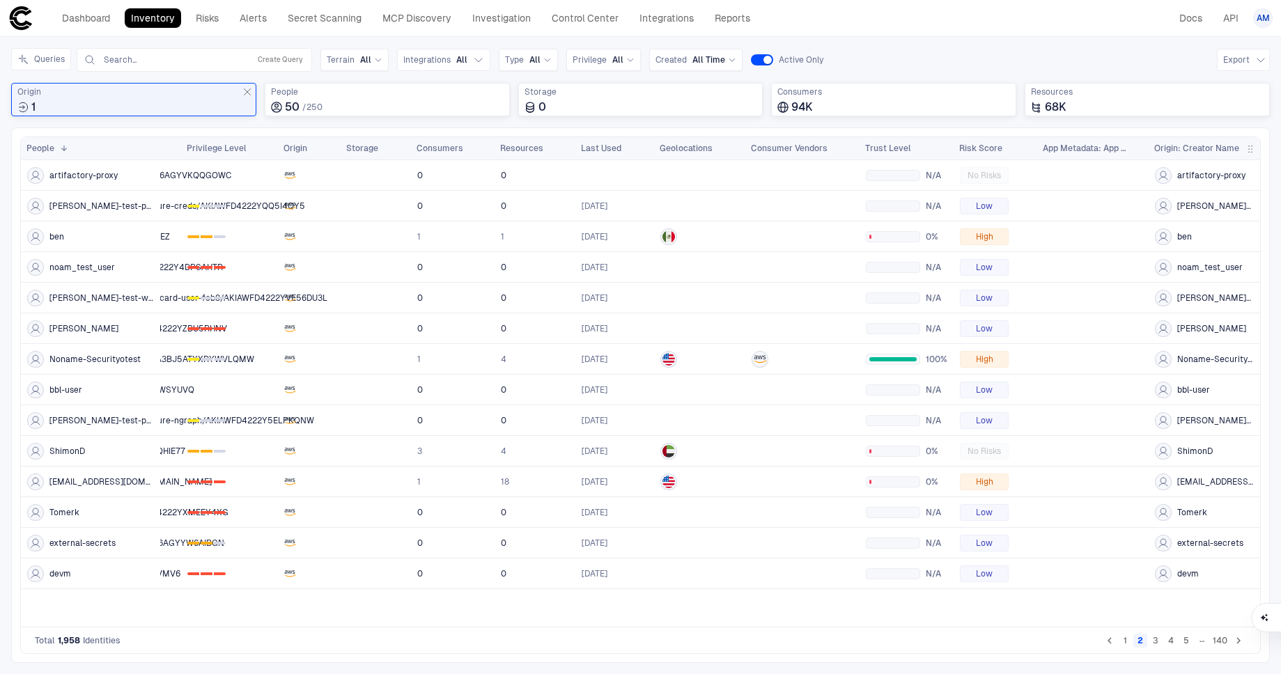
click at [1156, 639] on button "3" at bounding box center [1156, 641] width 14 height 14
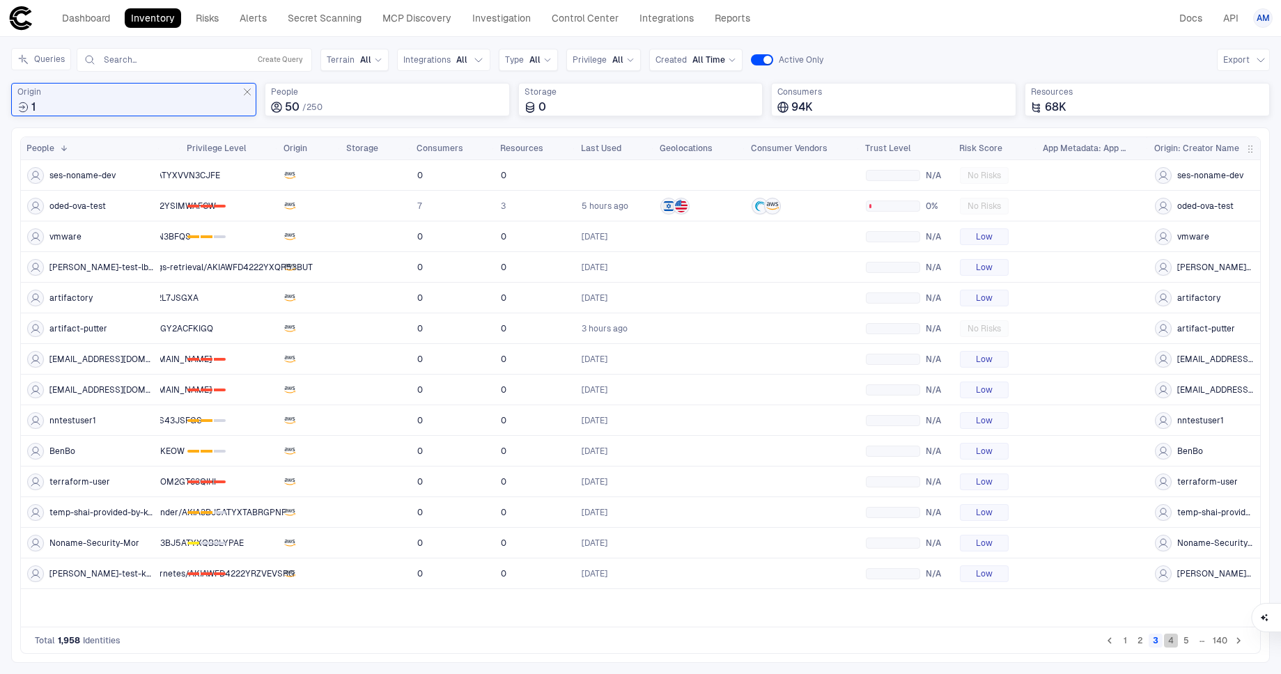
click at [1172, 639] on button "4" at bounding box center [1171, 641] width 14 height 14
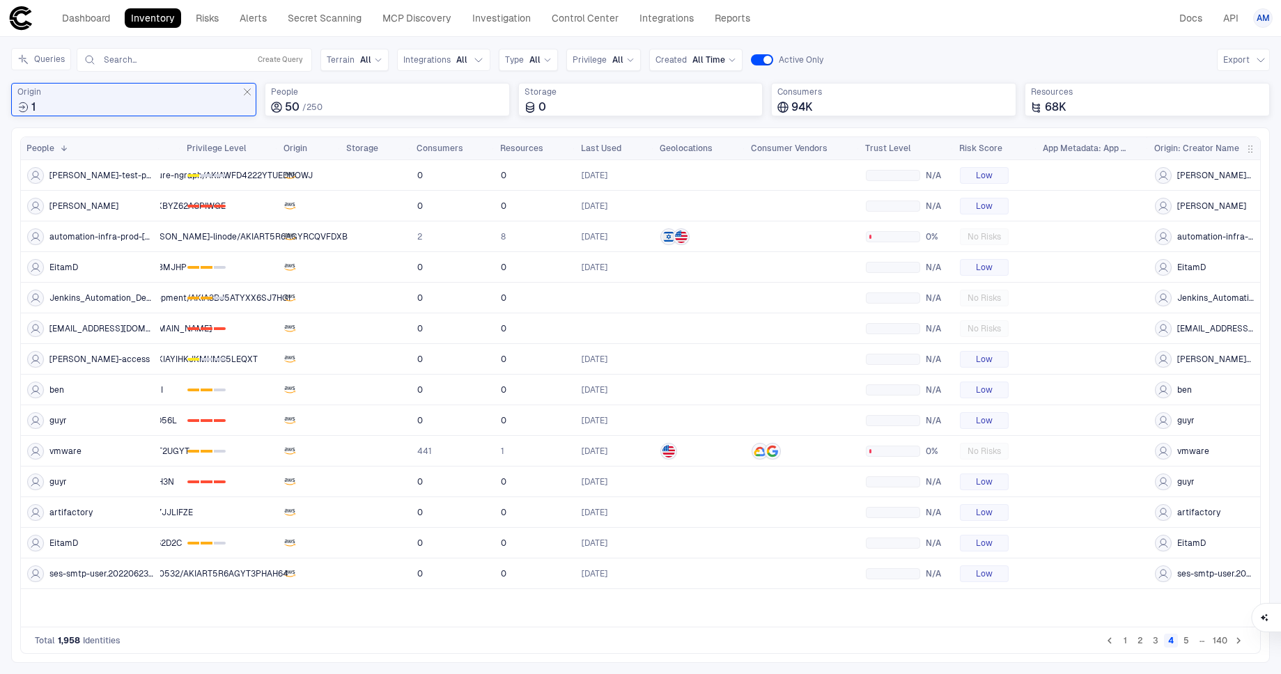
click at [1186, 640] on button "5" at bounding box center [1186, 641] width 14 height 14
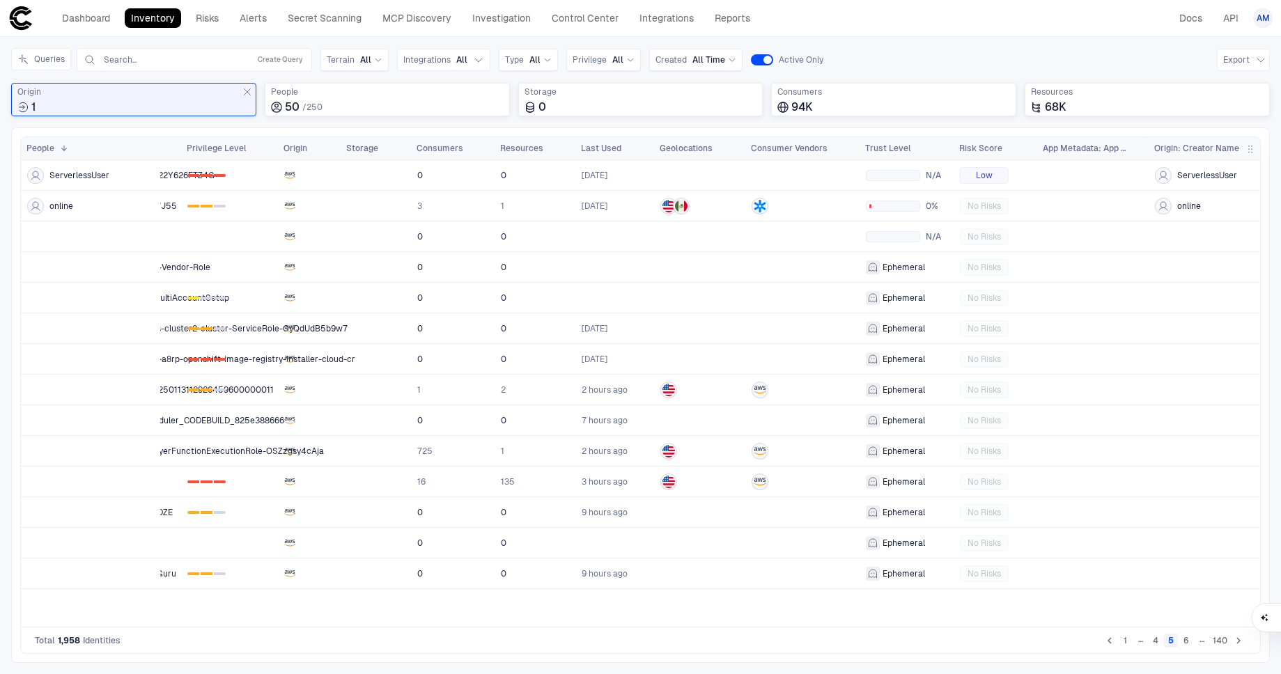
click at [162, 17] on link "Inventory" at bounding box center [153, 18] width 56 height 20
click at [92, 17] on link "Dashboard" at bounding box center [86, 18] width 61 height 20
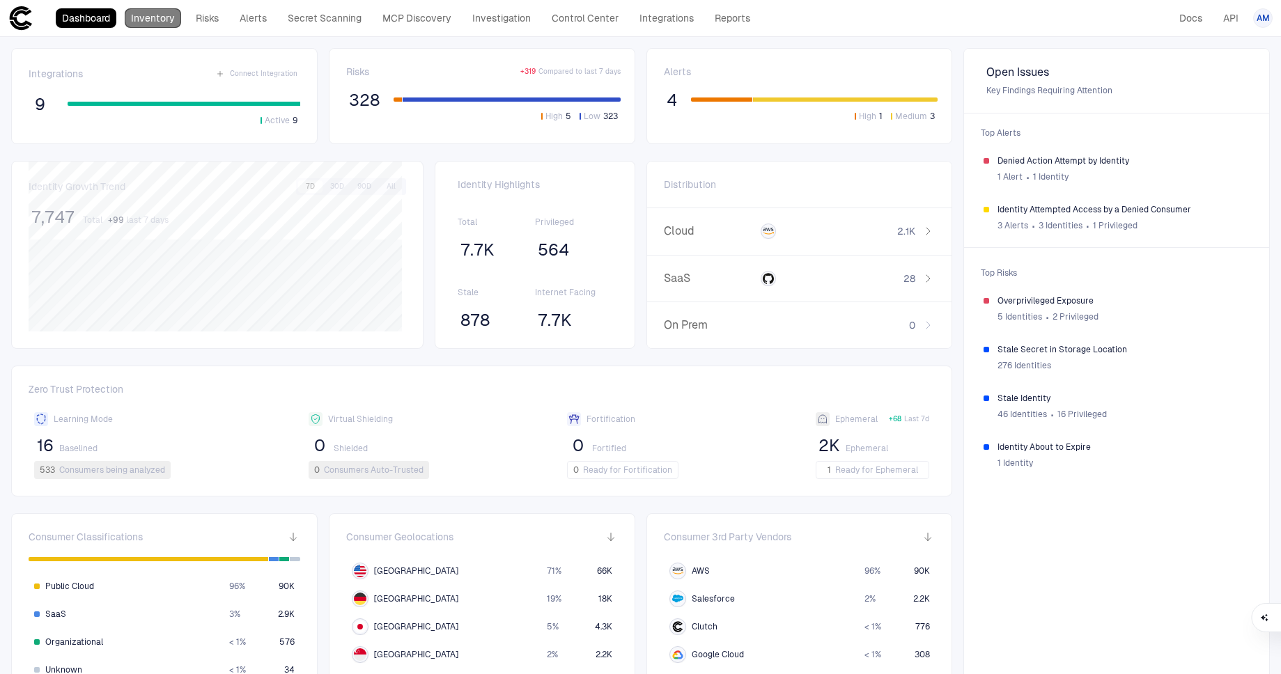
click at [152, 15] on link "Inventory" at bounding box center [153, 18] width 56 height 20
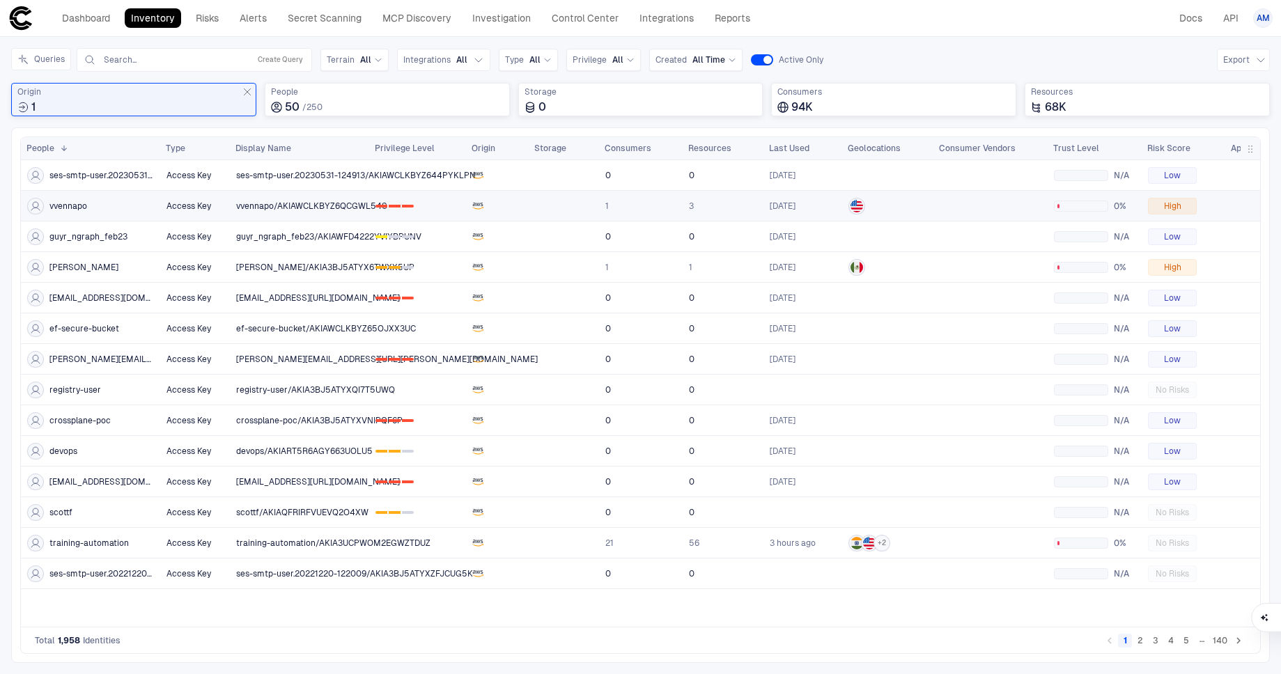
drag, startPoint x: 311, startPoint y: 201, endPoint x: 327, endPoint y: 199, distance: 16.1
click at [312, 201] on span "vvennapo/AKIAWCLKBYZ6QCGWL54S" at bounding box center [311, 206] width 151 height 11
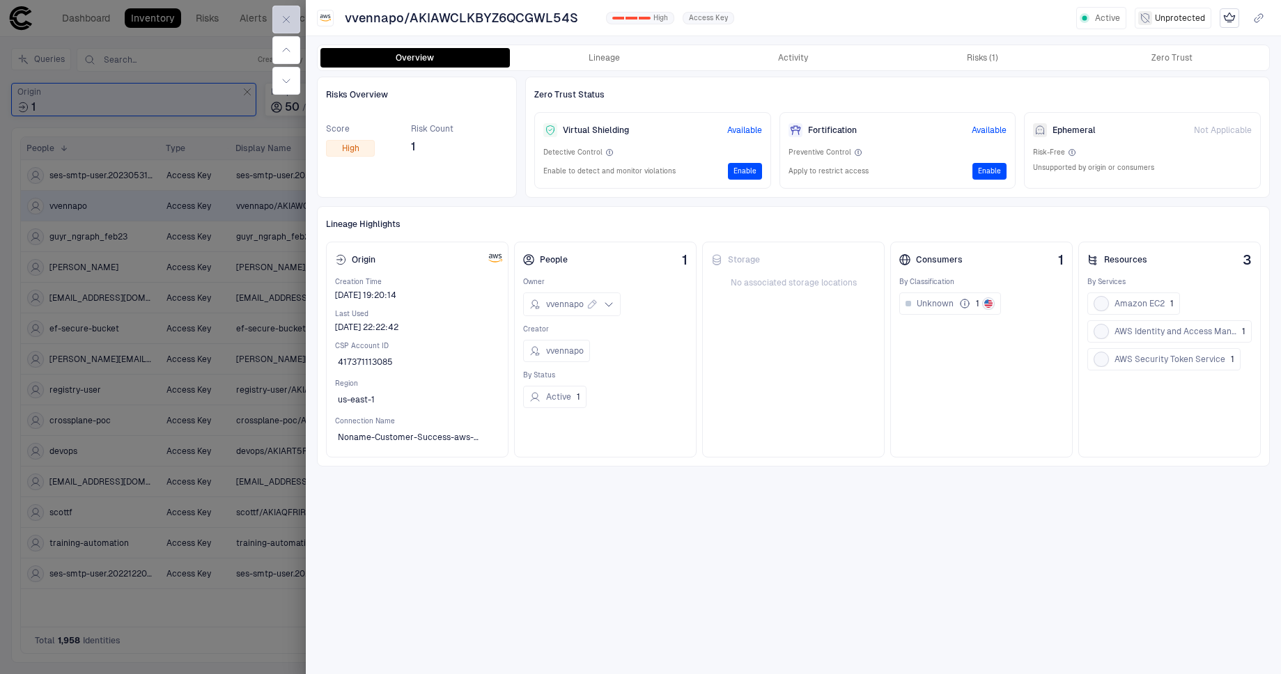
click at [294, 18] on button "button" at bounding box center [286, 20] width 28 height 28
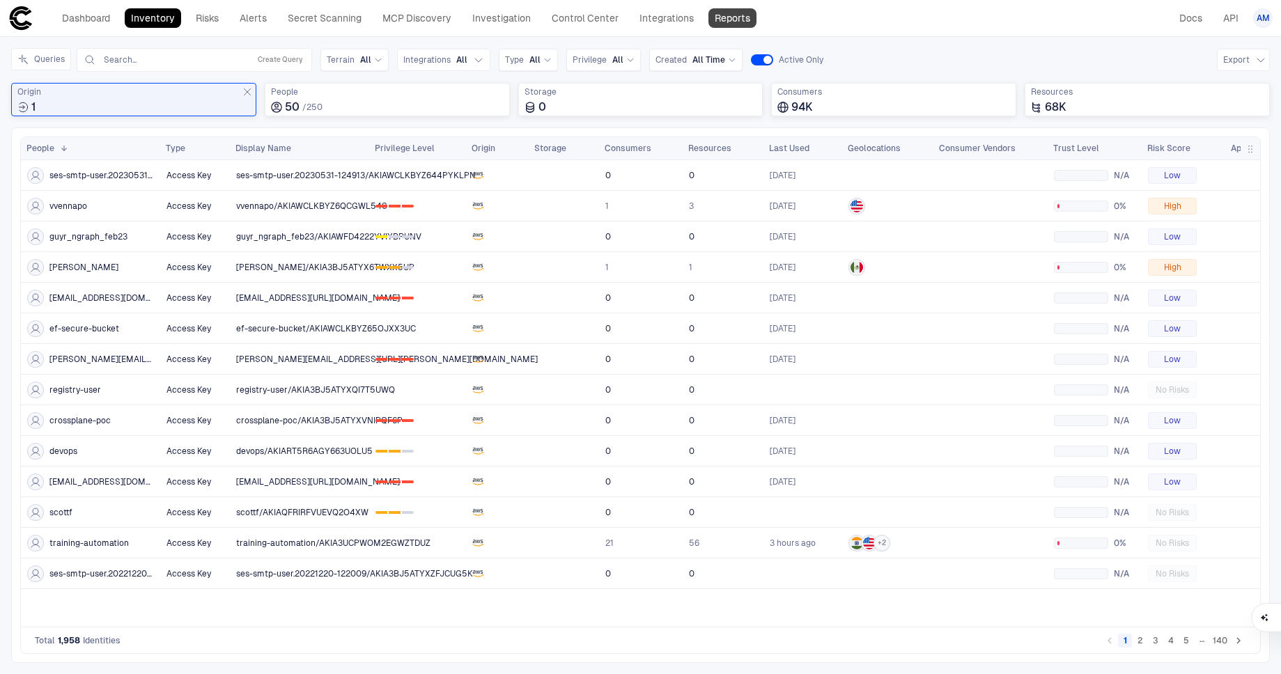
click at [744, 17] on link "Reports" at bounding box center [732, 18] width 48 height 20
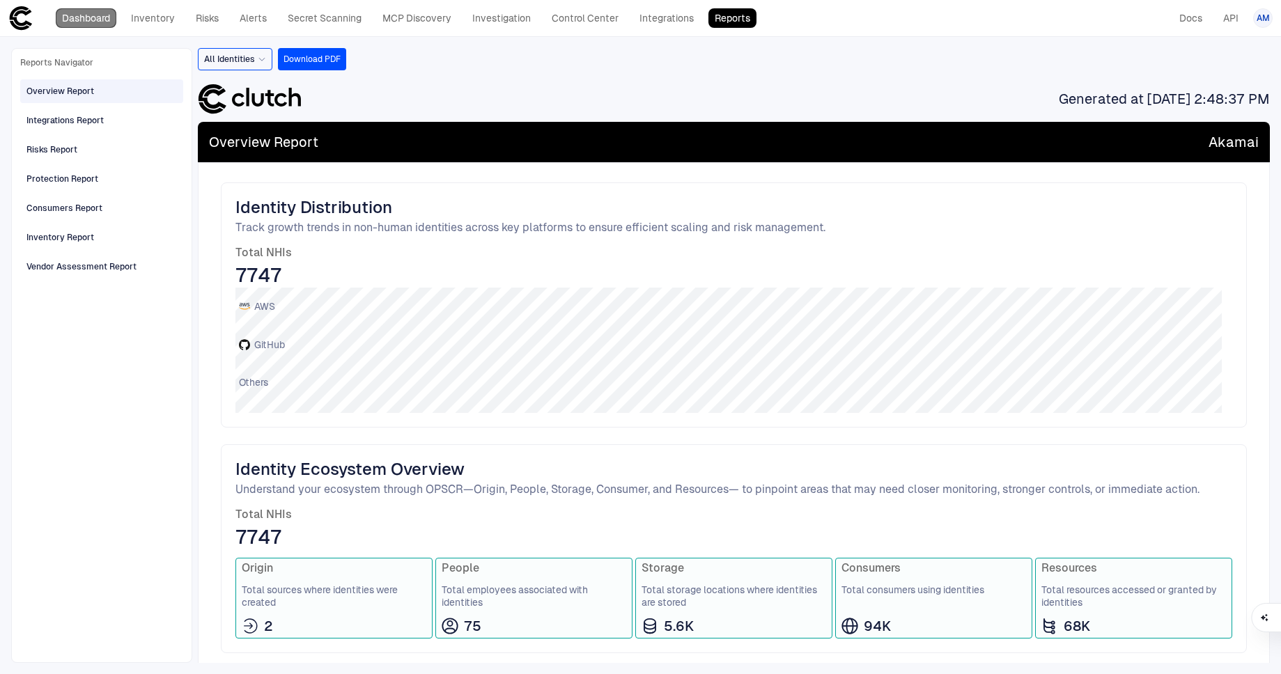
click at [93, 14] on link "Dashboard" at bounding box center [86, 18] width 61 height 20
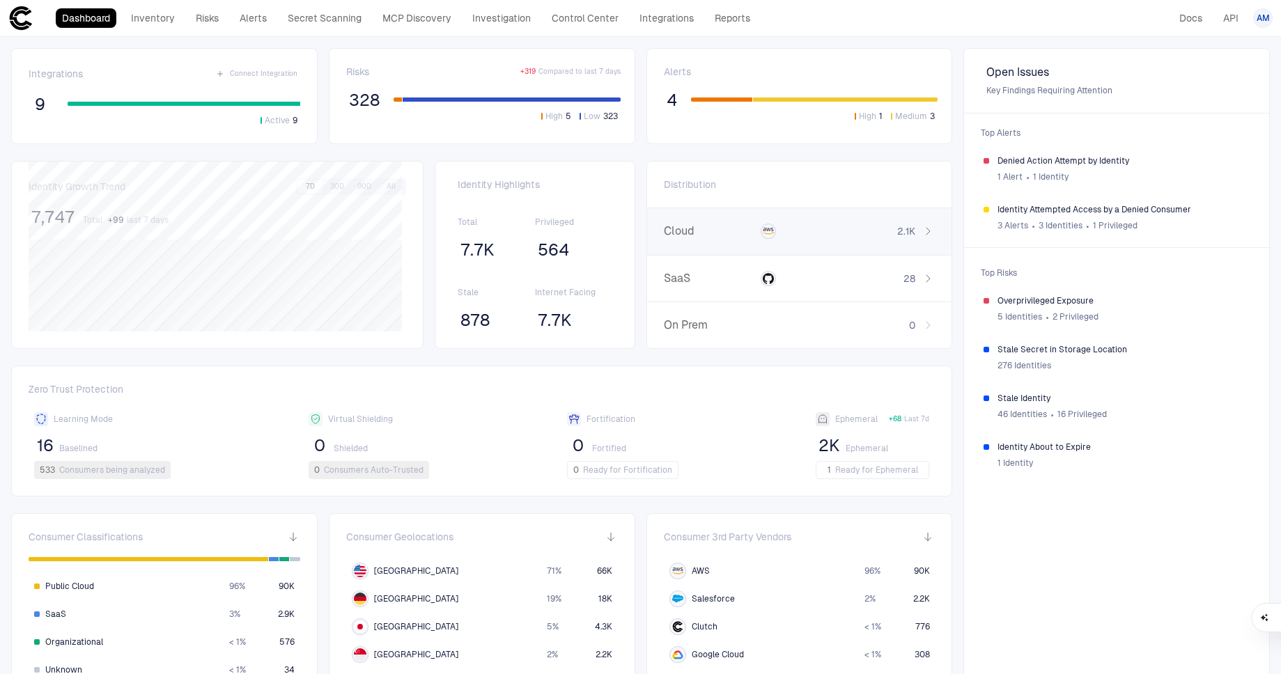
click at [870, 231] on div "2.1K" at bounding box center [891, 231] width 90 height 13
click at [789, 228] on div "Access Key 59" at bounding box center [772, 230] width 74 height 13
